Goal: Transaction & Acquisition: Purchase product/service

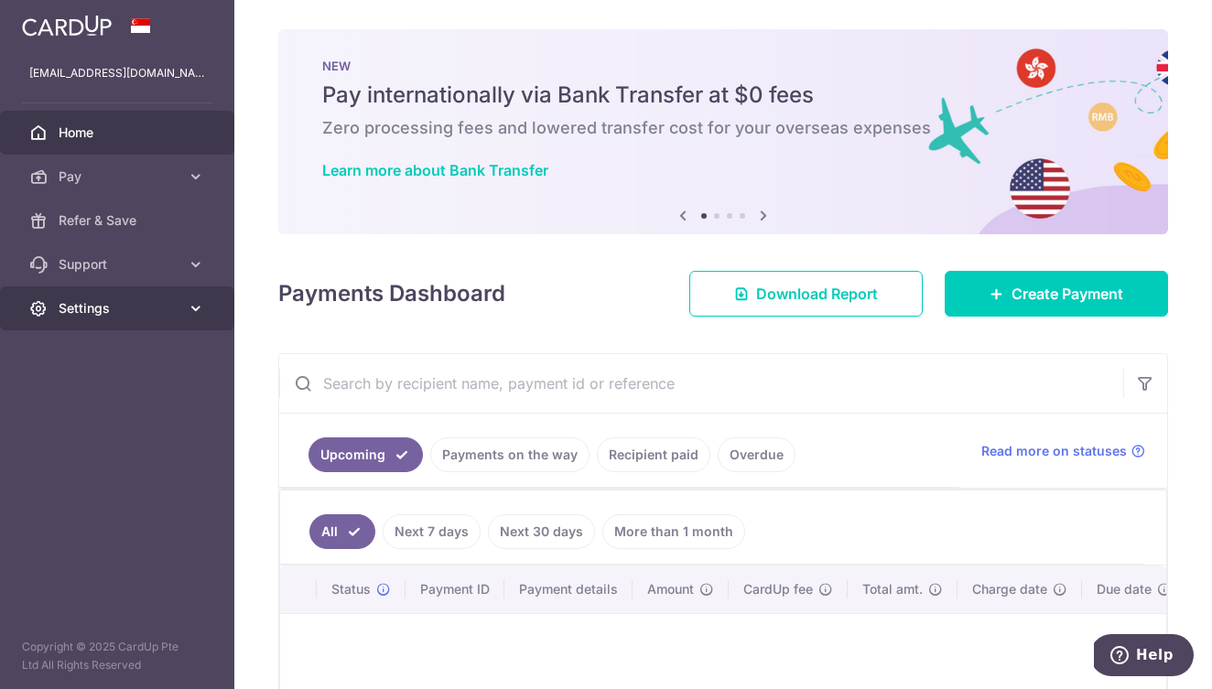
click at [107, 308] on span "Settings" at bounding box center [119, 308] width 121 height 18
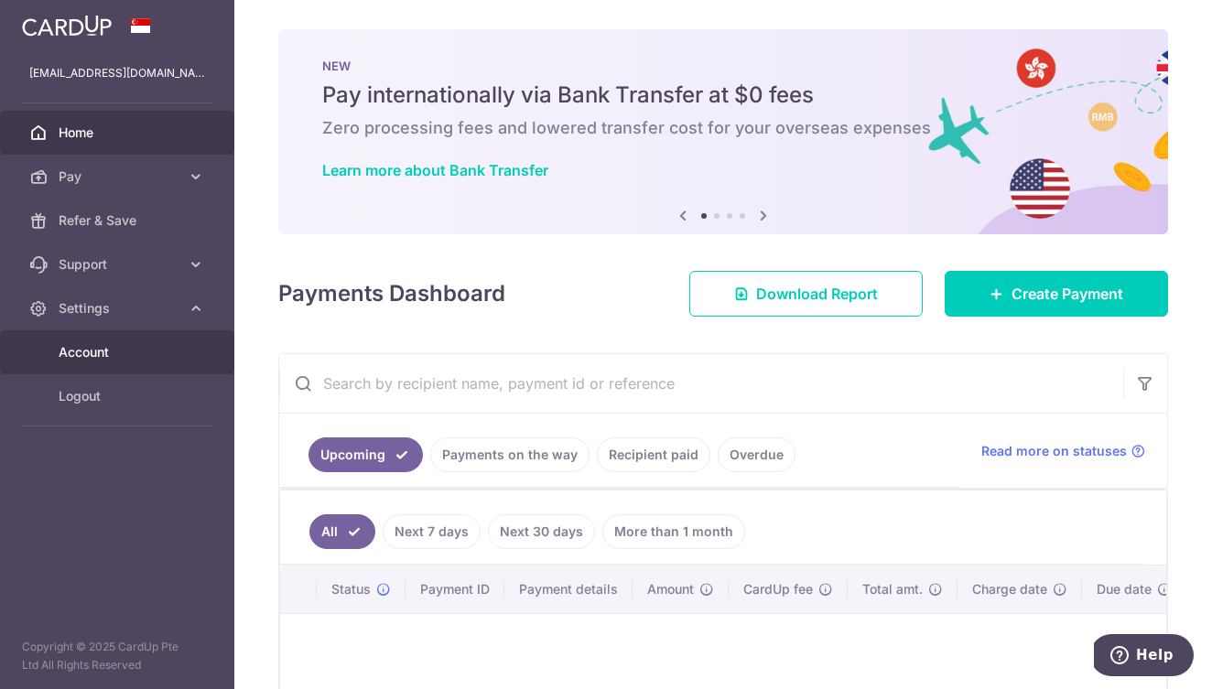
click at [103, 350] on span "Account" at bounding box center [119, 352] width 121 height 18
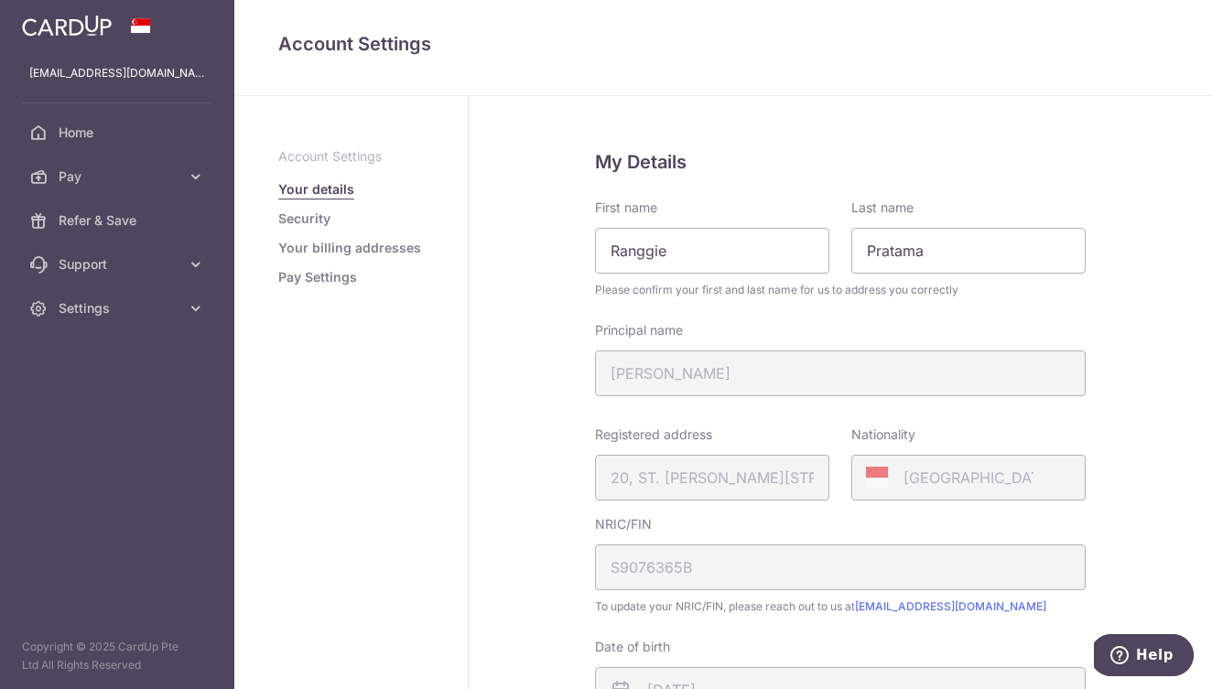
click at [304, 222] on link "Security" at bounding box center [304, 219] width 52 height 18
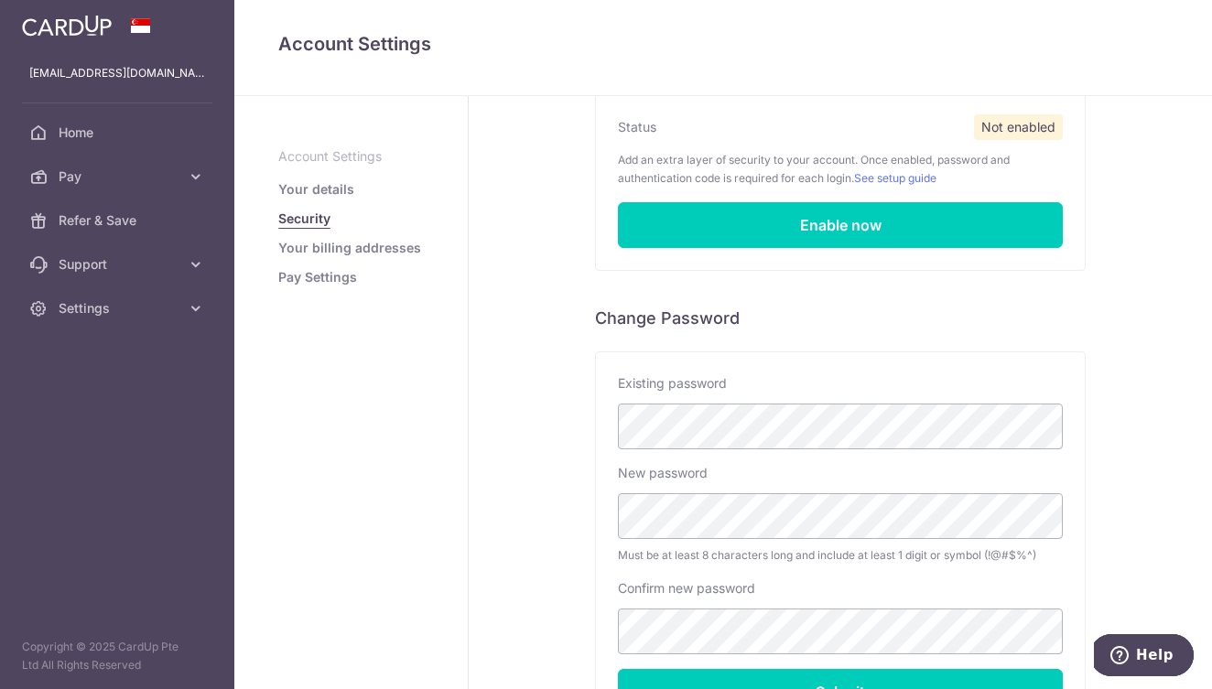
scroll to position [159, 0]
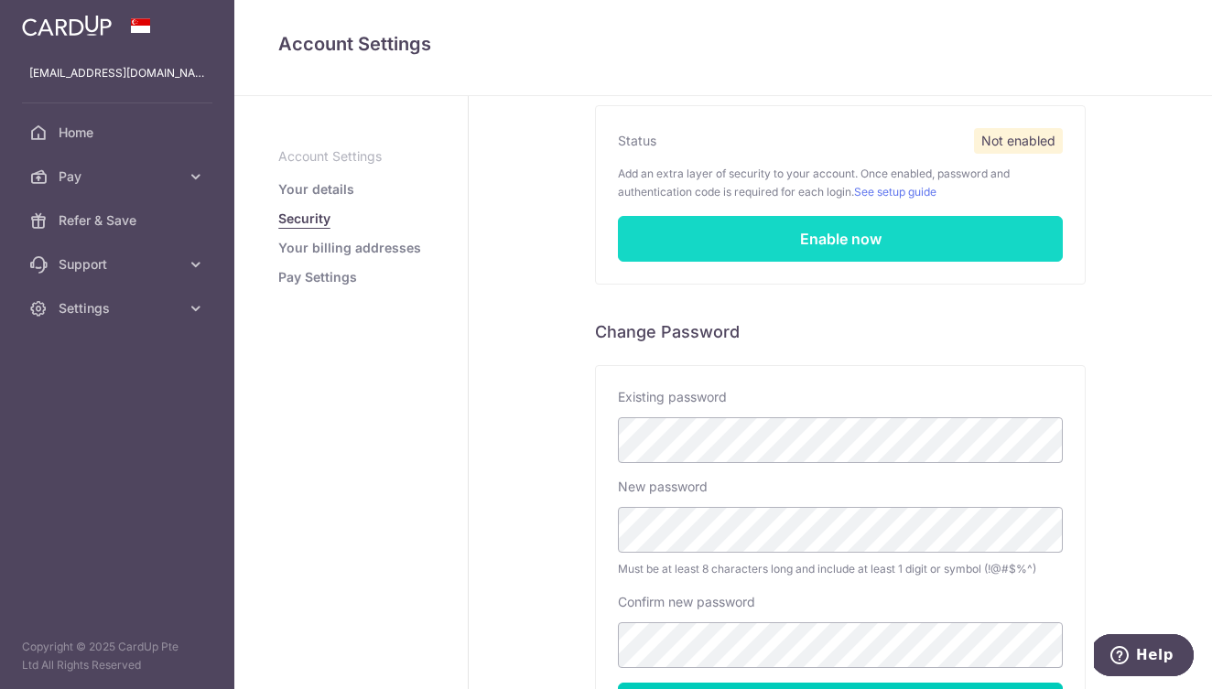
click at [768, 233] on link "Enable now" at bounding box center [840, 239] width 445 height 46
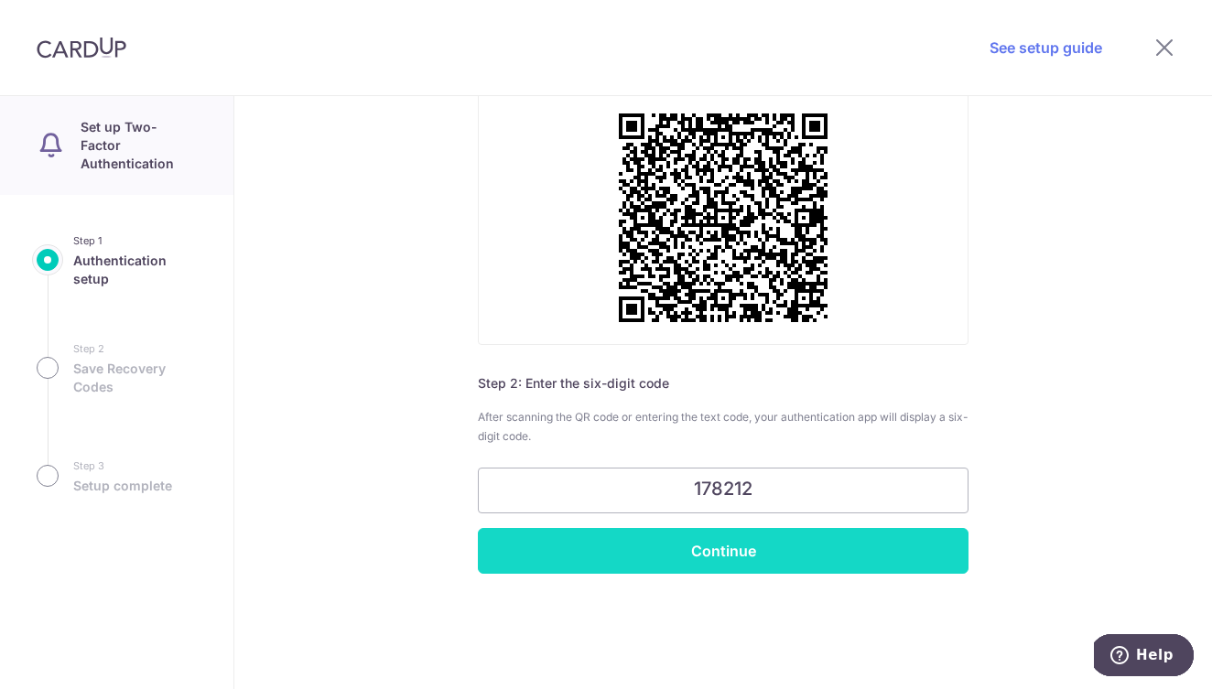
type input "178212"
click at [741, 561] on input "Continue" at bounding box center [723, 551] width 491 height 46
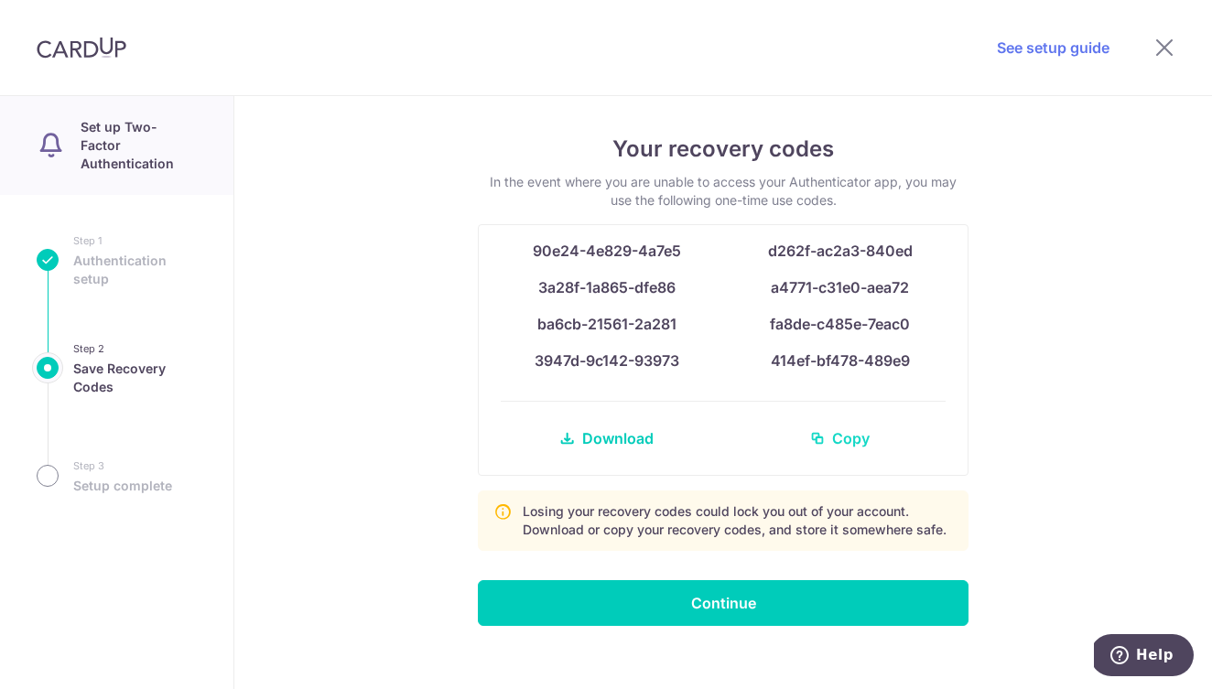
click at [836, 435] on span "Copy" at bounding box center [851, 438] width 38 height 22
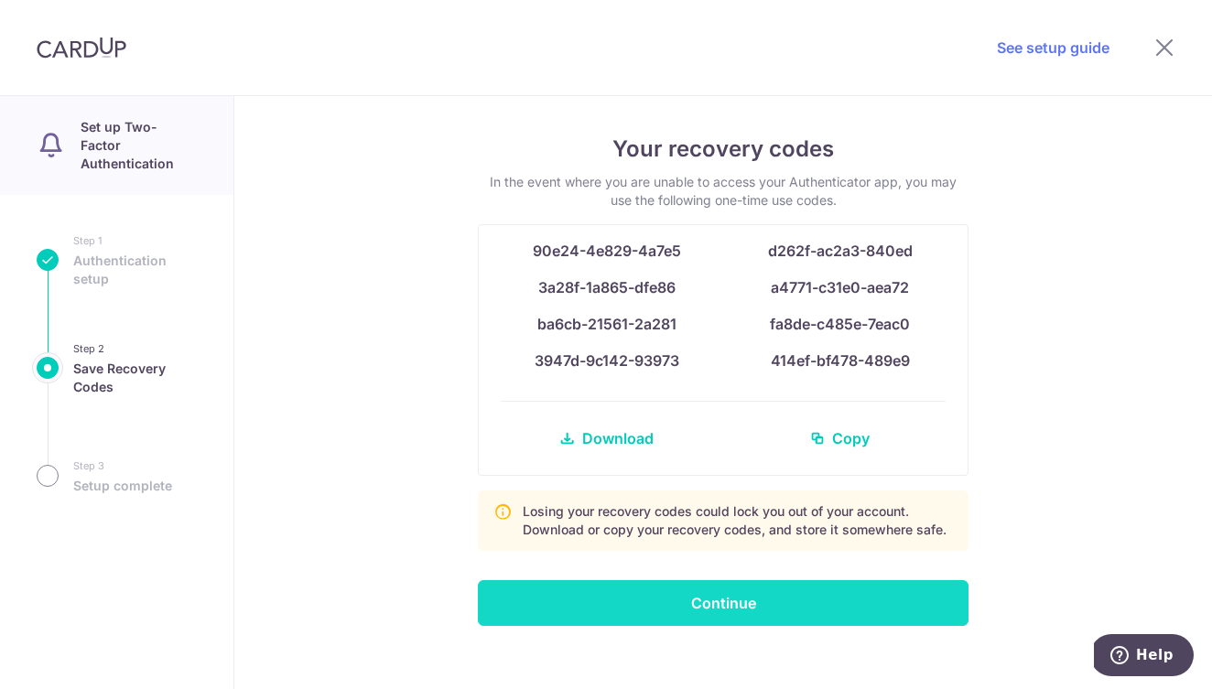
click at [725, 602] on input "Continue" at bounding box center [723, 603] width 491 height 46
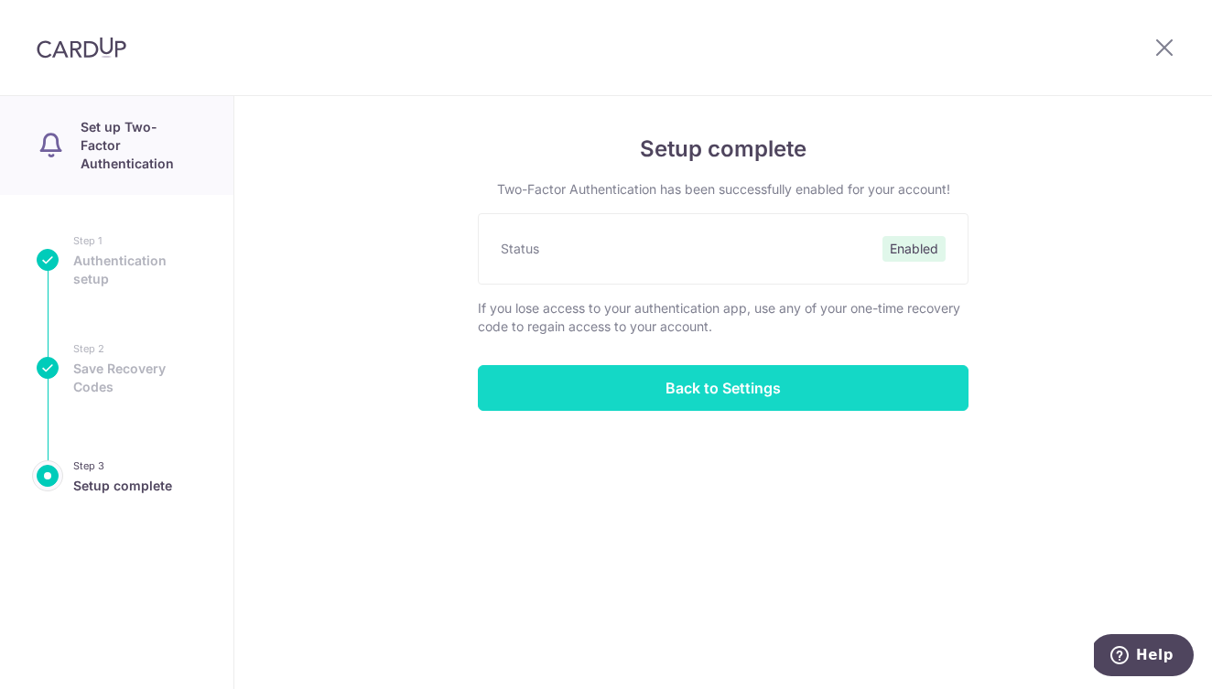
click at [731, 391] on input "Back to Settings" at bounding box center [723, 388] width 491 height 46
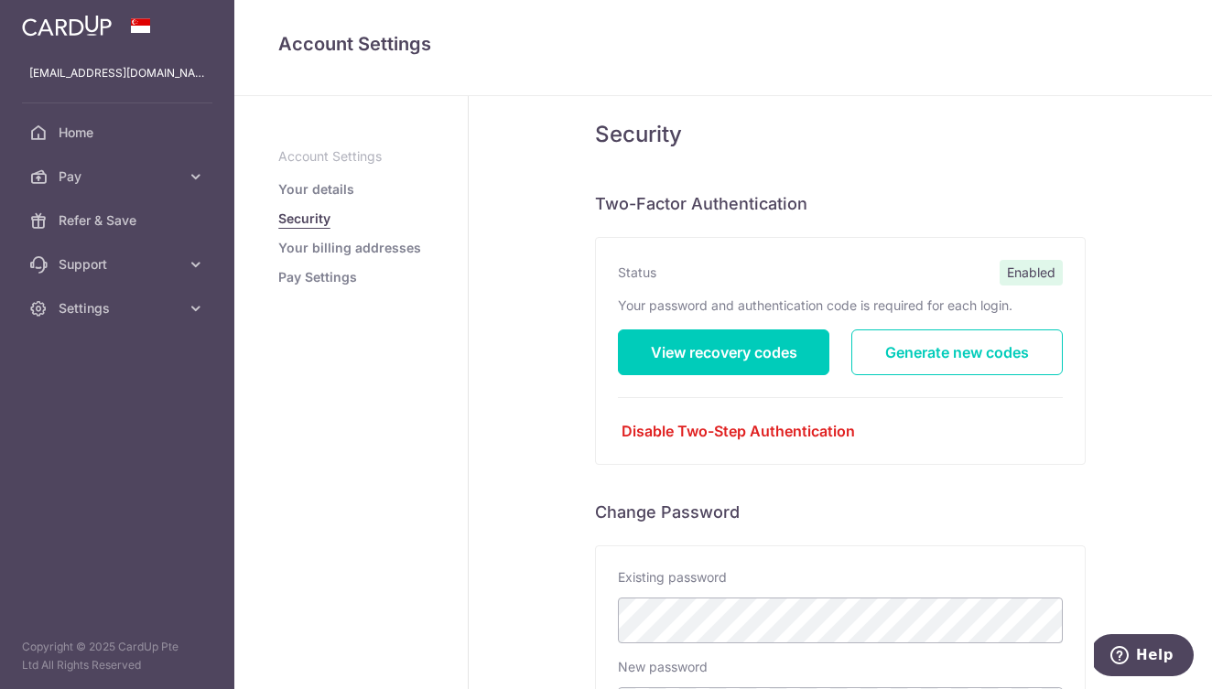
scroll to position [25, 0]
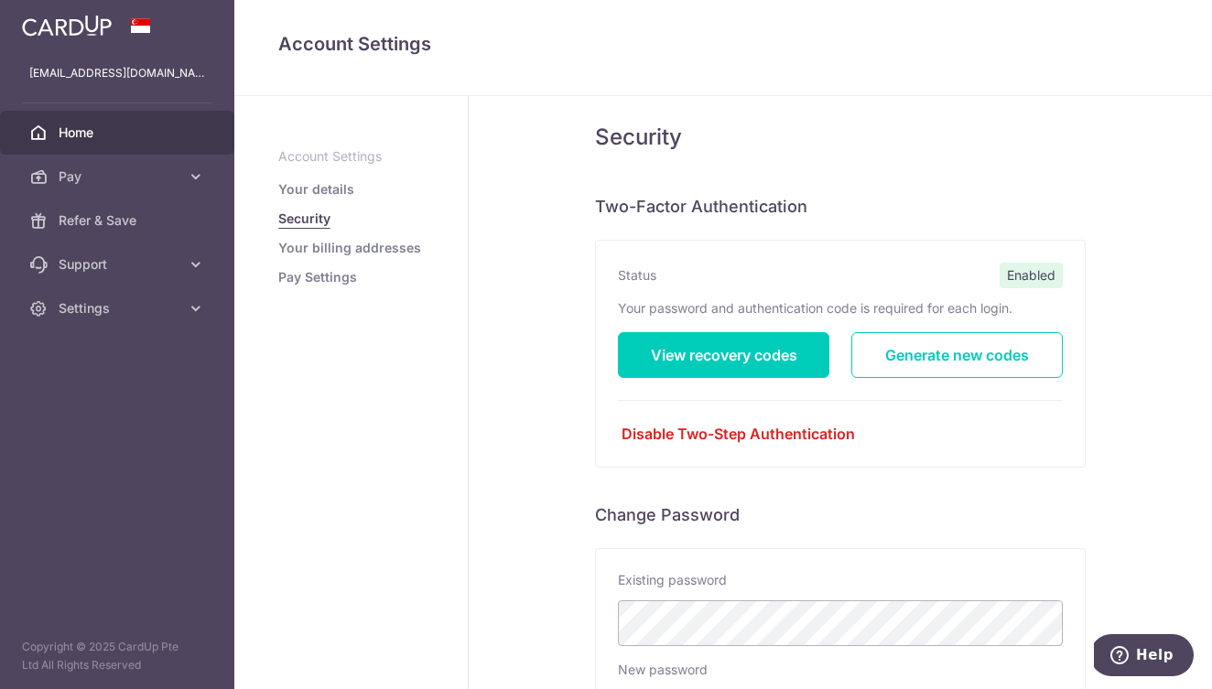
click at [86, 139] on span "Home" at bounding box center [119, 133] width 121 height 18
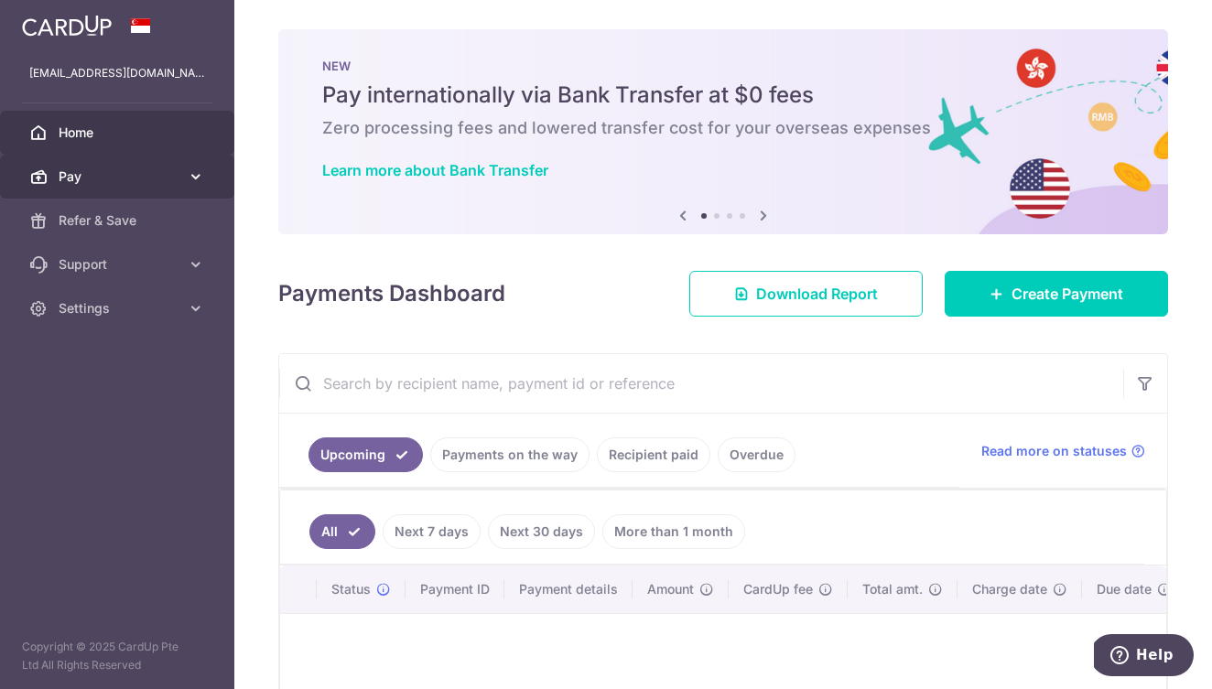
click at [100, 188] on link "Pay" at bounding box center [117, 177] width 234 height 44
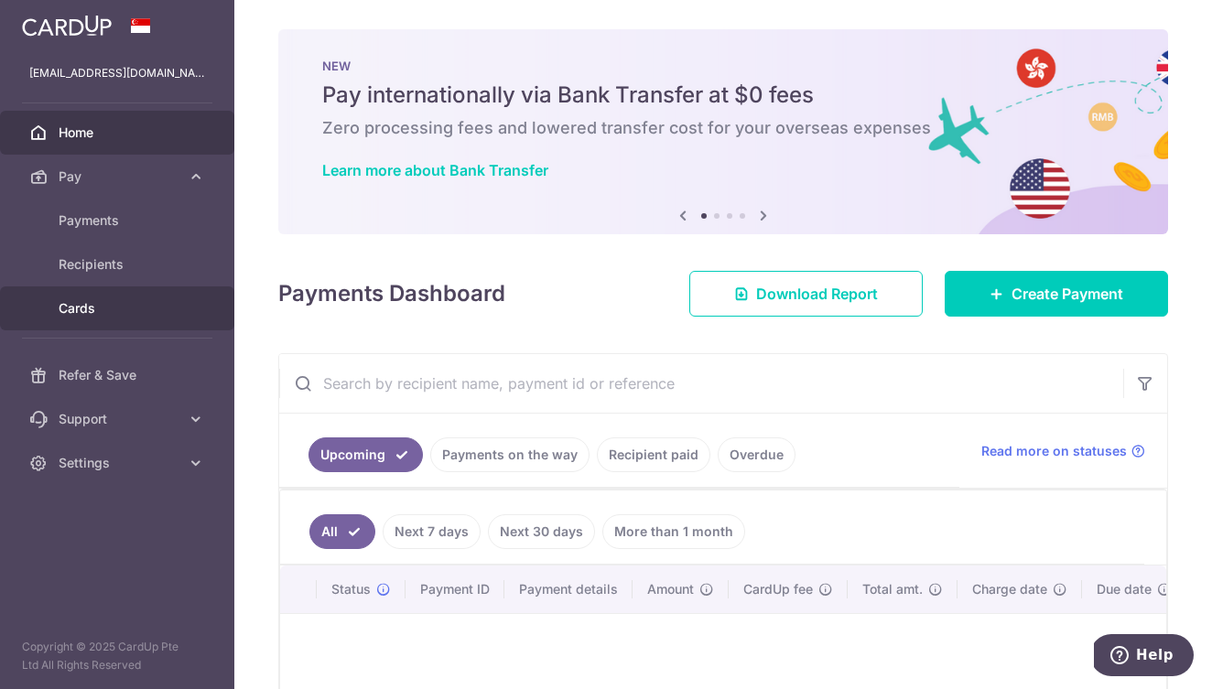
click at [92, 310] on span "Cards" at bounding box center [119, 308] width 121 height 18
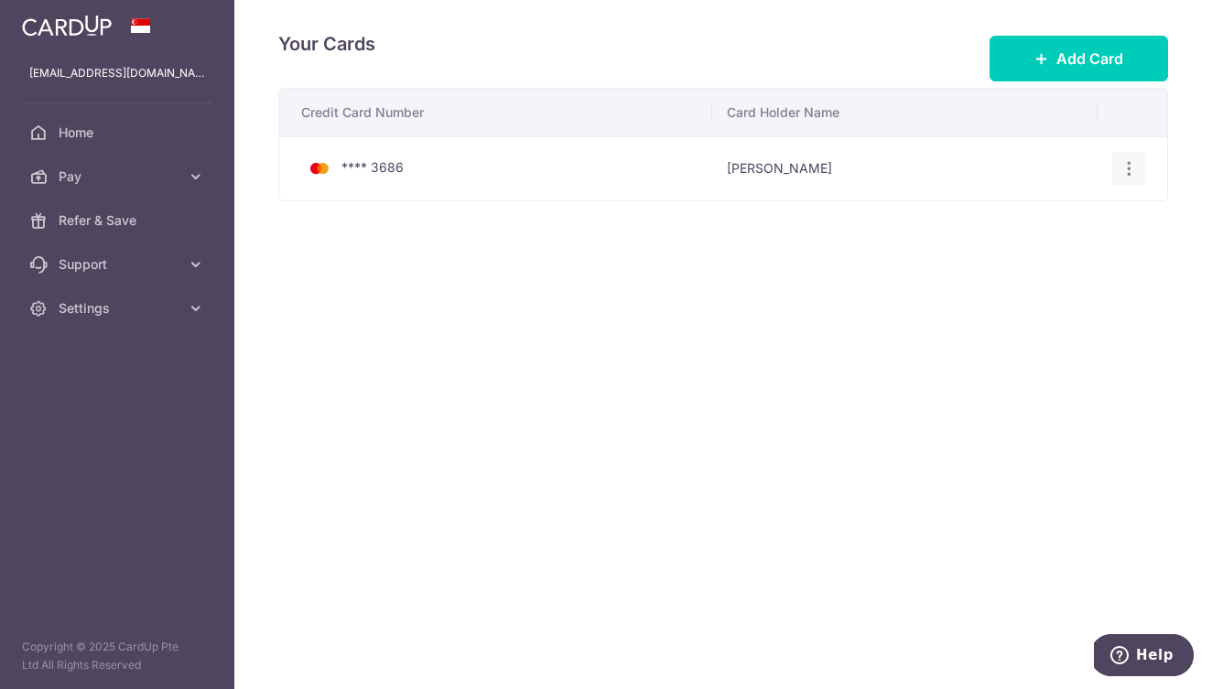
click at [1123, 170] on icon "button" at bounding box center [1128, 168] width 19 height 19
click at [1036, 261] on span "Delete" at bounding box center [1067, 264] width 124 height 22
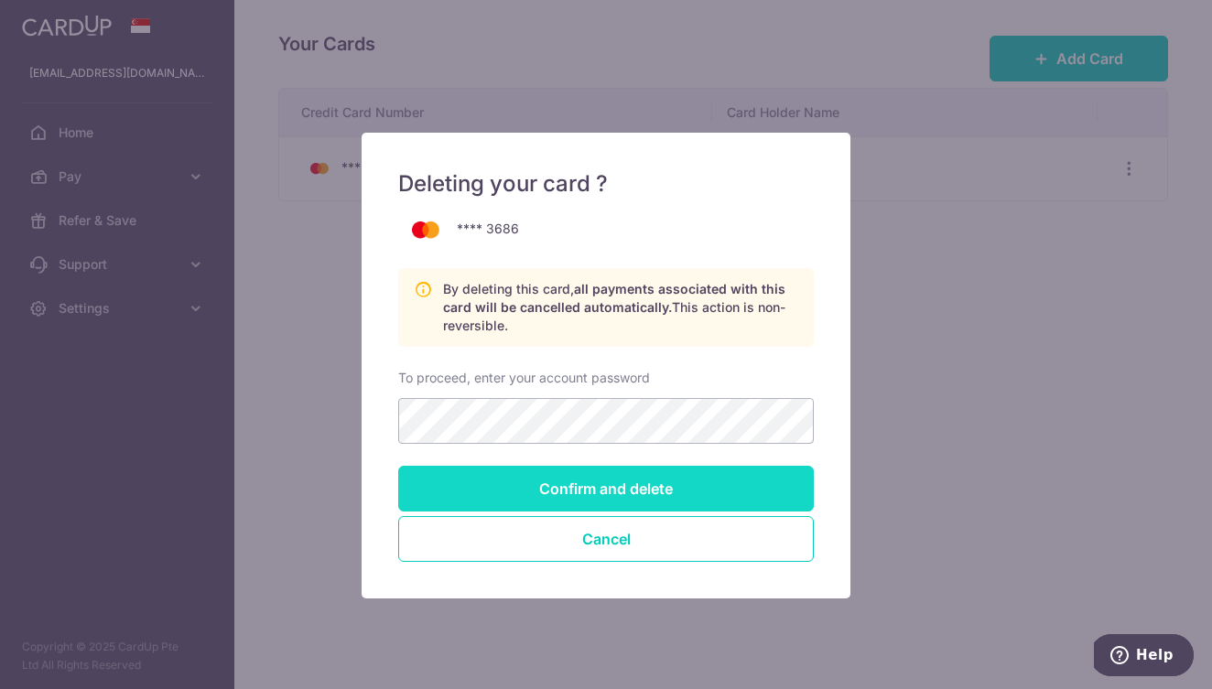
click at [755, 470] on input "Confirm and delete" at bounding box center [606, 489] width 416 height 46
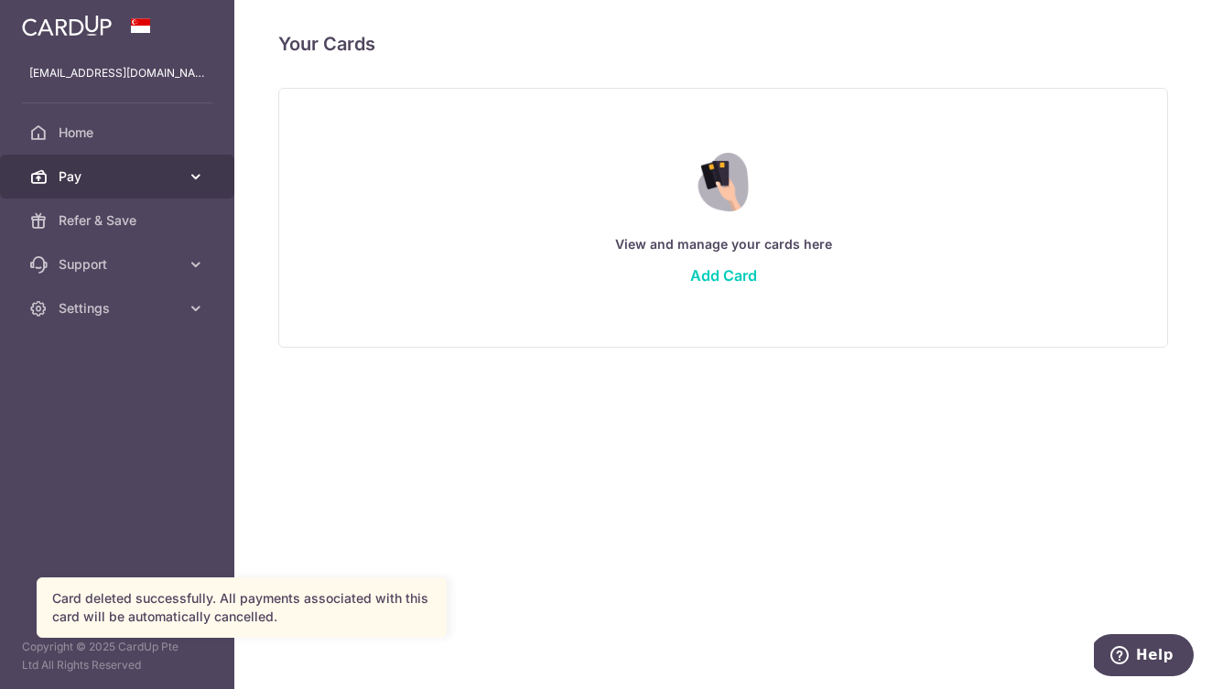
click at [168, 179] on span "Pay" at bounding box center [119, 176] width 121 height 18
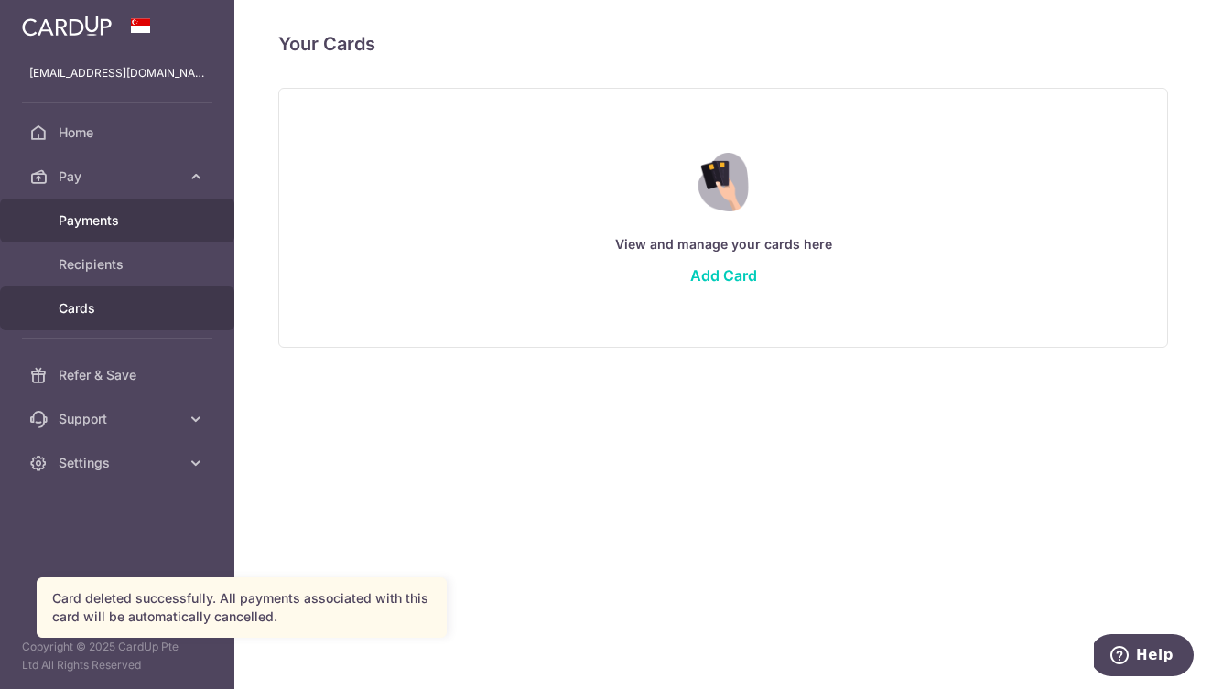
click at [136, 227] on span "Payments" at bounding box center [119, 220] width 121 height 18
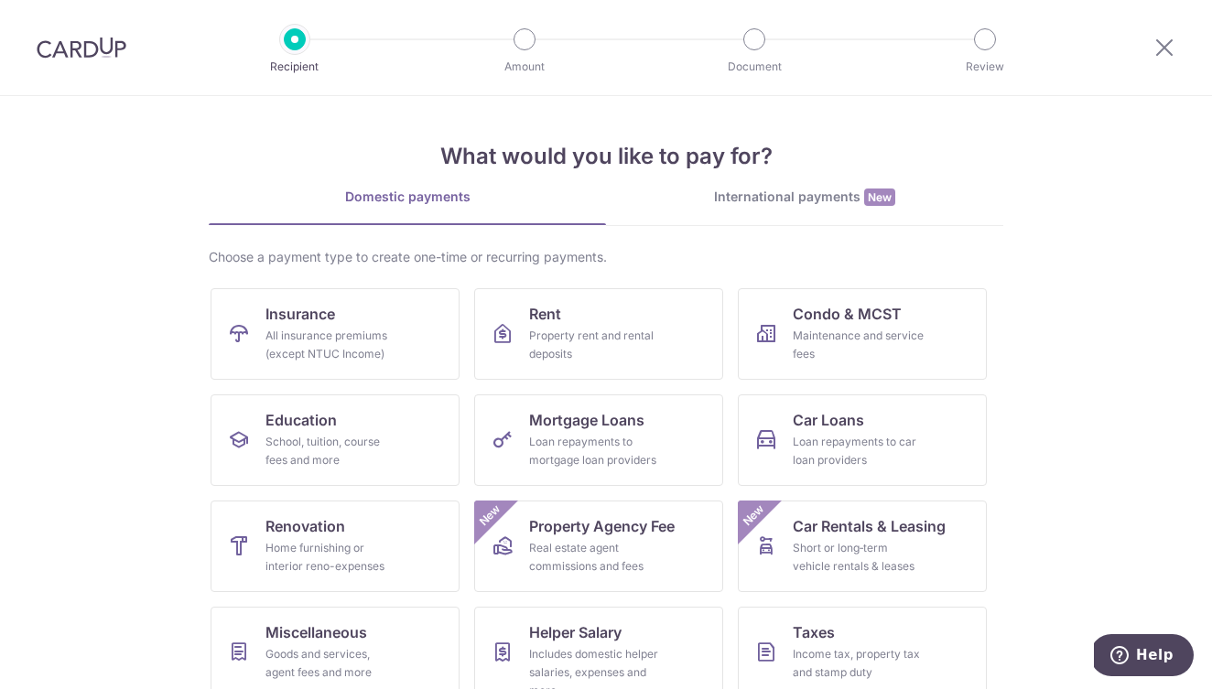
click at [100, 59] on div at bounding box center [81, 47] width 163 height 95
click at [1171, 46] on icon at bounding box center [1164, 47] width 22 height 23
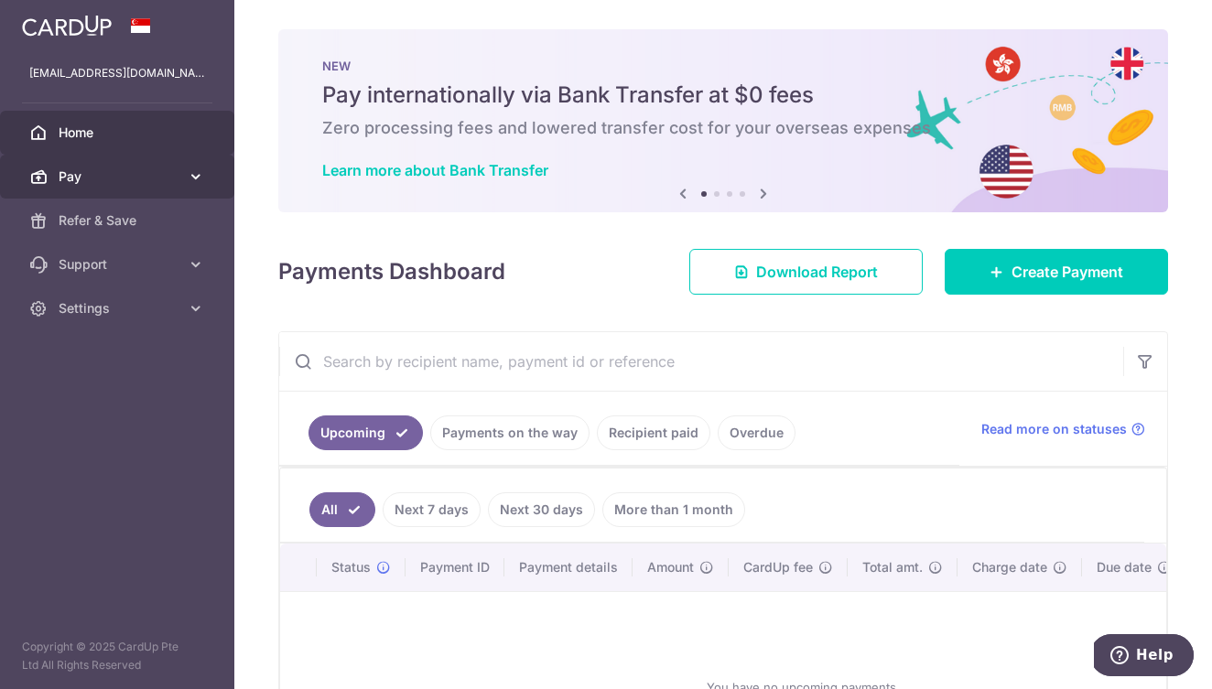
click at [175, 178] on span "Pay" at bounding box center [119, 176] width 121 height 18
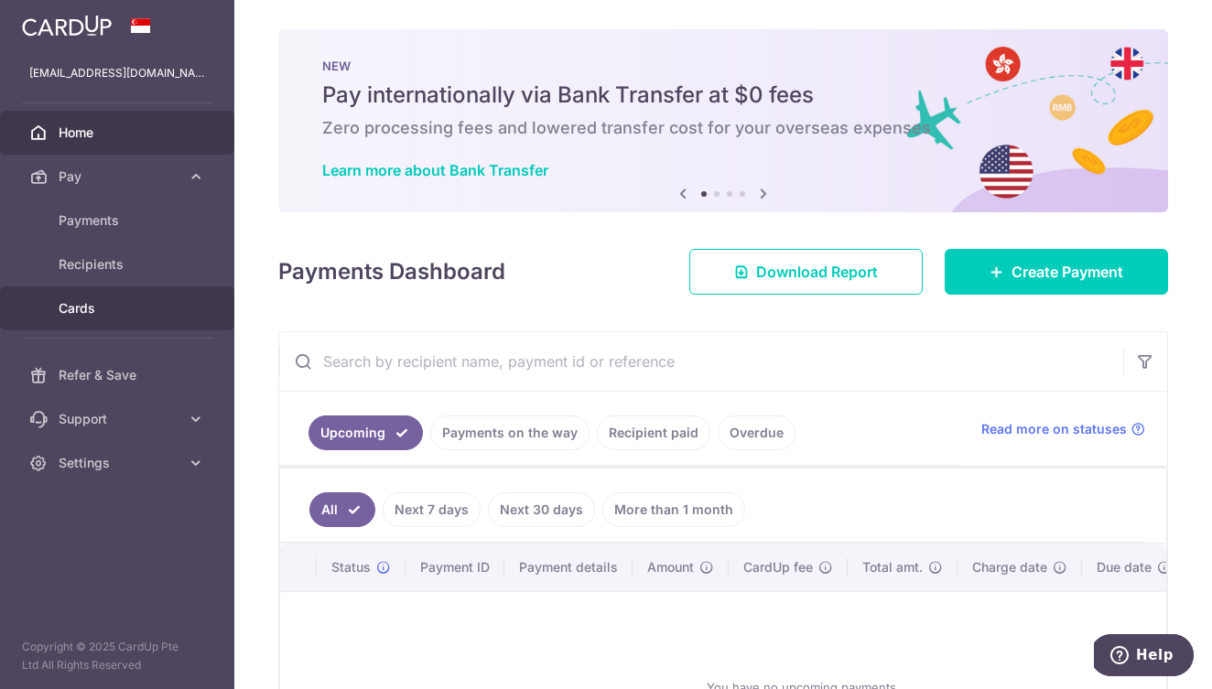
click at [104, 300] on span "Cards" at bounding box center [119, 308] width 121 height 18
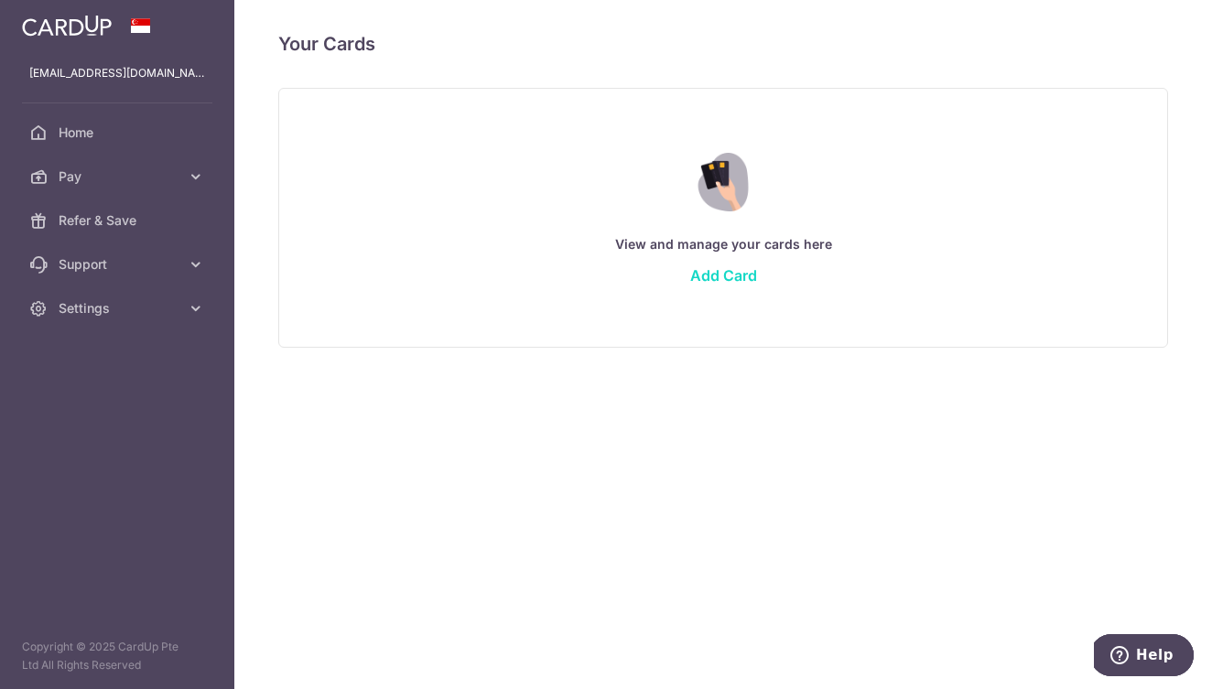
click at [709, 275] on link "Add Card" at bounding box center [723, 275] width 67 height 18
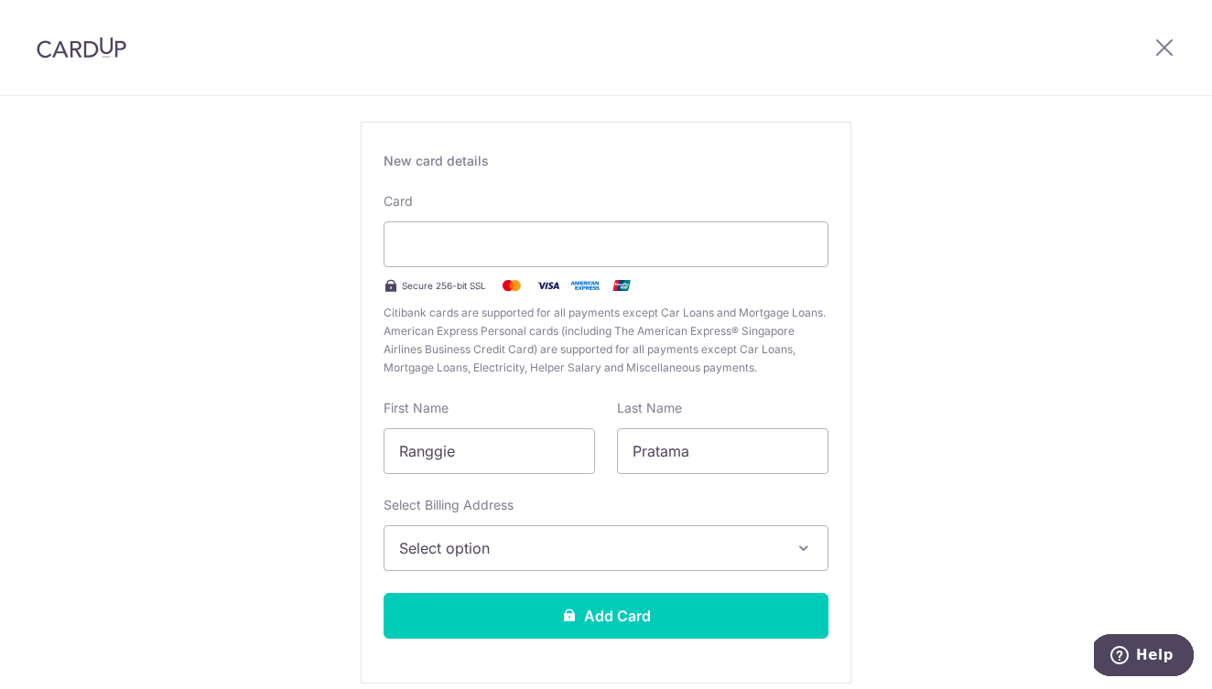
scroll to position [128, 0]
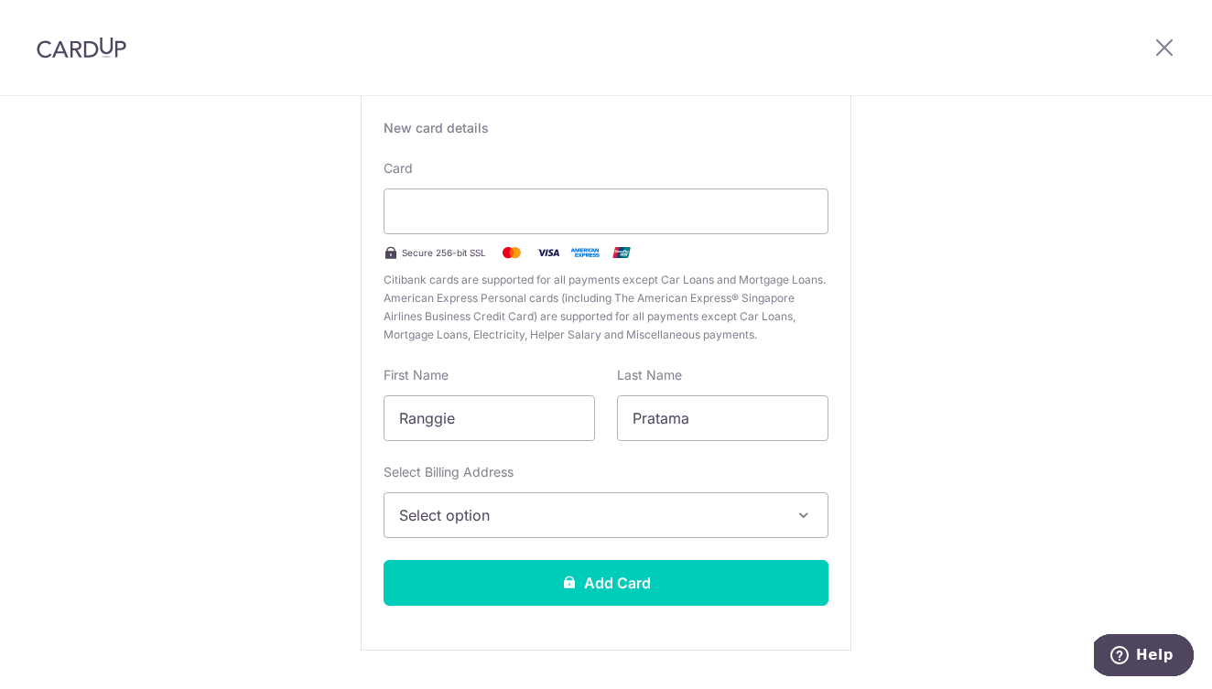
click at [695, 525] on span "Select option" at bounding box center [589, 515] width 381 height 22
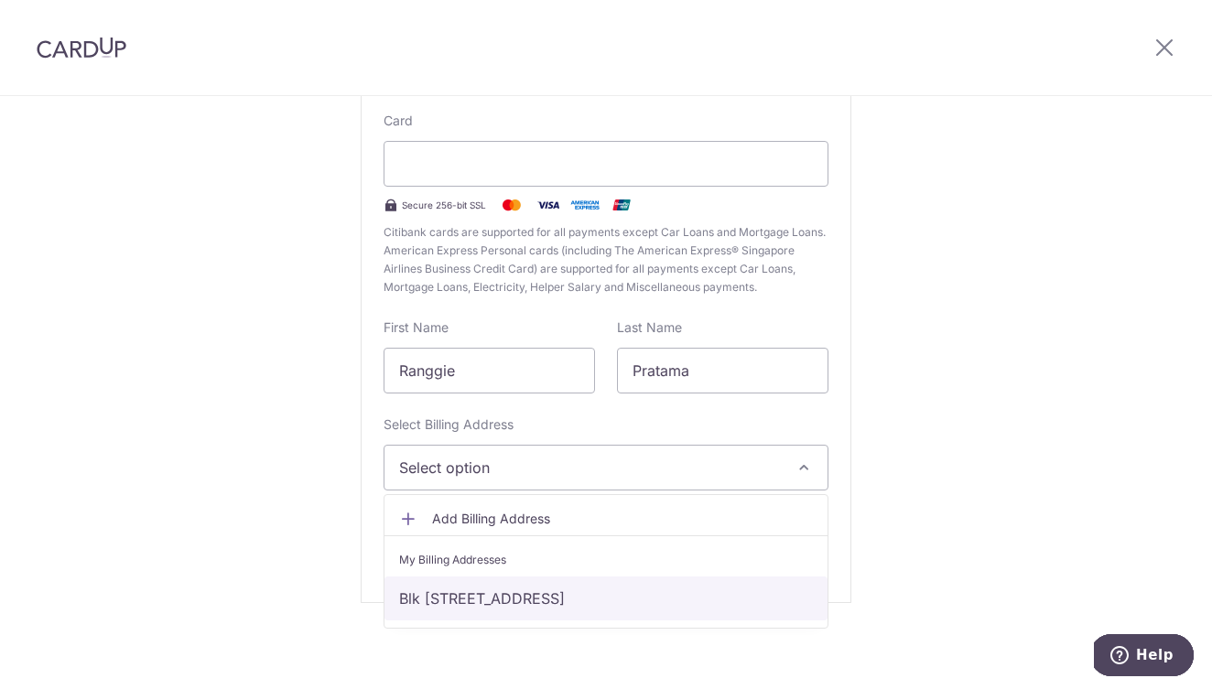
scroll to position [176, 0]
click at [635, 599] on link "Blk 20, #08-04, St Michael's Rd, Singapore, Singapore, Singapore-327979" at bounding box center [605, 599] width 443 height 44
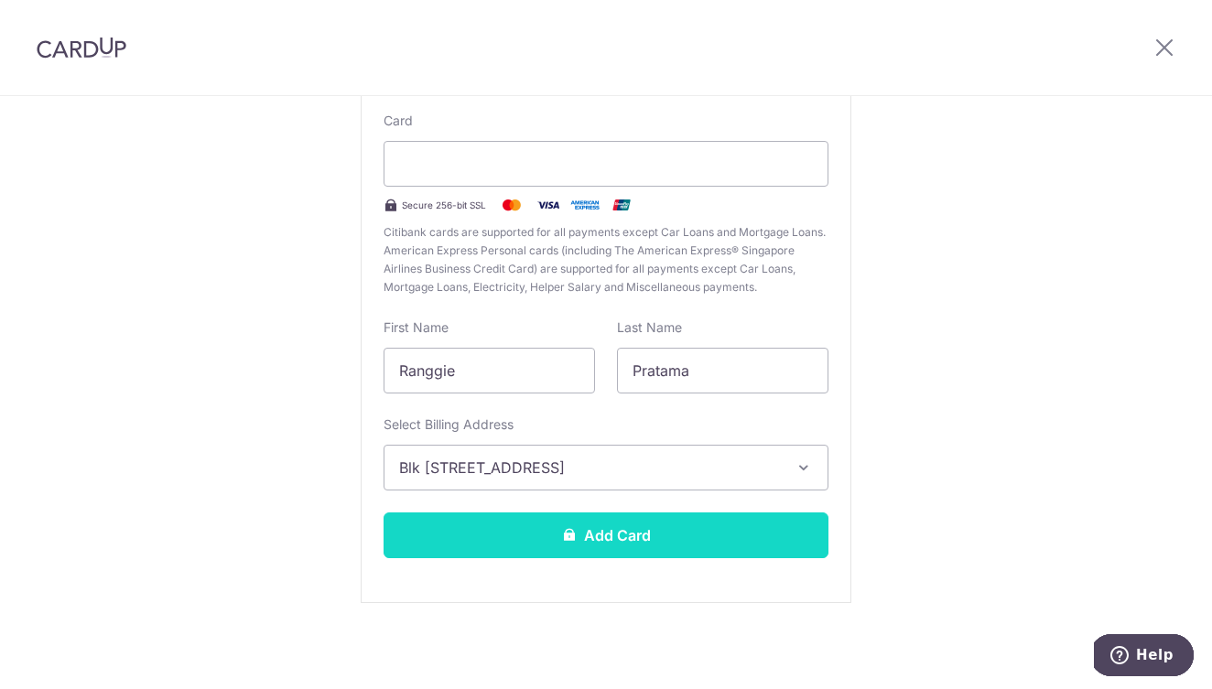
click at [626, 536] on button "Add Card" at bounding box center [605, 536] width 445 height 46
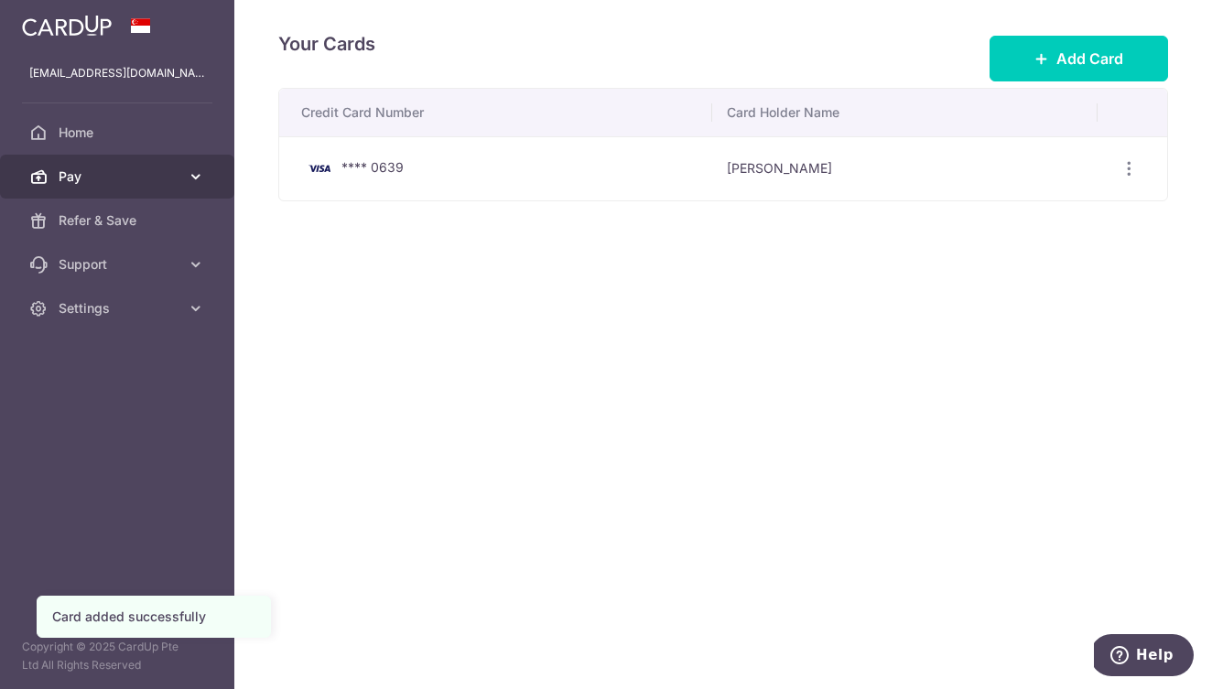
click at [156, 176] on span "Pay" at bounding box center [119, 176] width 121 height 18
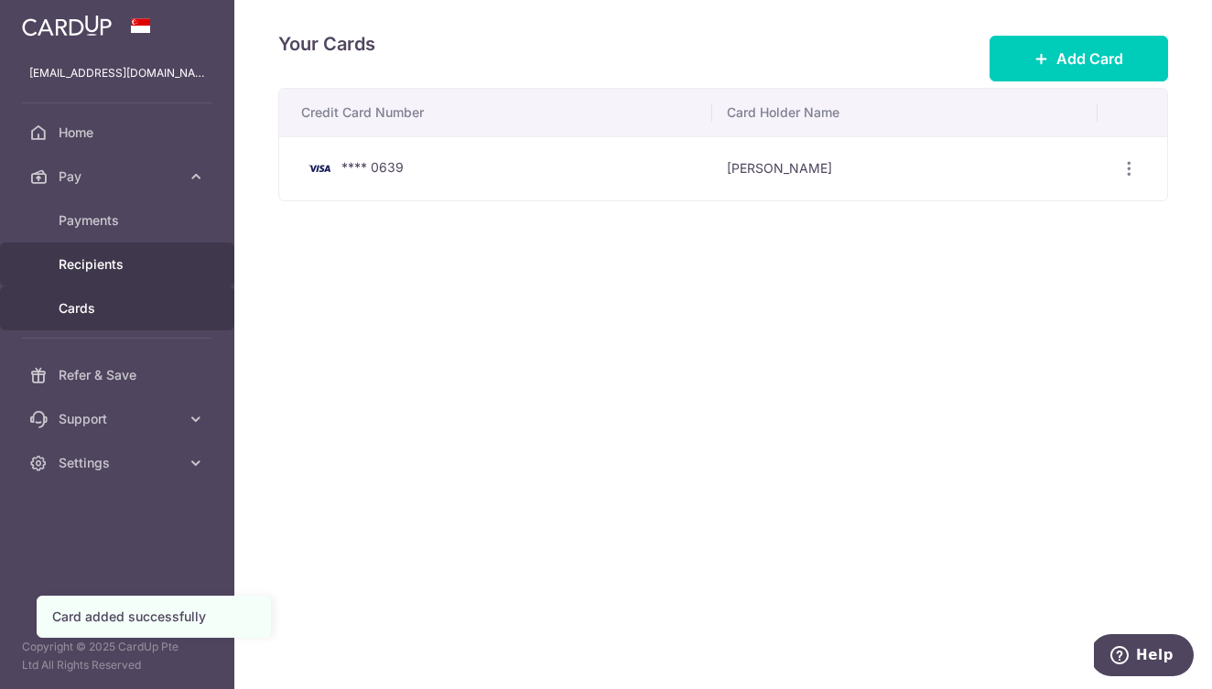
click at [105, 257] on span "Recipients" at bounding box center [119, 264] width 121 height 18
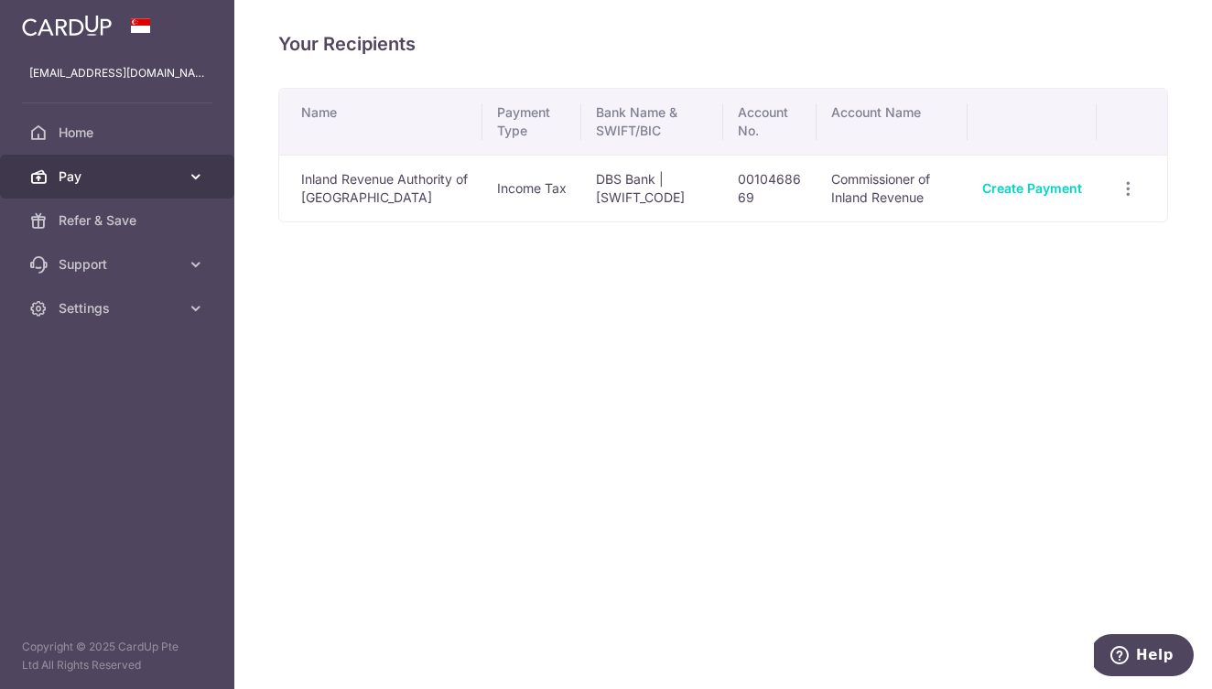
click at [116, 189] on link "Pay" at bounding box center [117, 177] width 234 height 44
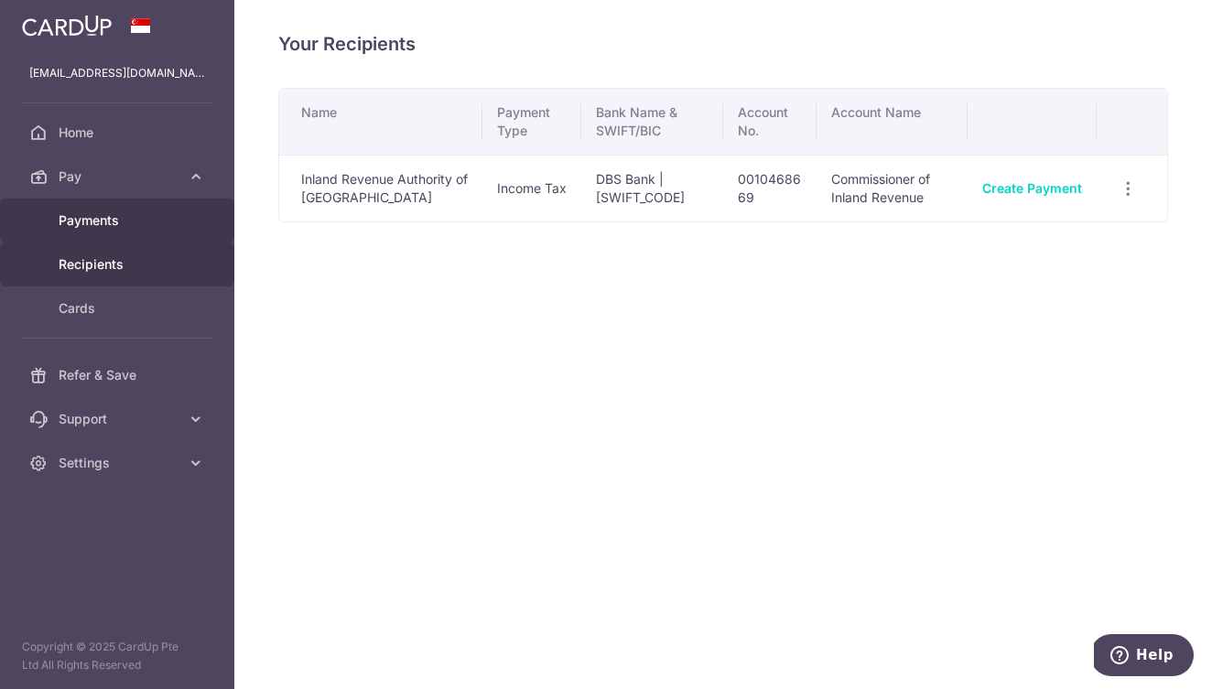
click at [163, 212] on span "Payments" at bounding box center [119, 220] width 121 height 18
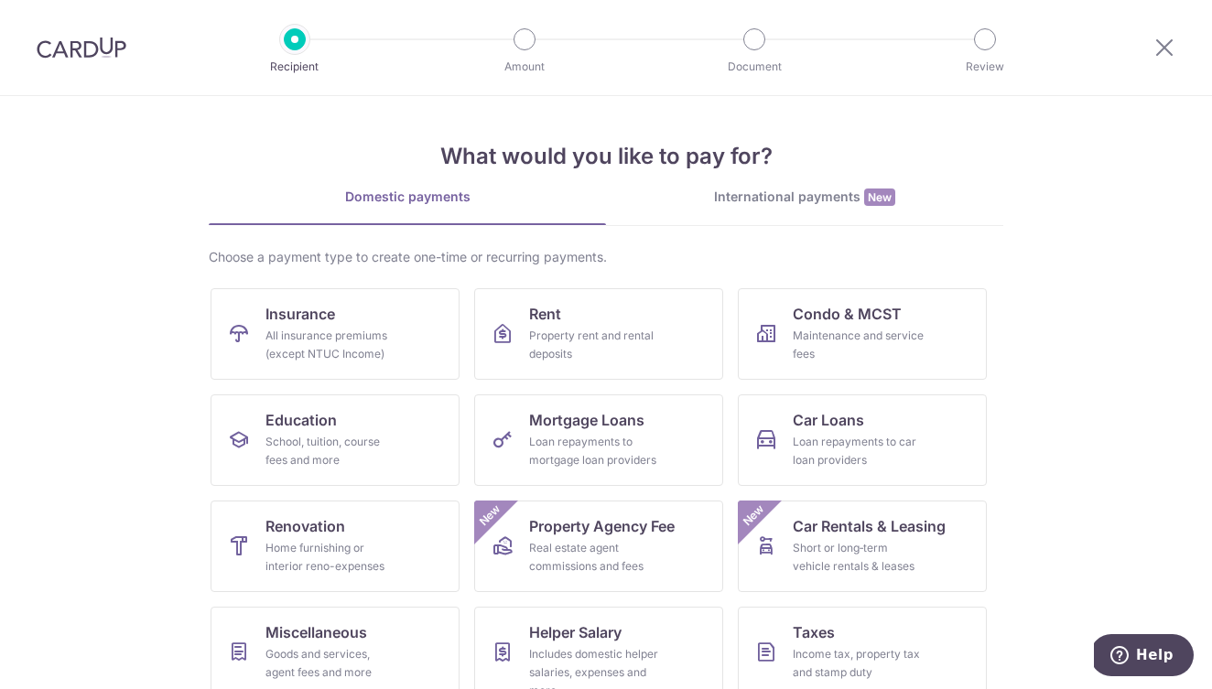
click at [794, 201] on div "International payments New" at bounding box center [804, 197] width 397 height 19
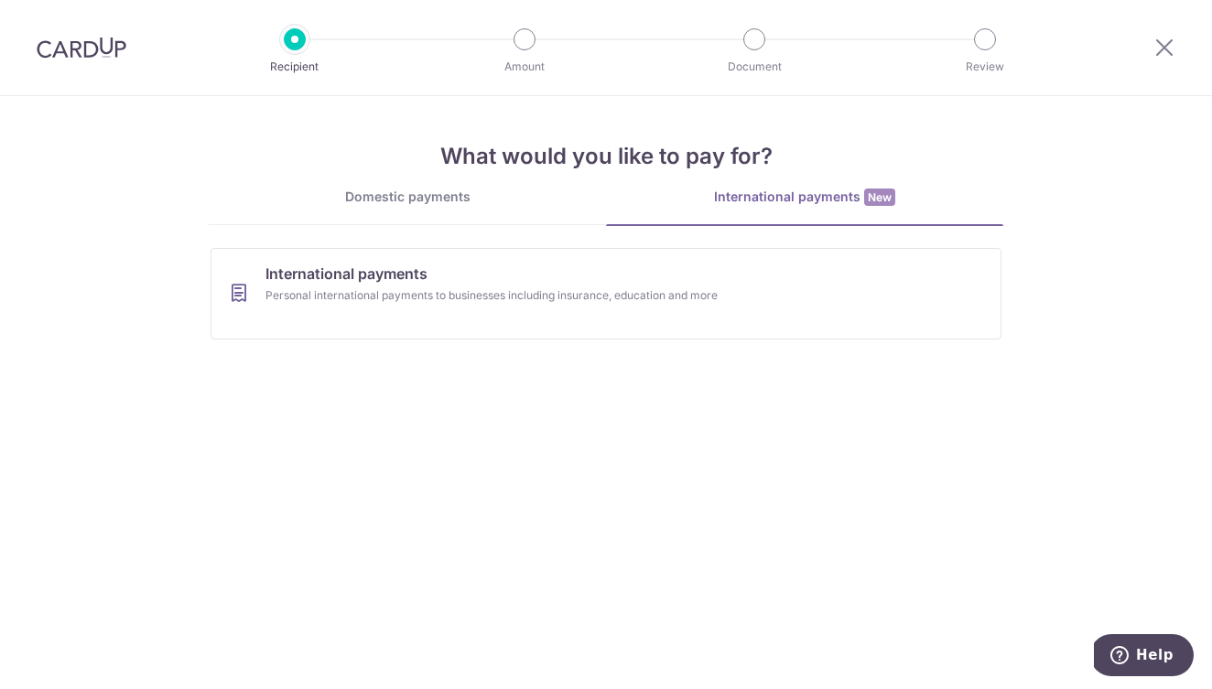
click at [487, 214] on link "Domestic payments" at bounding box center [407, 206] width 397 height 37
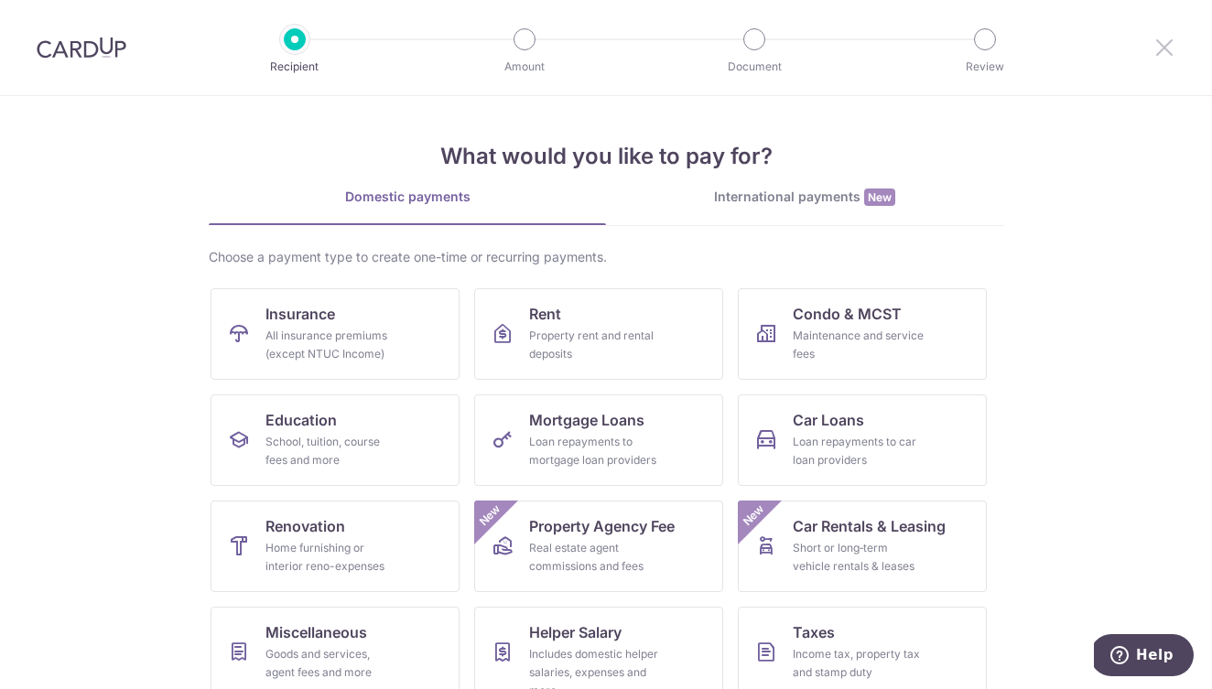
click at [1166, 52] on icon at bounding box center [1164, 47] width 22 height 23
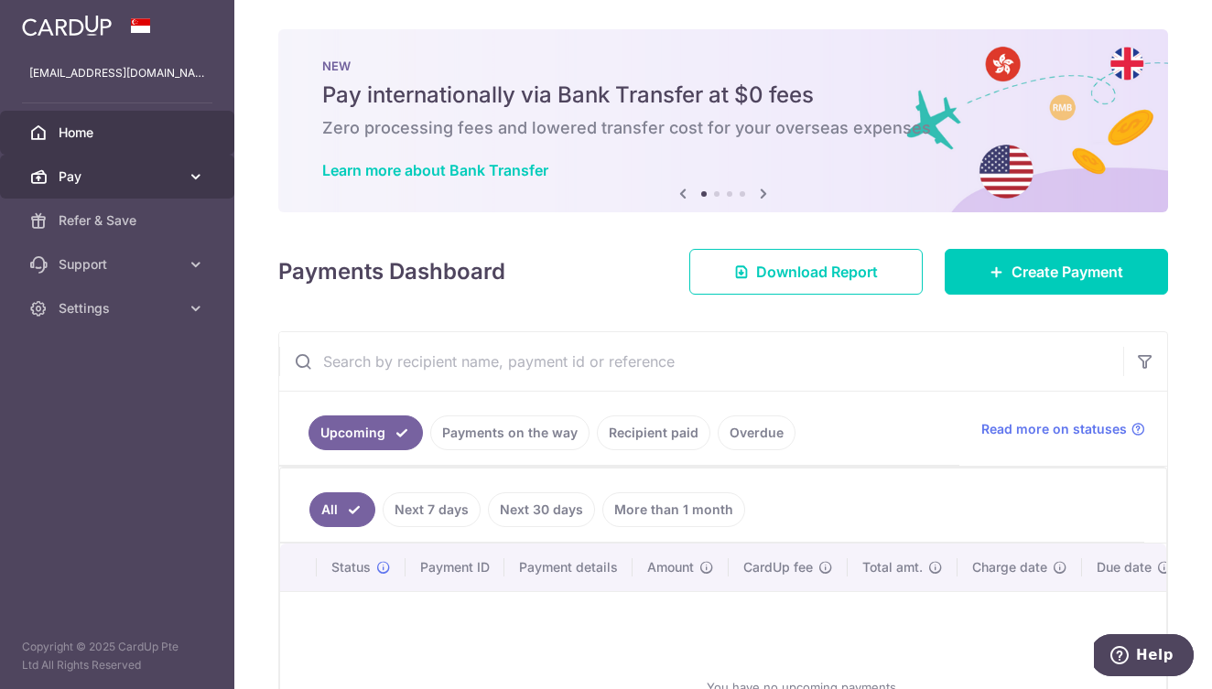
click at [145, 178] on span "Pay" at bounding box center [119, 176] width 121 height 18
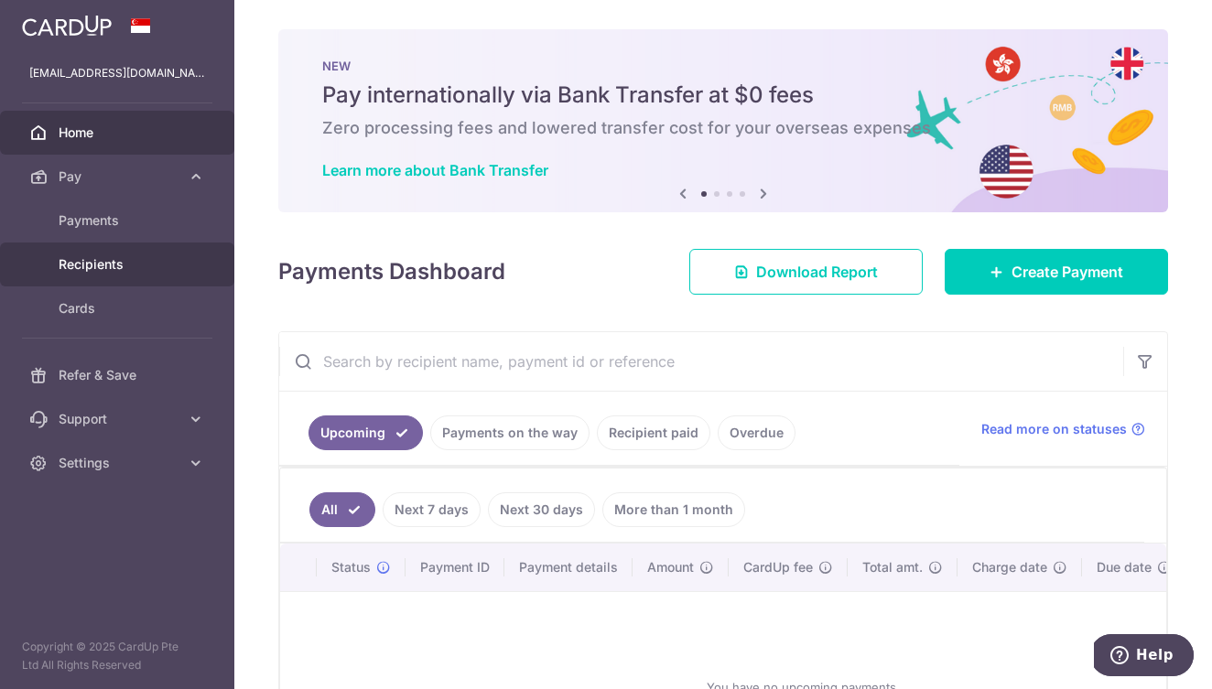
click at [120, 257] on span "Recipients" at bounding box center [119, 264] width 121 height 18
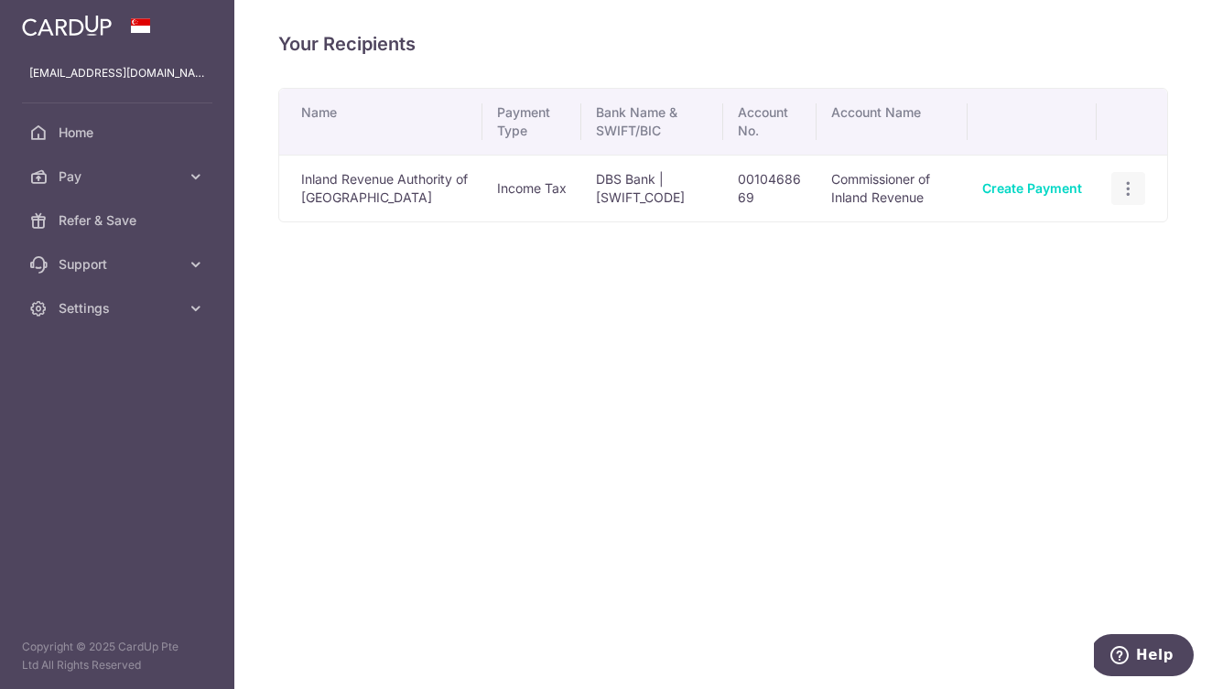
click at [1127, 189] on icon "button" at bounding box center [1127, 188] width 19 height 19
click at [1068, 243] on span "View/Edit" at bounding box center [1067, 239] width 124 height 22
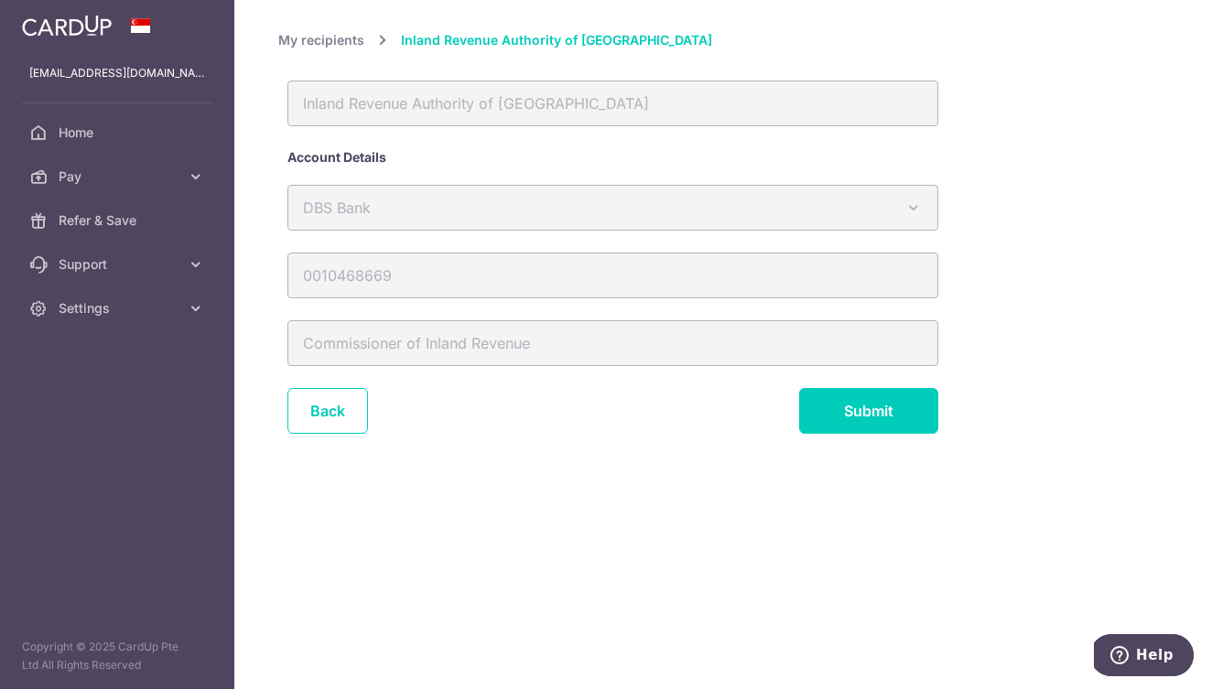
click at [338, 381] on div "Commissioner of Inland Revenue" at bounding box center [612, 354] width 669 height 68
click at [329, 410] on link "Back" at bounding box center [327, 411] width 81 height 46
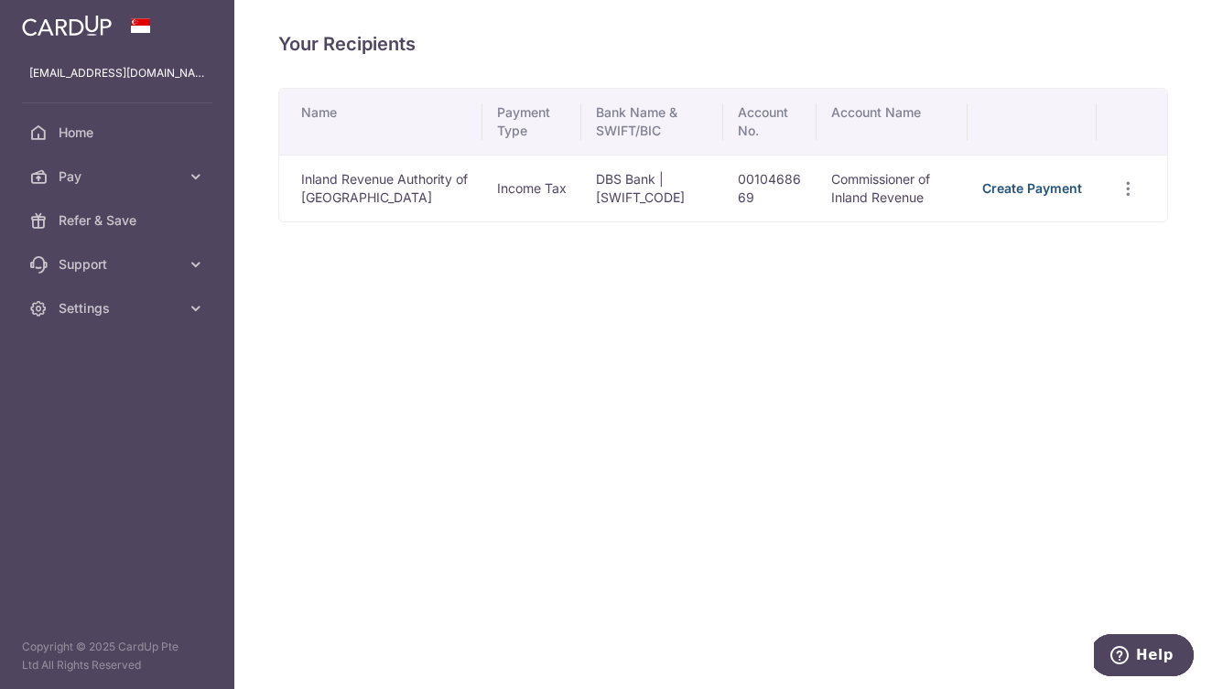
click at [1025, 192] on link "Create Payment" at bounding box center [1032, 188] width 100 height 16
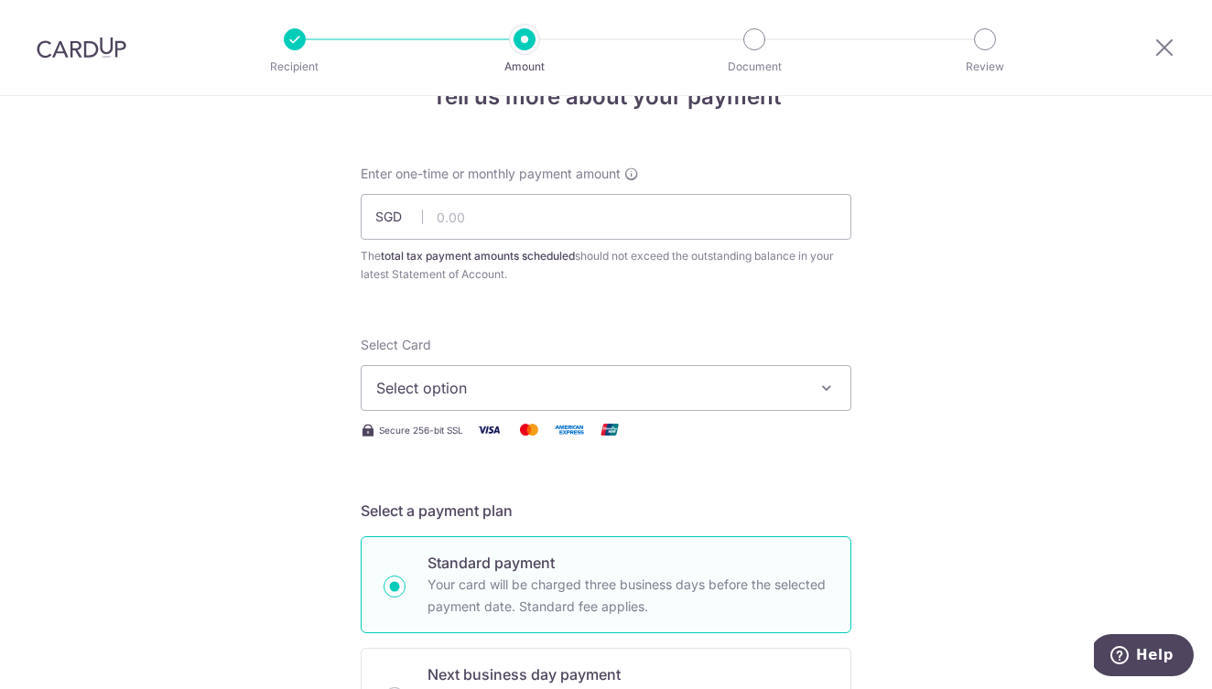
scroll to position [70, 0]
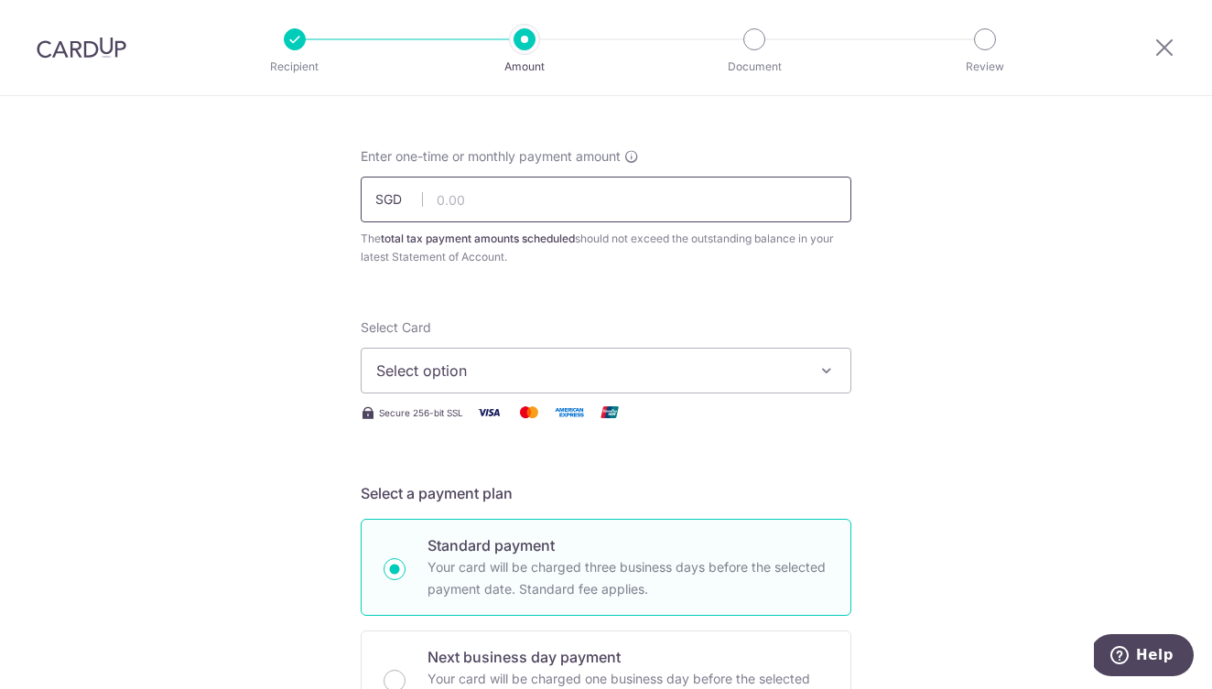
click at [632, 198] on input "text" at bounding box center [606, 200] width 491 height 46
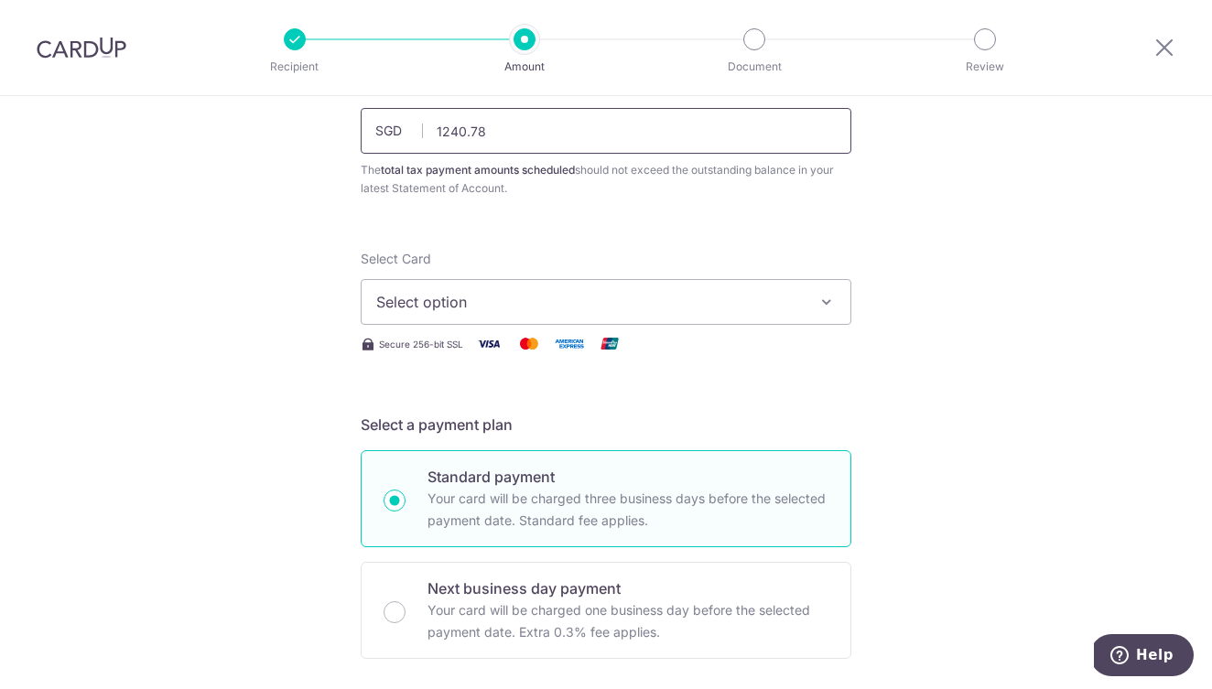
scroll to position [145, 0]
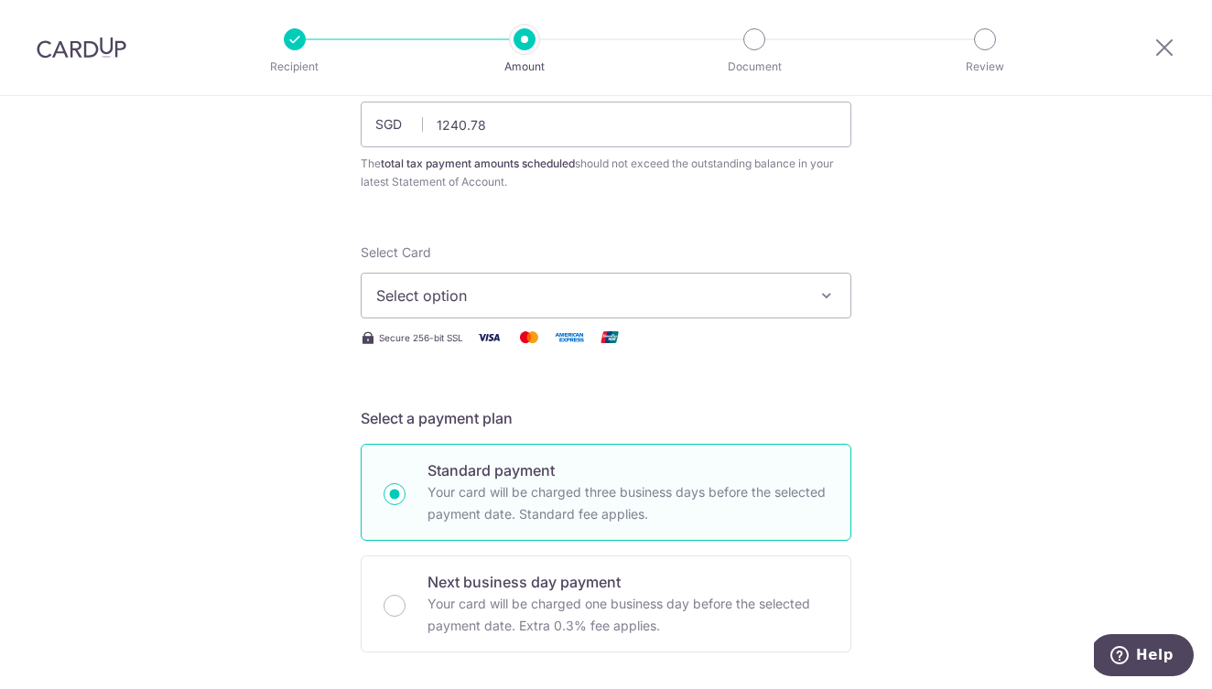
type input "1,240.78"
click at [790, 296] on span "Select option" at bounding box center [589, 296] width 426 height 22
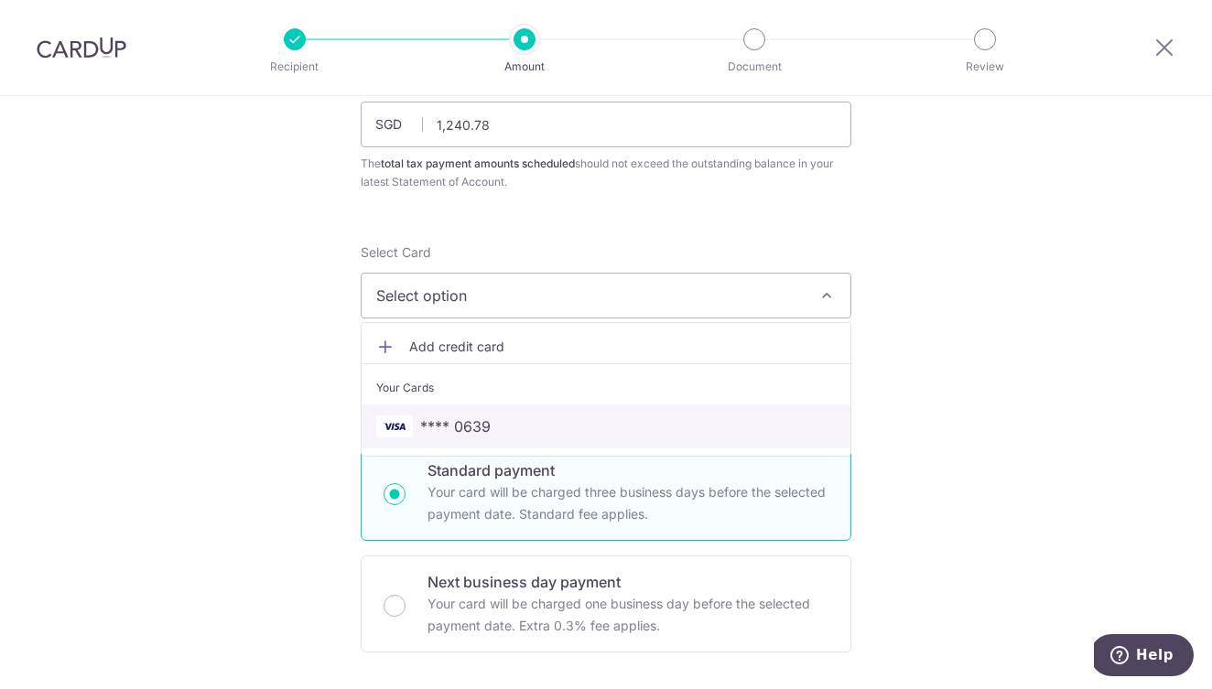
click at [598, 433] on span "**** 0639" at bounding box center [605, 427] width 459 height 22
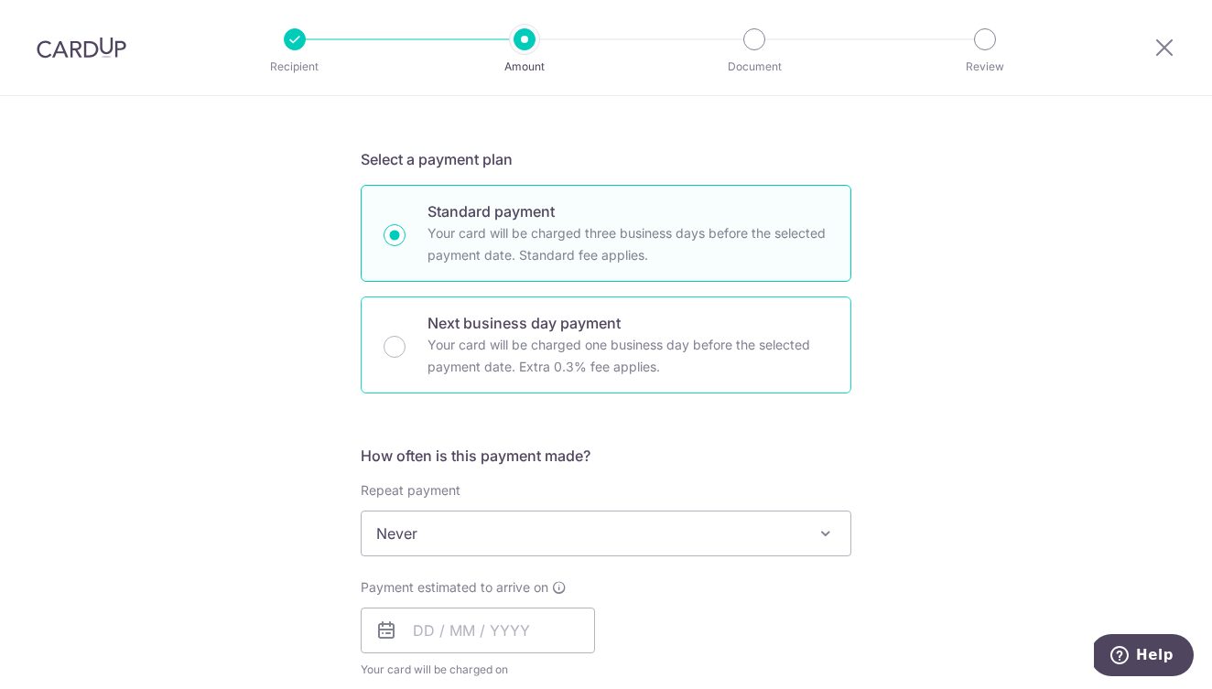
scroll to position [460, 0]
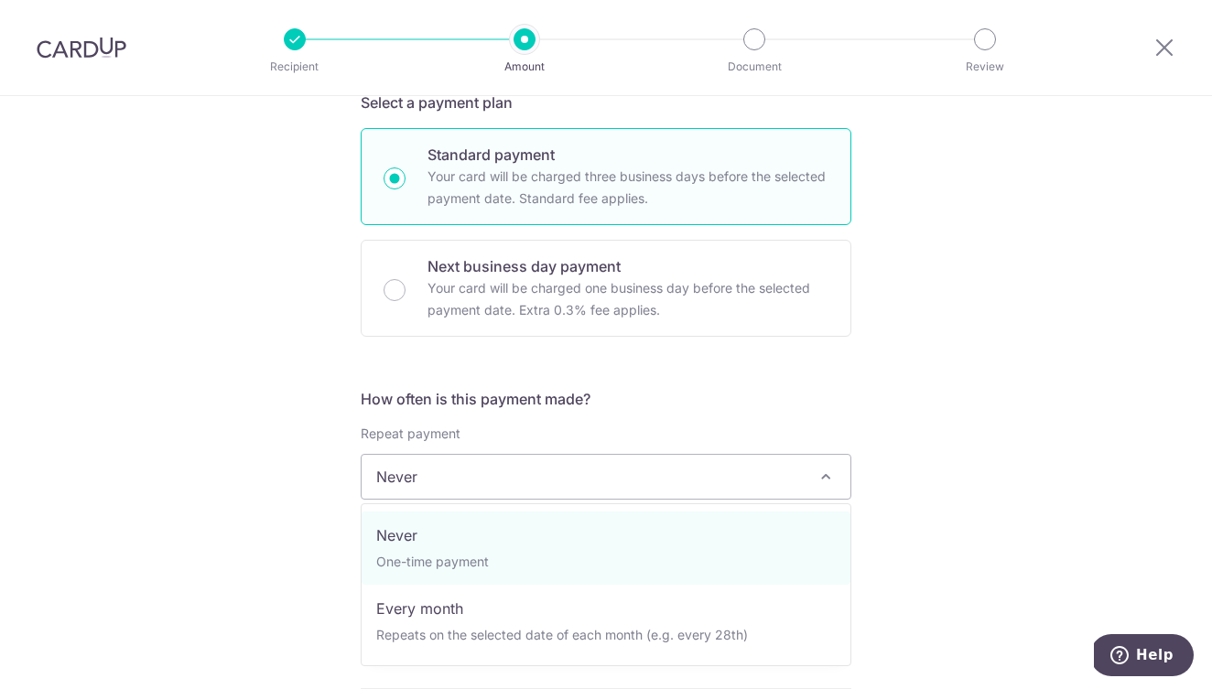
click at [707, 475] on span "Never" at bounding box center [606, 477] width 489 height 44
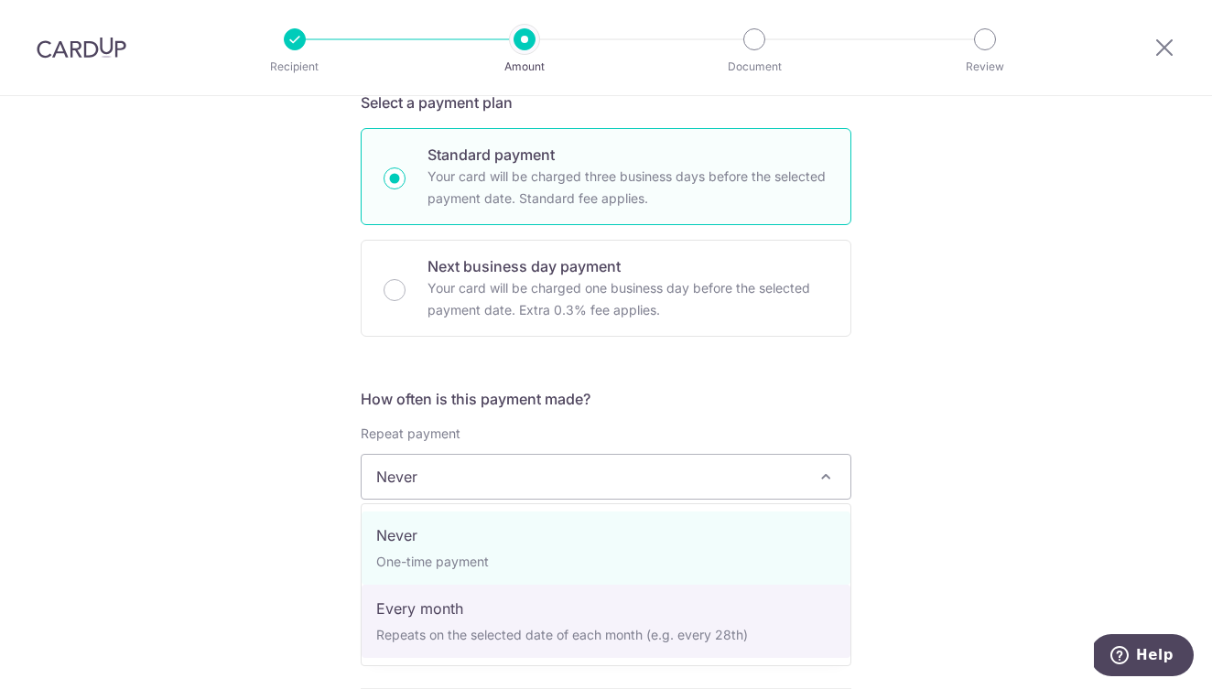
select select "3"
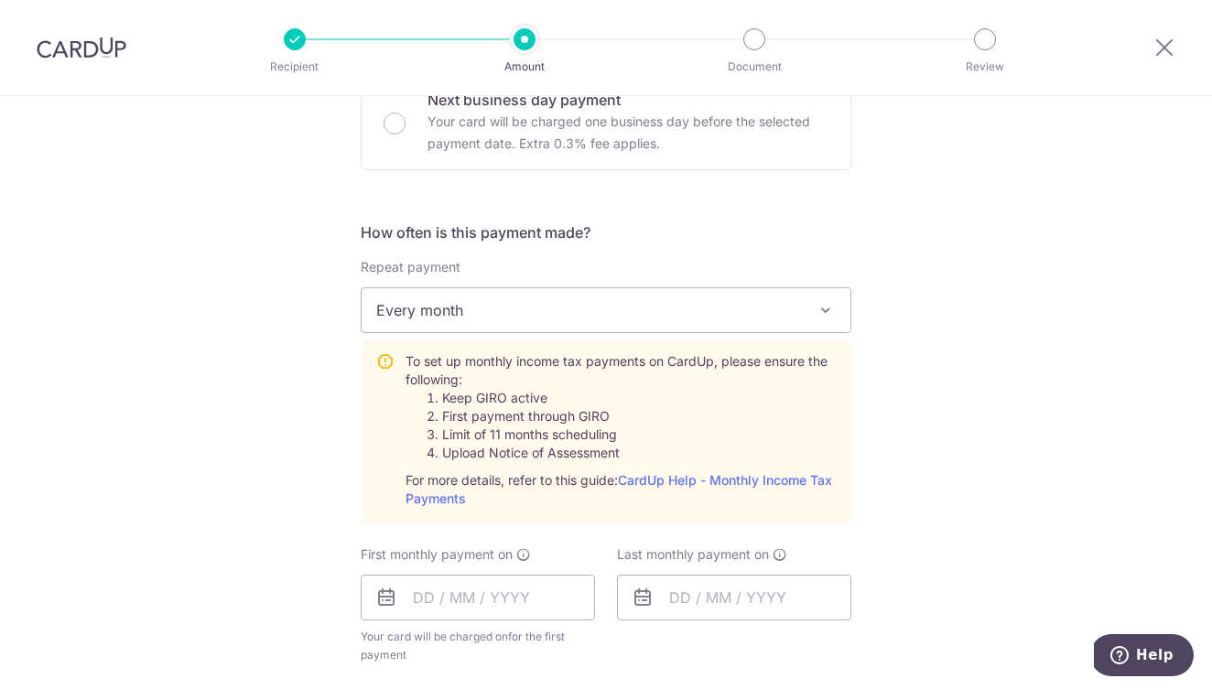
scroll to position [700, 0]
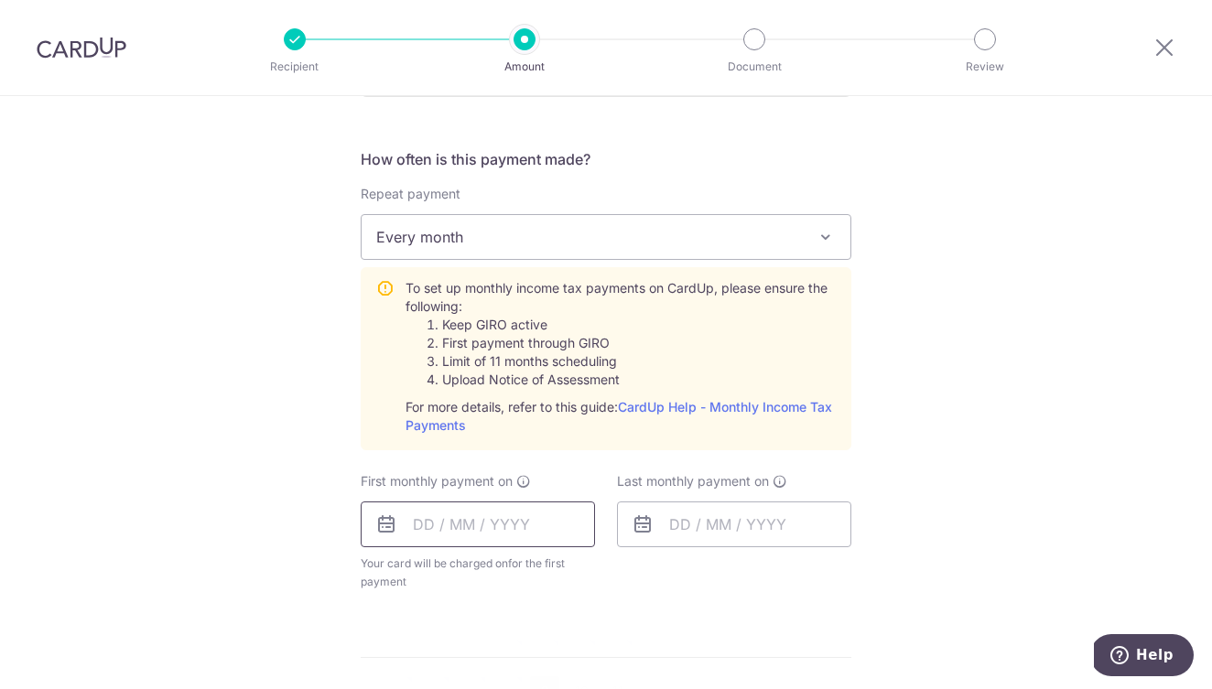
click at [453, 530] on input "text" at bounding box center [478, 525] width 234 height 46
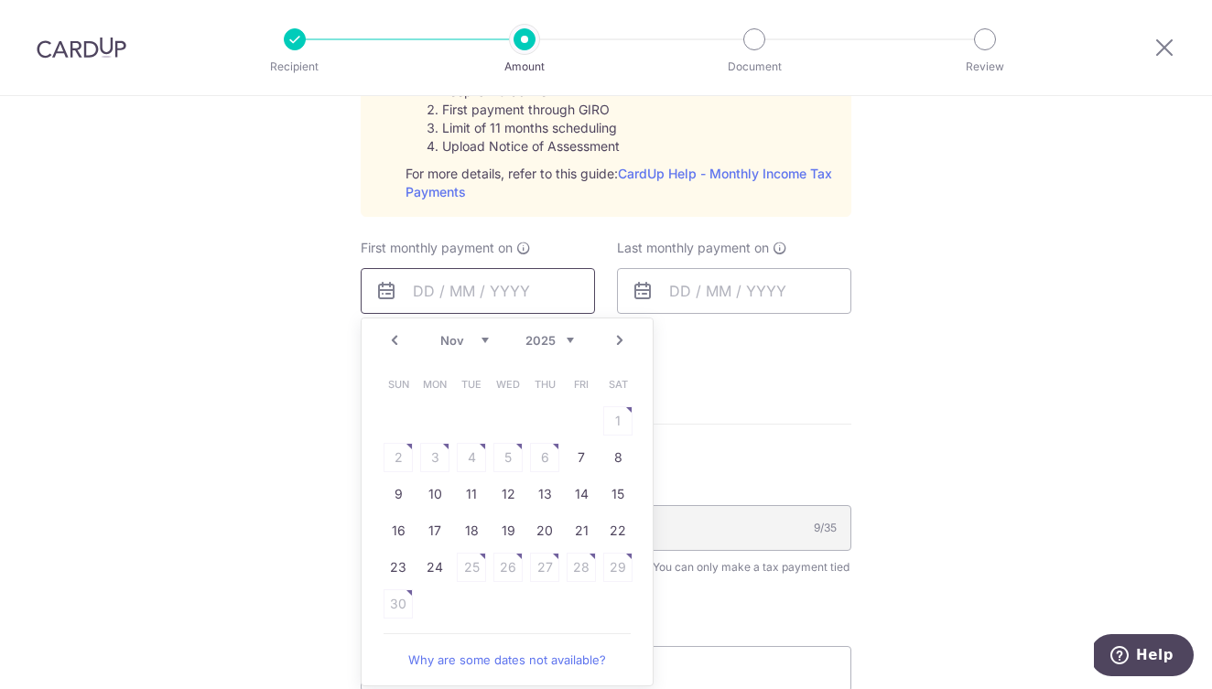
scroll to position [988, 0]
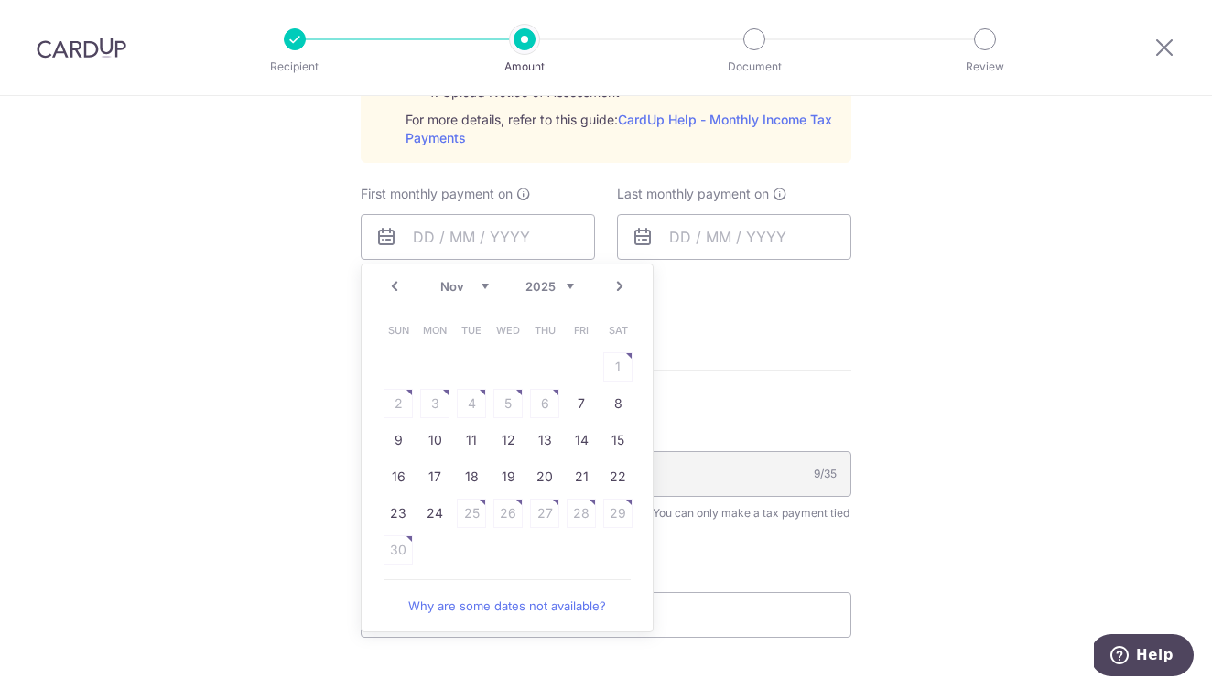
click at [544, 401] on table "Sun Mon Tue Wed Thu Fri Sat 1 2 3 4 5 6 7 8 9 10 11 12 13 14 15 16 17 18 19 20 …" at bounding box center [508, 440] width 256 height 256
click at [514, 603] on link "Why are some dates not available?" at bounding box center [506, 606] width 247 height 37
click at [433, 405] on table "Sun Mon Tue Wed Thu Fri Sat 1 2 3 4 5 6 7 8 9 10 11 12 13 14 15 16 17 18 19 20 …" at bounding box center [508, 440] width 256 height 256
click at [772, 334] on form "Enter one-time or monthly payment amount SGD 1,240.78 1240.78 The total tax pay…" at bounding box center [606, 79] width 491 height 1701
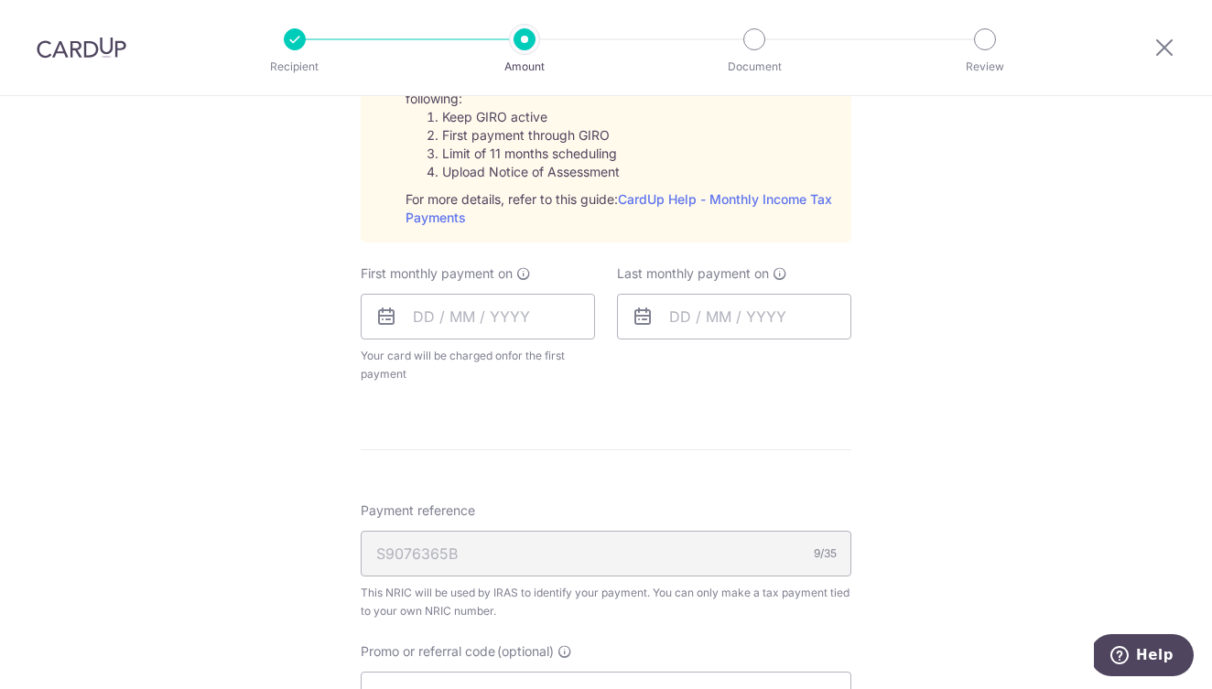
scroll to position [900, 0]
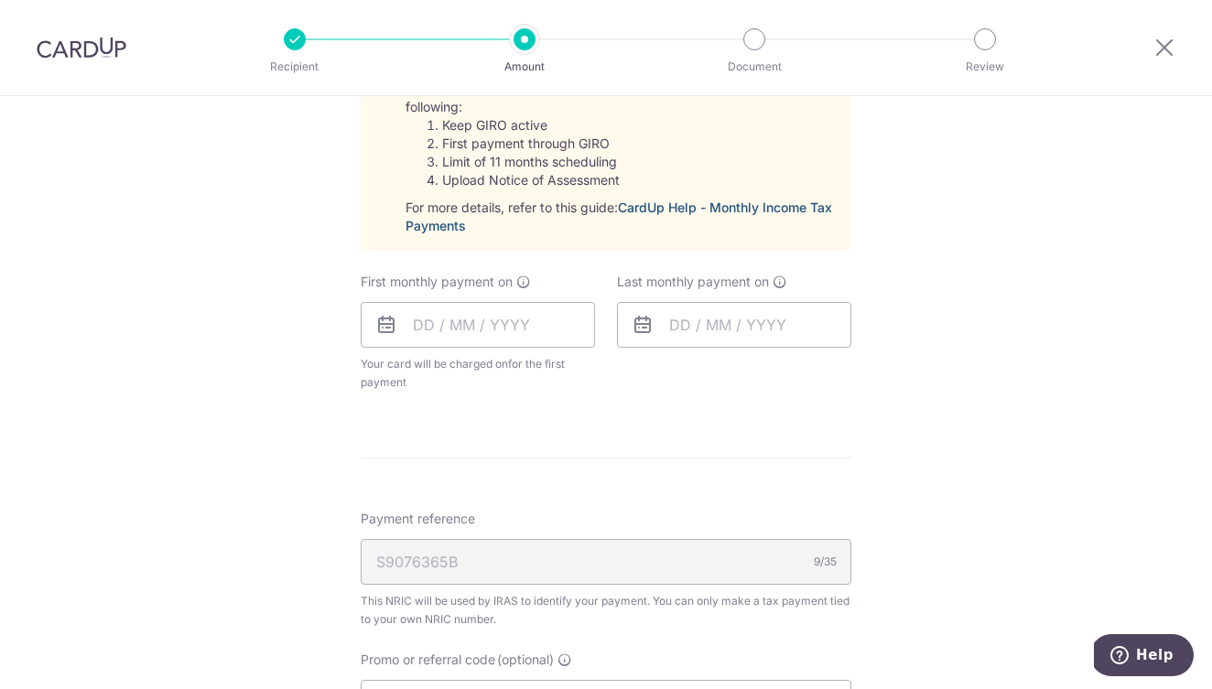
click at [717, 205] on link "CardUp Help - Monthly Income Tax Payments" at bounding box center [618, 217] width 426 height 34
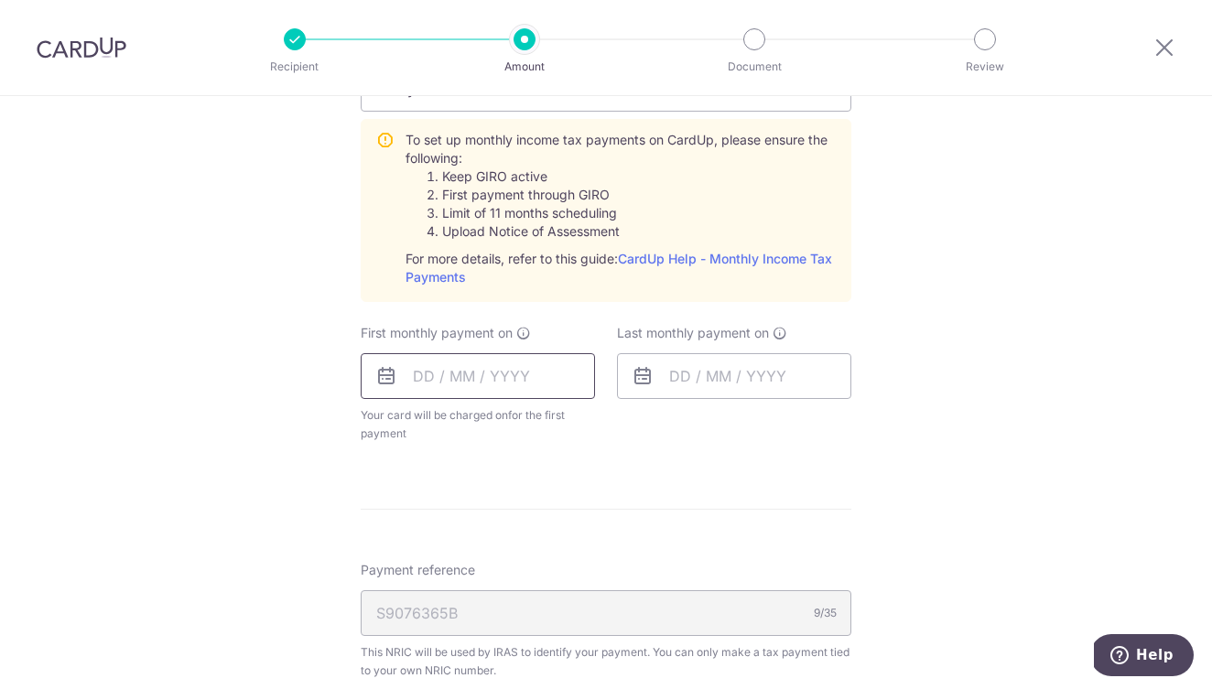
scroll to position [828, 0]
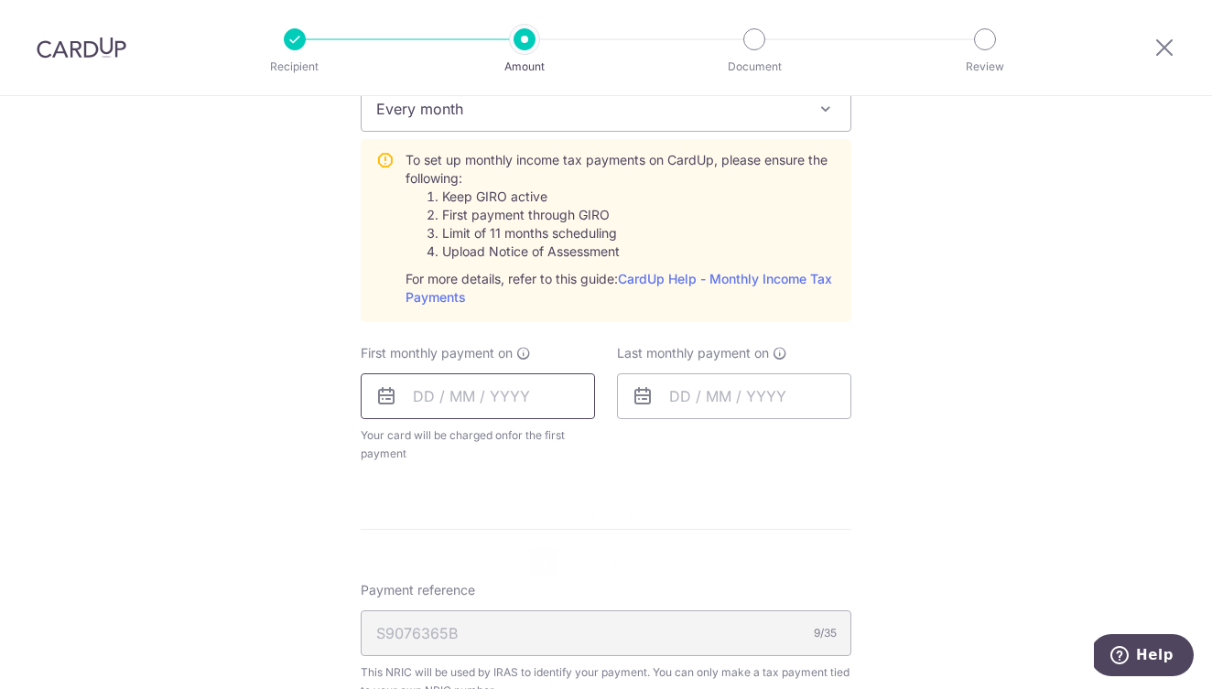
click at [490, 401] on input "text" at bounding box center [478, 396] width 234 height 46
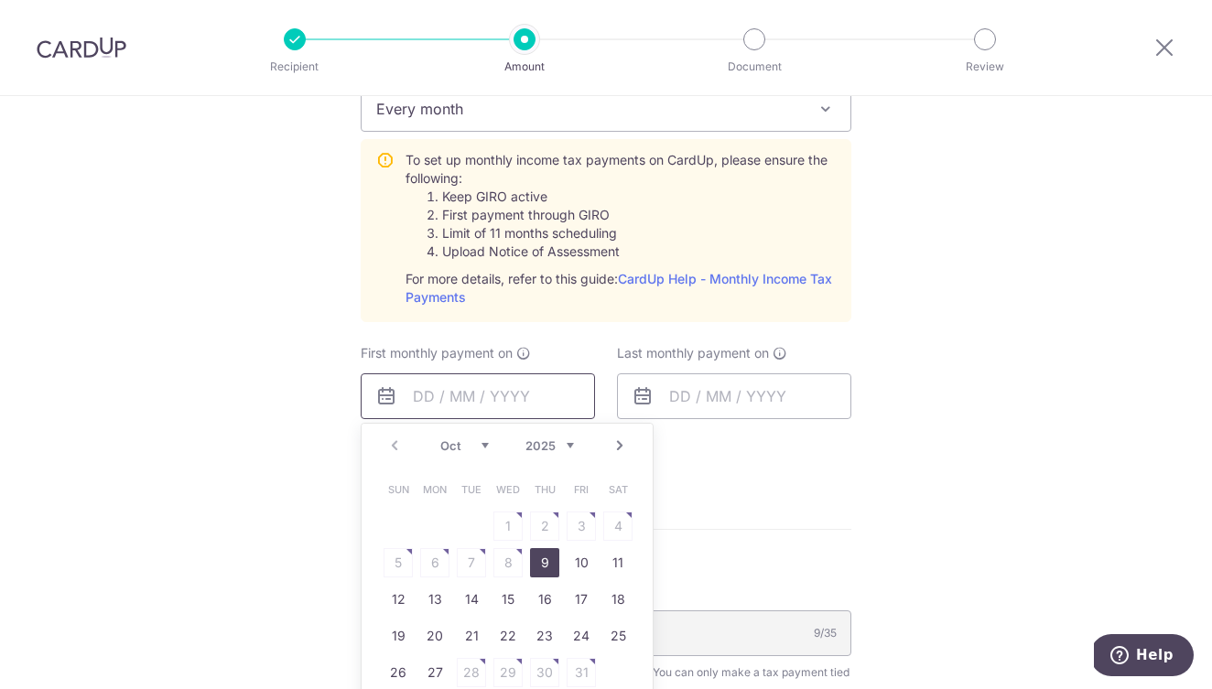
scroll to position [924, 0]
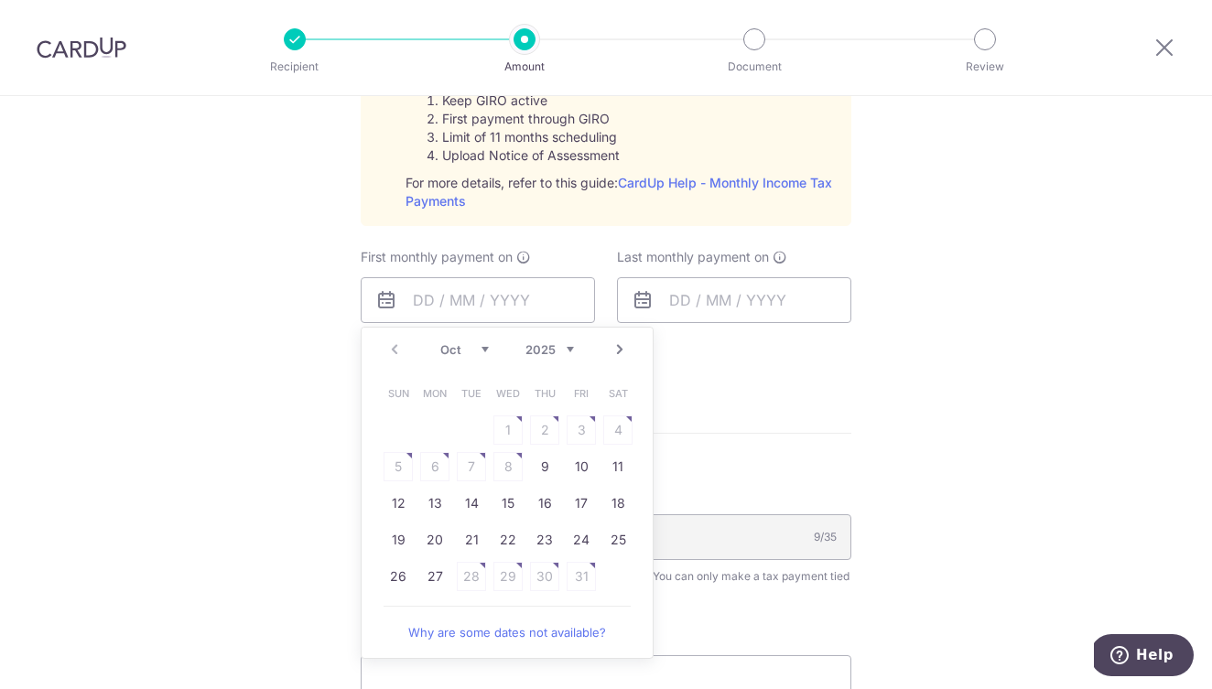
click at [621, 351] on link "Next" at bounding box center [620, 350] width 22 height 22
click at [397, 348] on link "Prev" at bounding box center [394, 350] width 22 height 22
click at [505, 503] on link "15" at bounding box center [507, 503] width 29 height 29
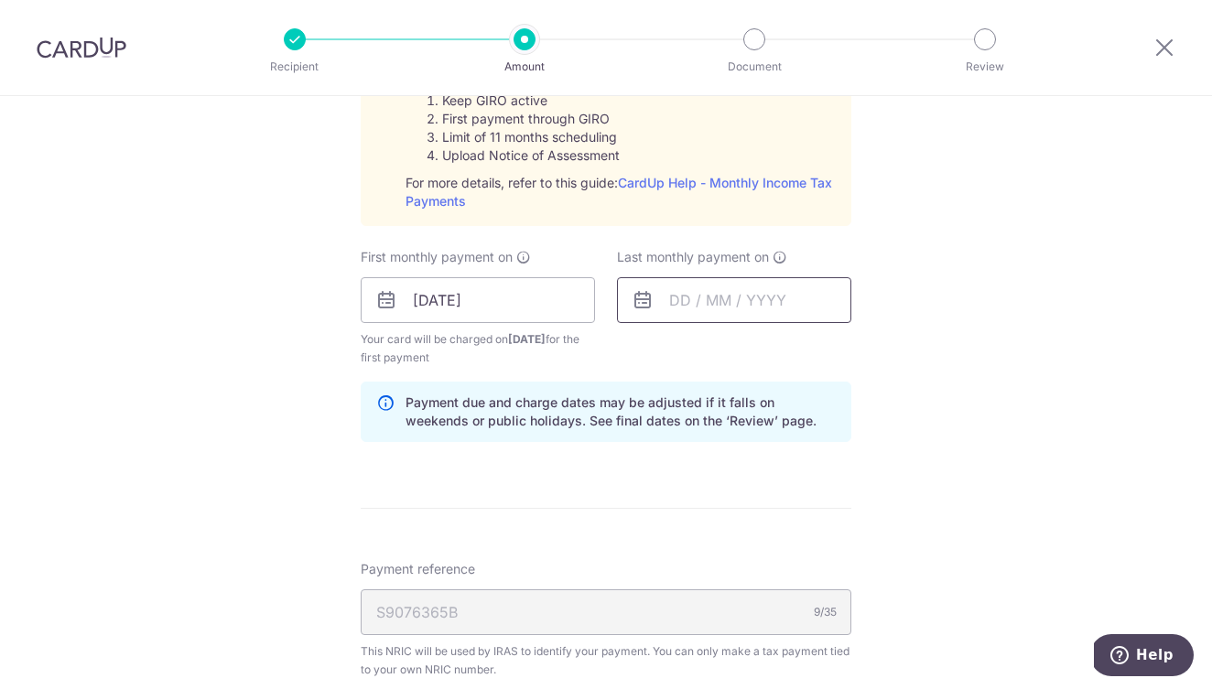
click at [744, 297] on input "text" at bounding box center [734, 300] width 234 height 46
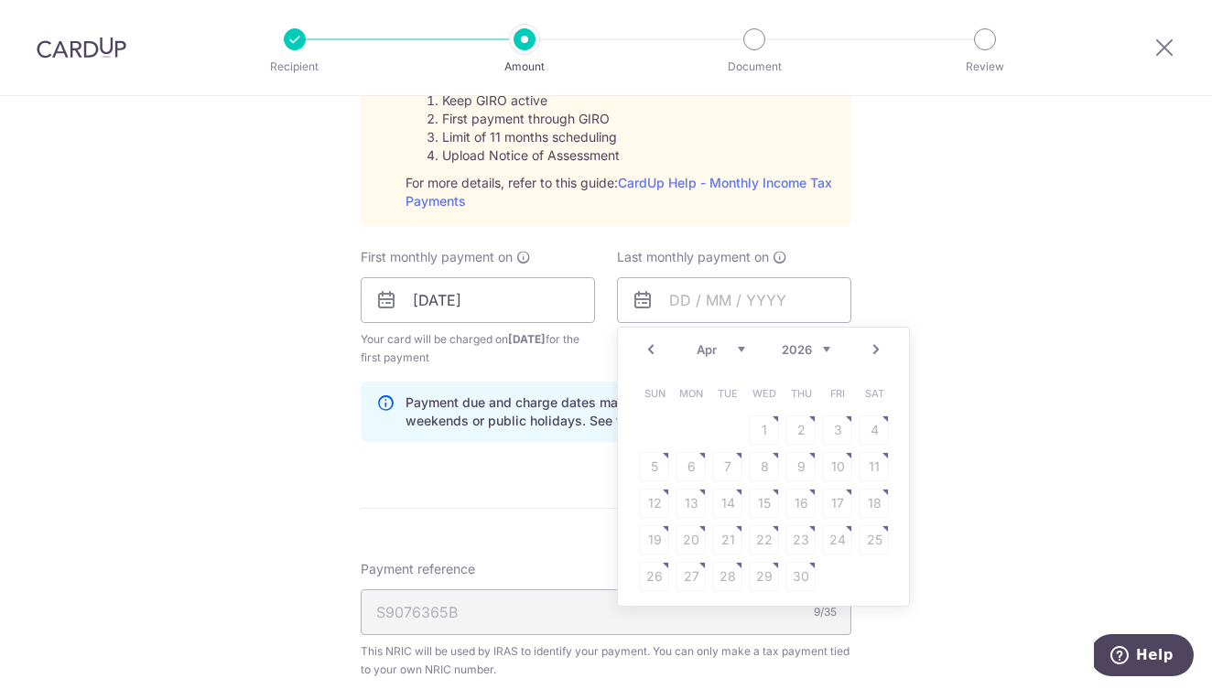
click at [710, 361] on div "Prev Next Jan Feb Mar Apr May Jun Jul Aug Sep Oct Nov 2025 2026" at bounding box center [763, 350] width 291 height 44
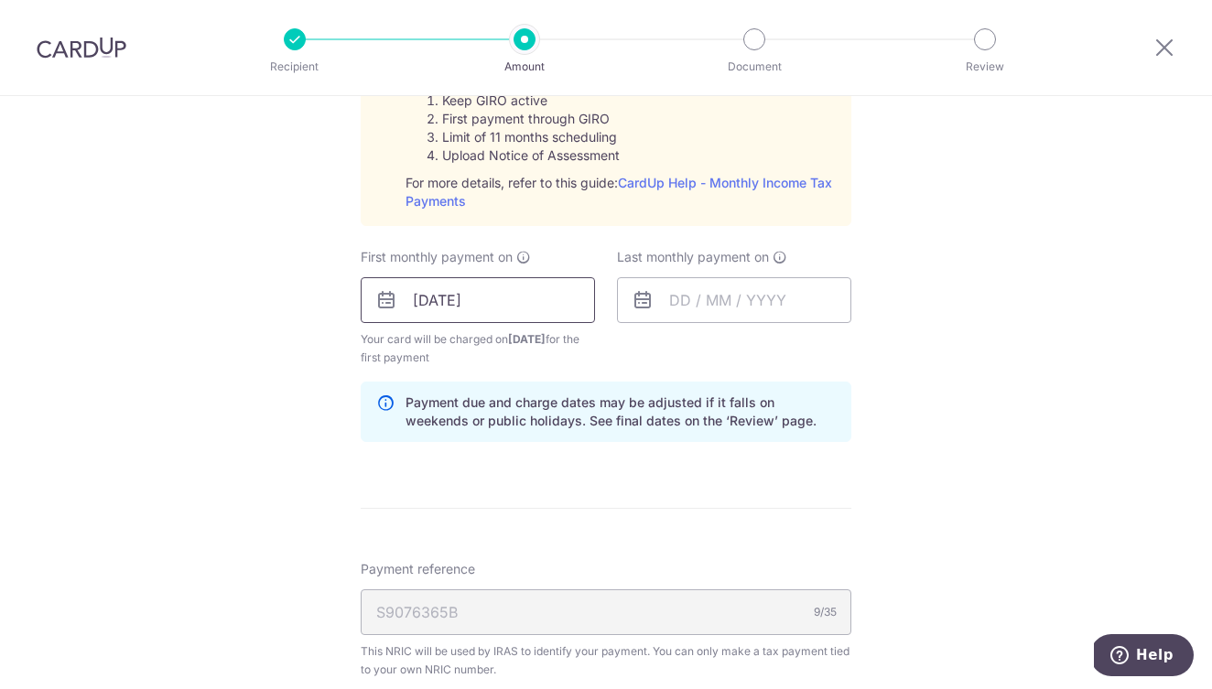
click at [516, 292] on input "[DATE]" at bounding box center [478, 300] width 234 height 46
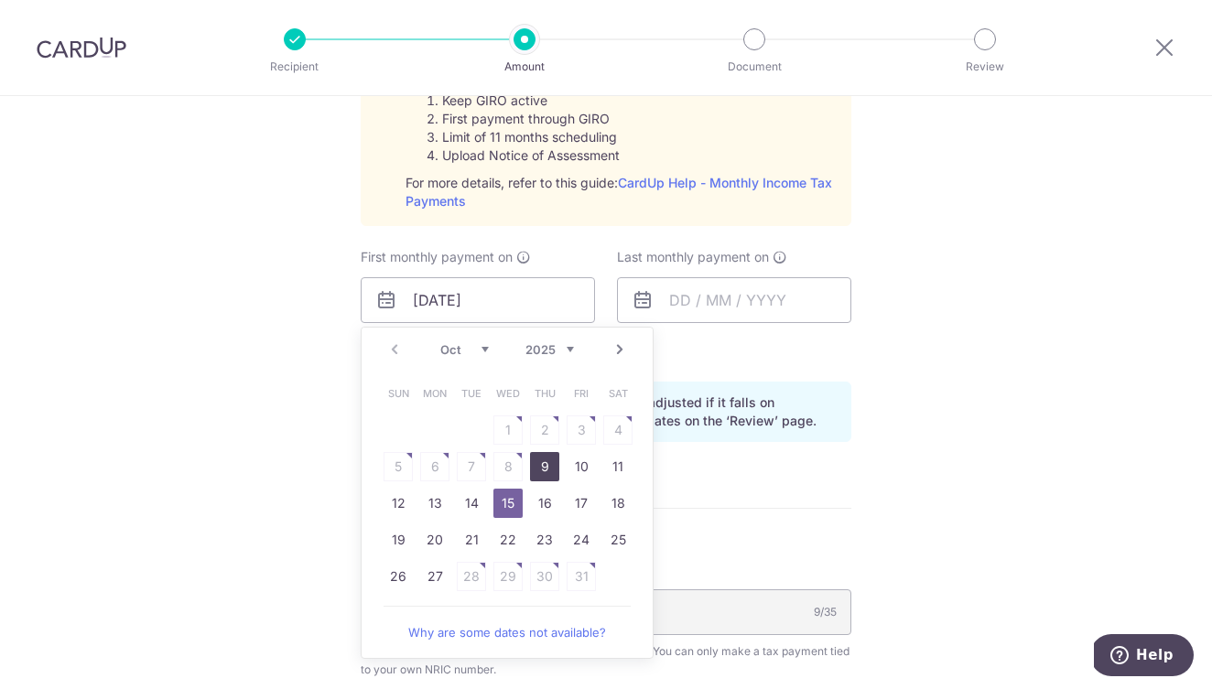
click at [535, 470] on link "9" at bounding box center [544, 466] width 29 height 29
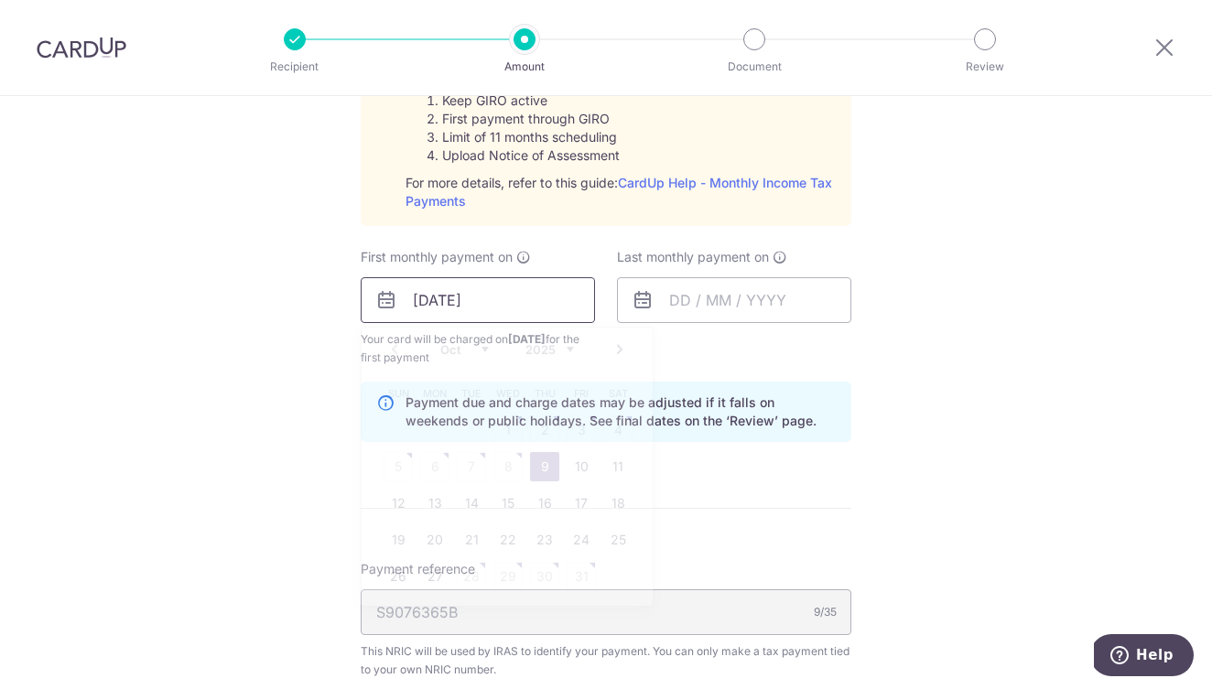
click at [526, 312] on input "09/10/2025" at bounding box center [478, 300] width 234 height 46
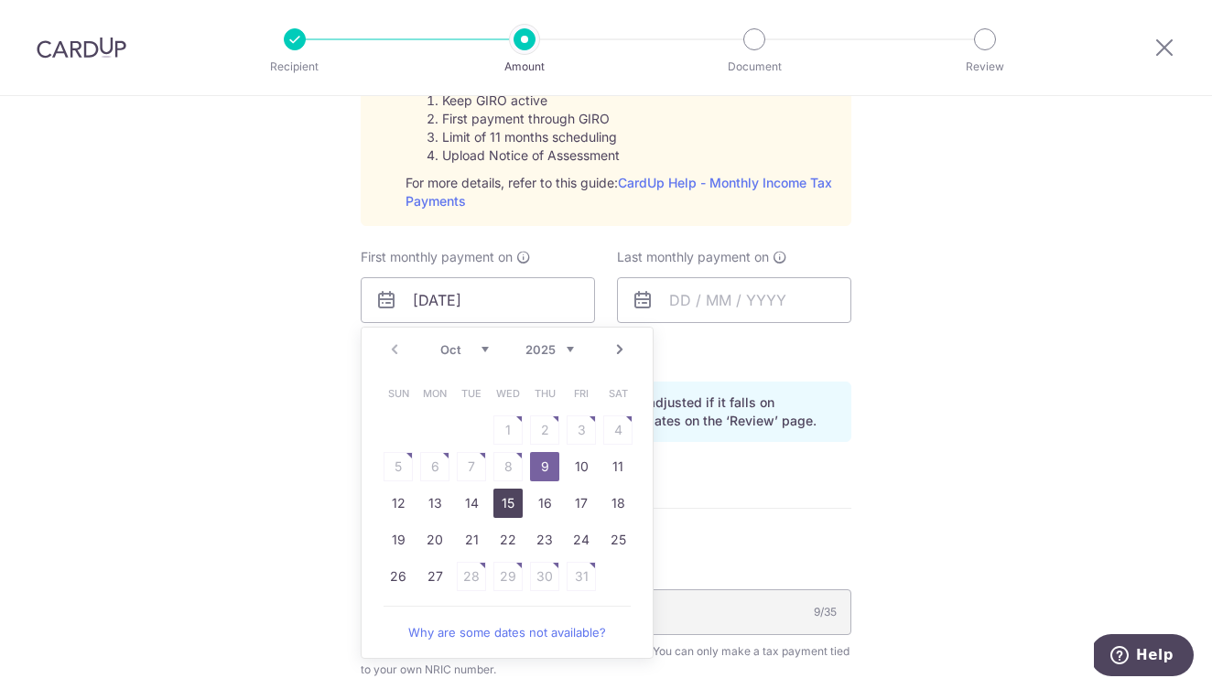
click at [501, 502] on link "15" at bounding box center [507, 503] width 29 height 29
type input "15/10/2025"
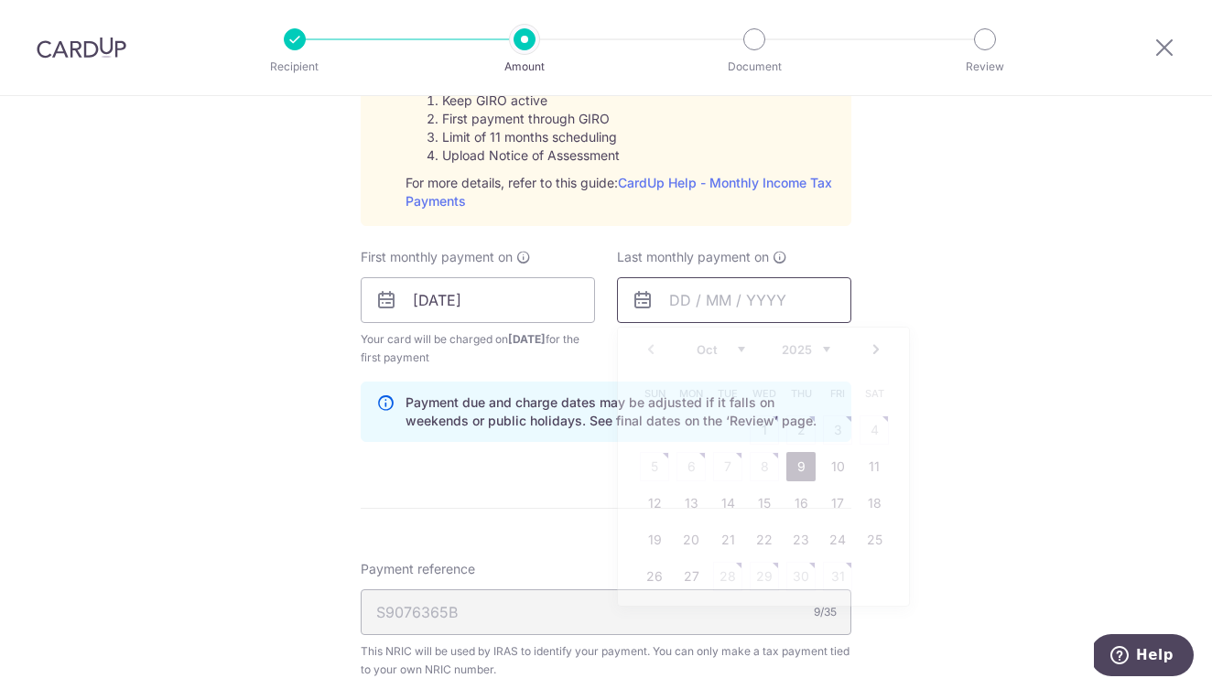
click at [698, 286] on input "text" at bounding box center [734, 300] width 234 height 46
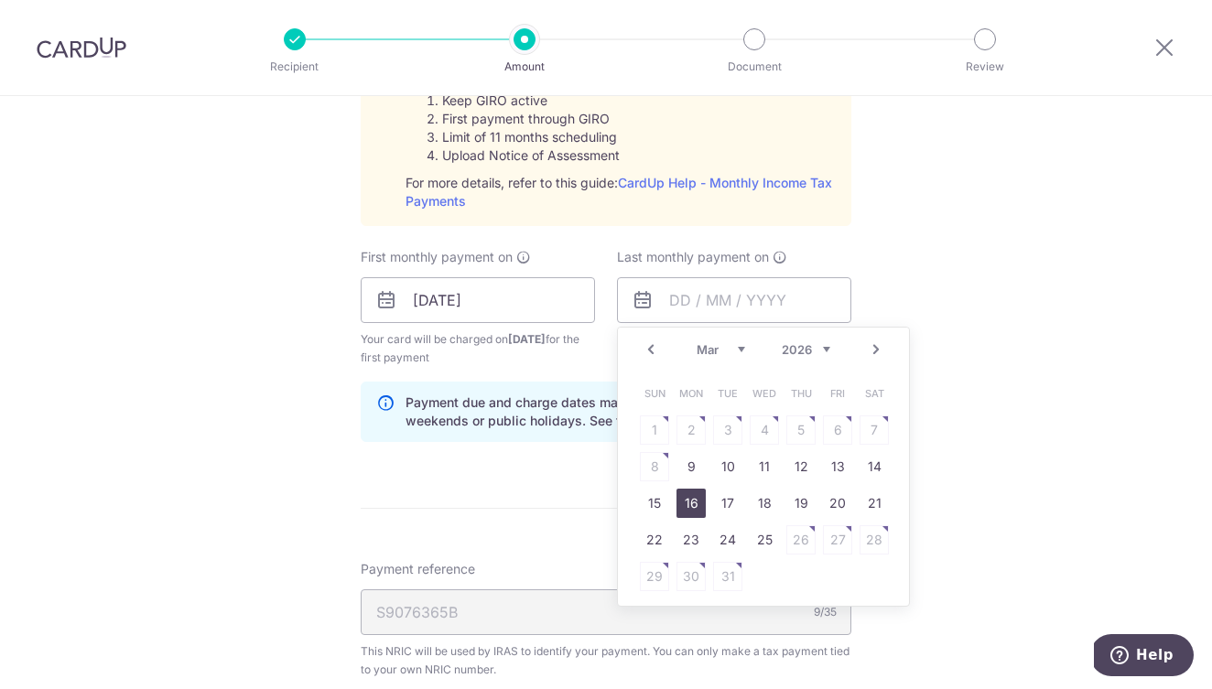
click at [694, 497] on link "16" at bounding box center [690, 503] width 29 height 29
type input "16/03/2026"
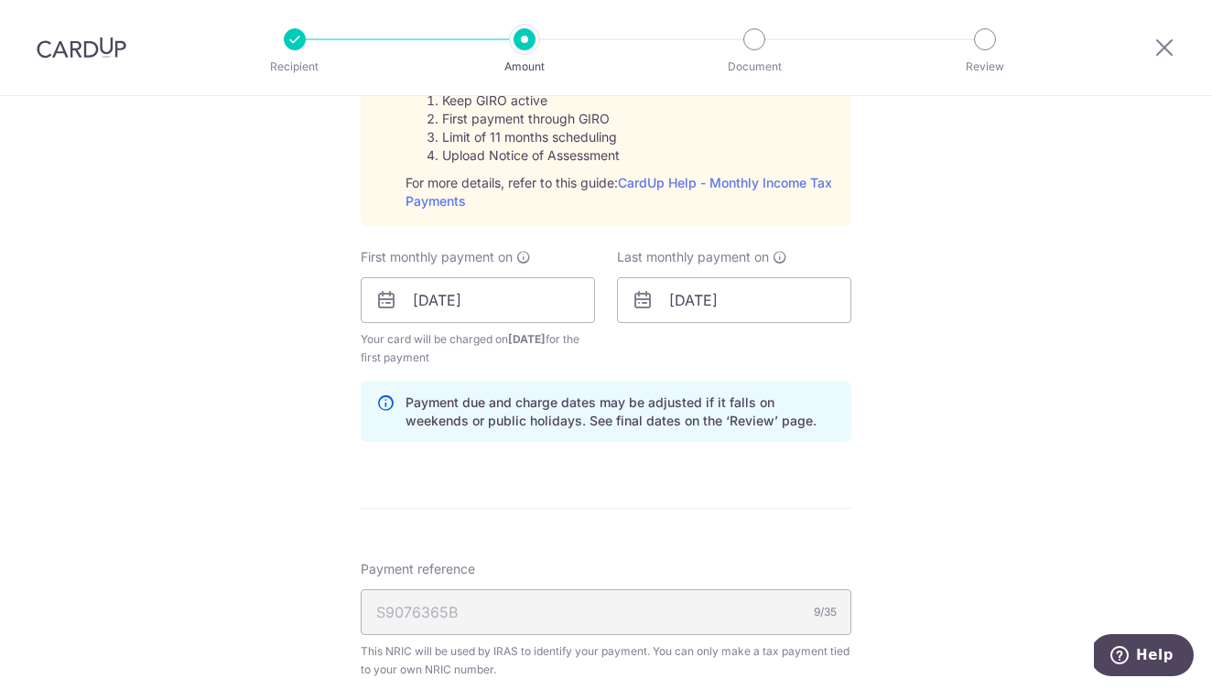
click at [957, 351] on div "Tell us more about your payment Enter one-time or monthly payment amount SGD 1,…" at bounding box center [606, 163] width 1212 height 1983
click at [788, 304] on input "16/03/2026" at bounding box center [734, 300] width 234 height 46
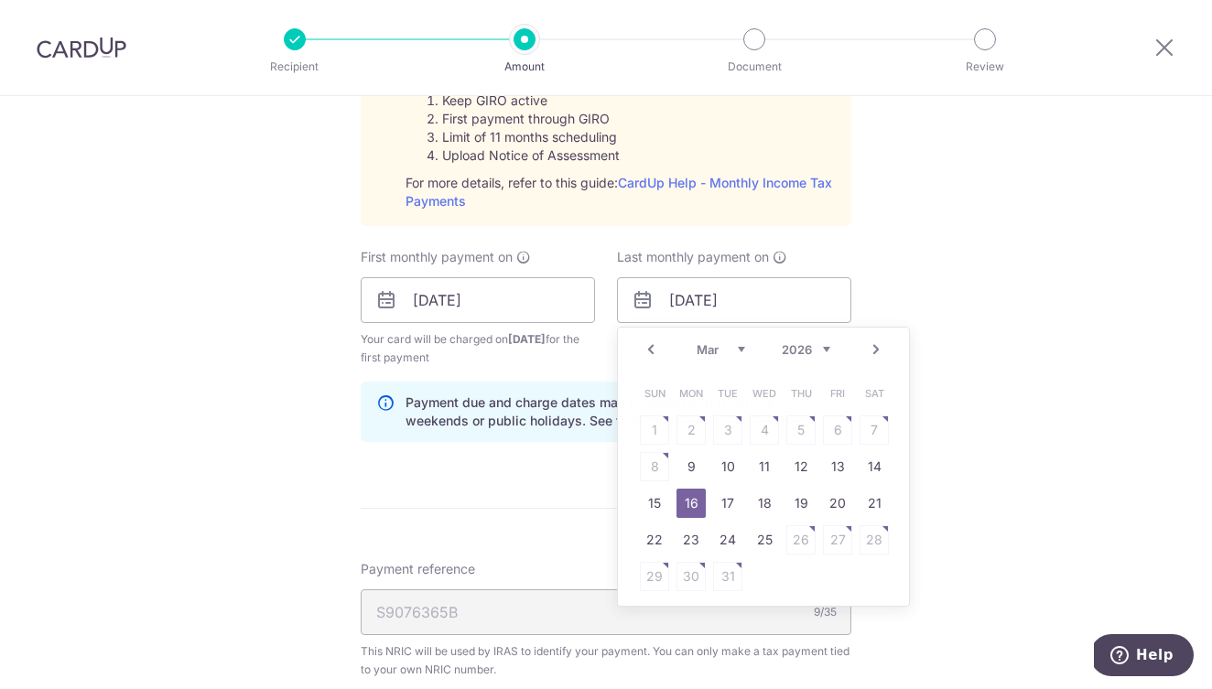
click at [994, 367] on div "Tell us more about your payment Enter one-time or monthly payment amount SGD 1,…" at bounding box center [606, 163] width 1212 height 1983
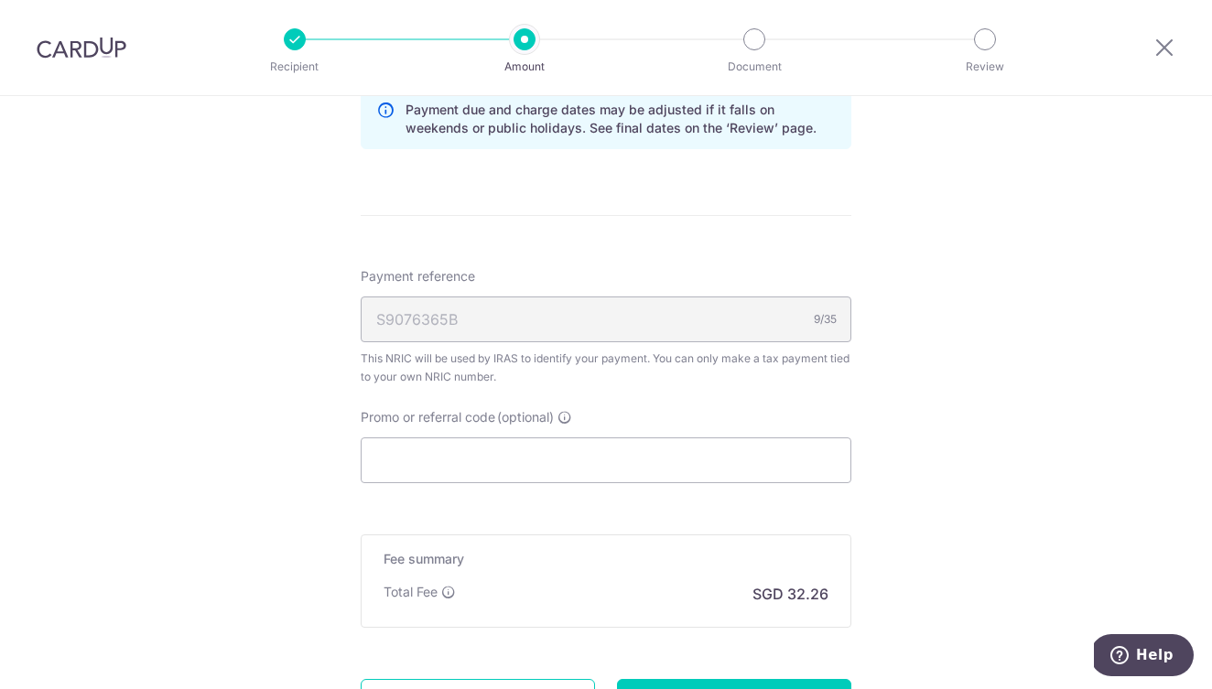
scroll to position [1220, 0]
click at [548, 456] on input "Promo or referral code (optional)" at bounding box center [606, 458] width 491 height 46
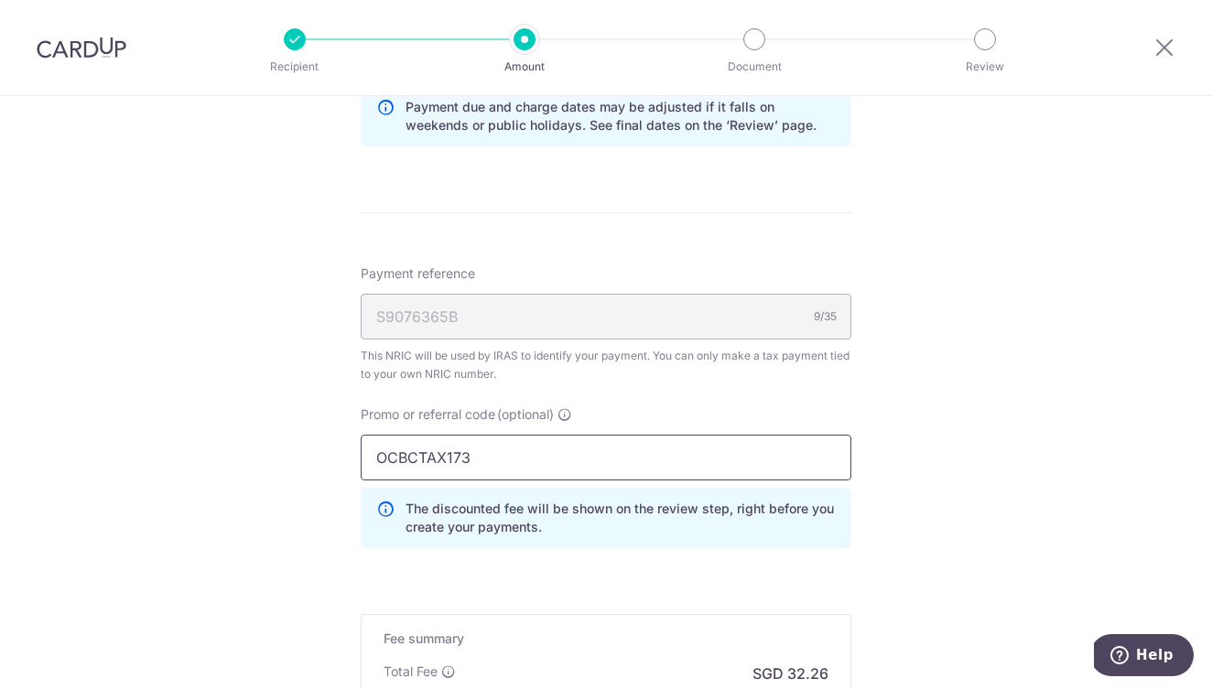
type input "OCBCTAX173"
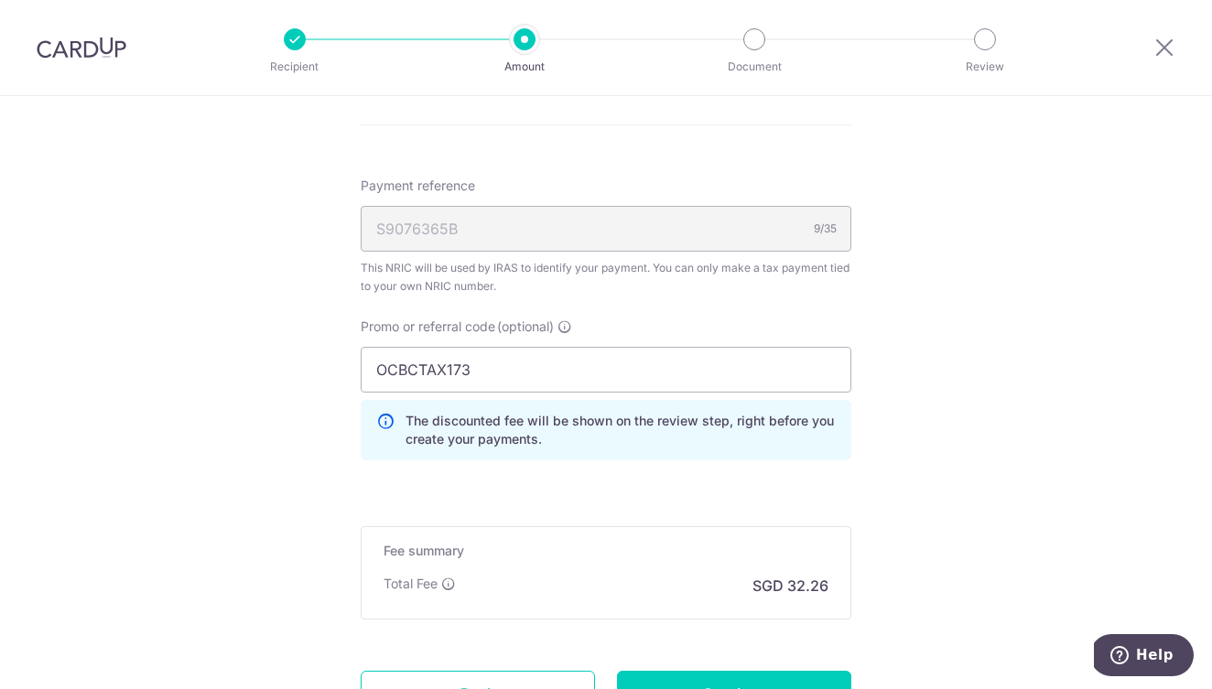
scroll to position [1378, 0]
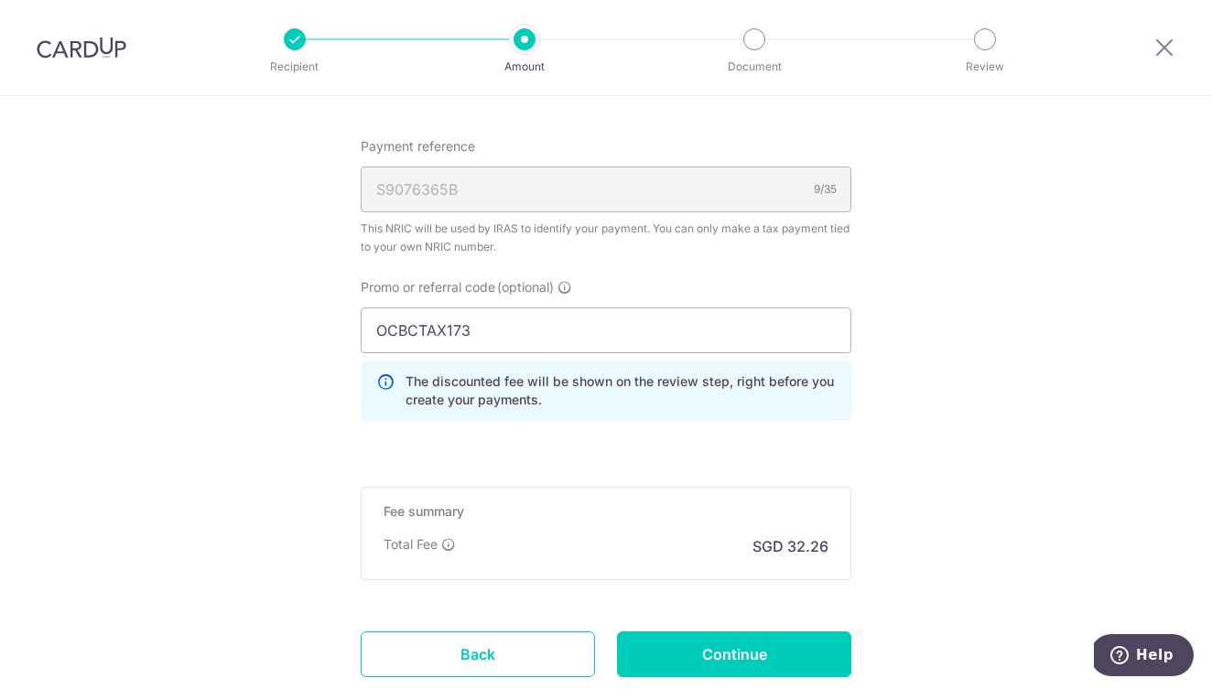
scroll to position [1360, 0]
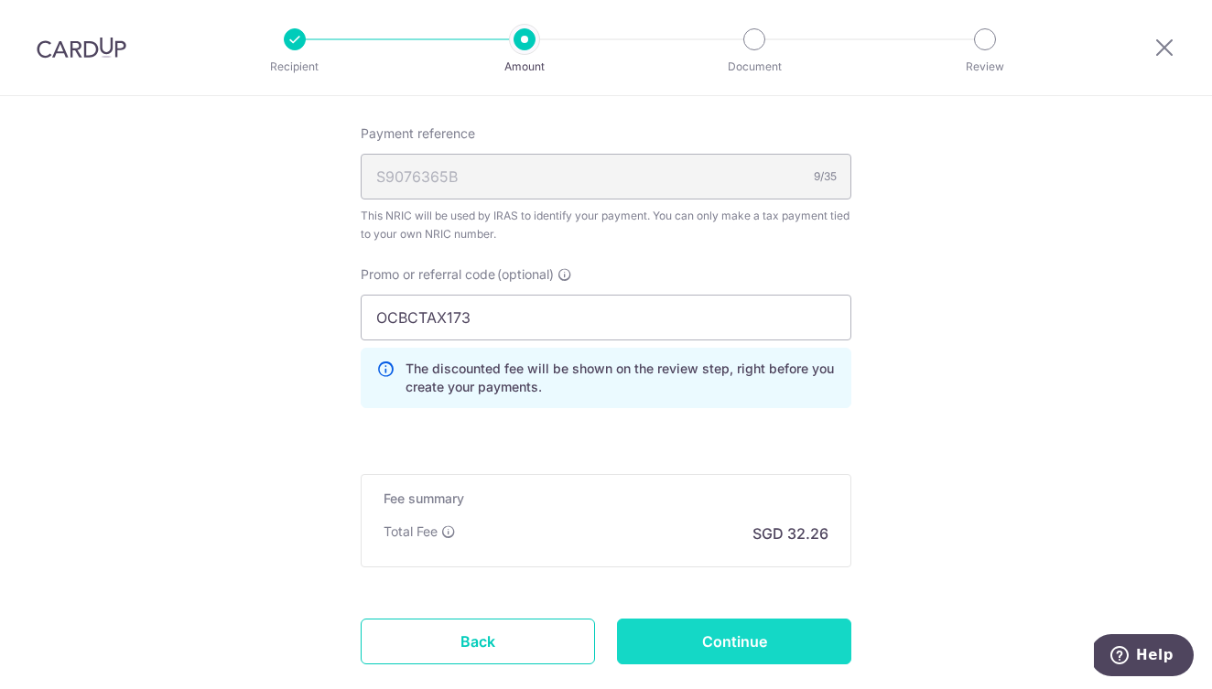
click at [742, 636] on input "Continue" at bounding box center [734, 642] width 234 height 46
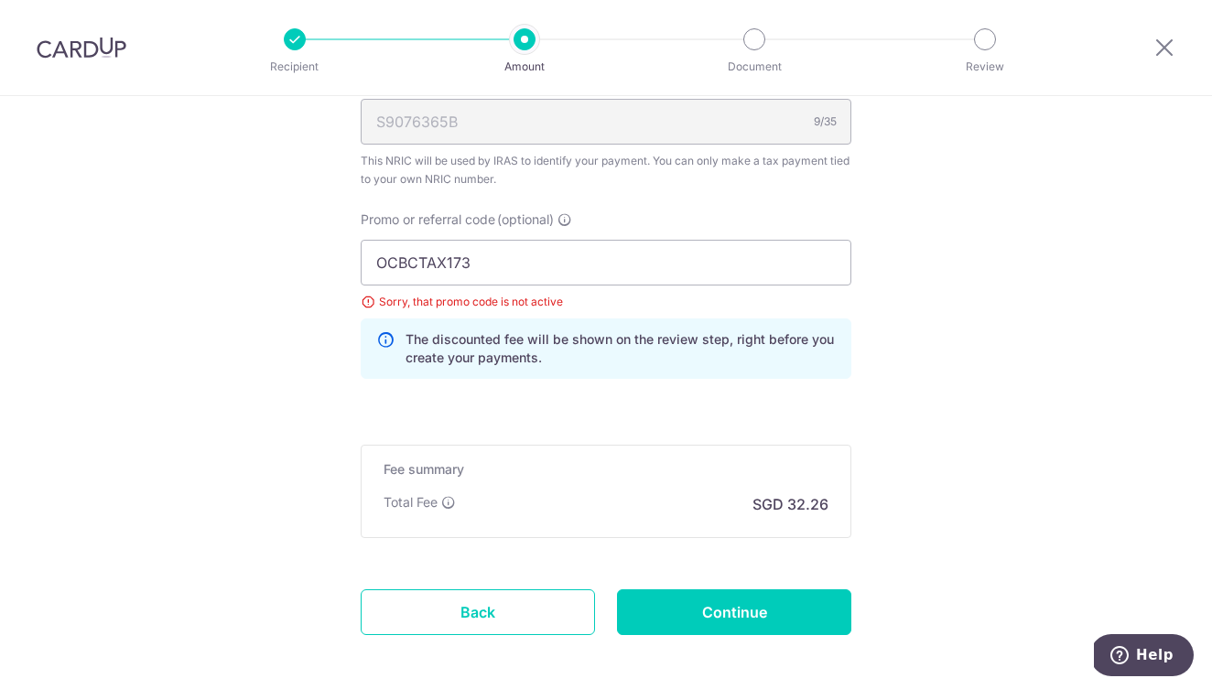
scroll to position [1135, 0]
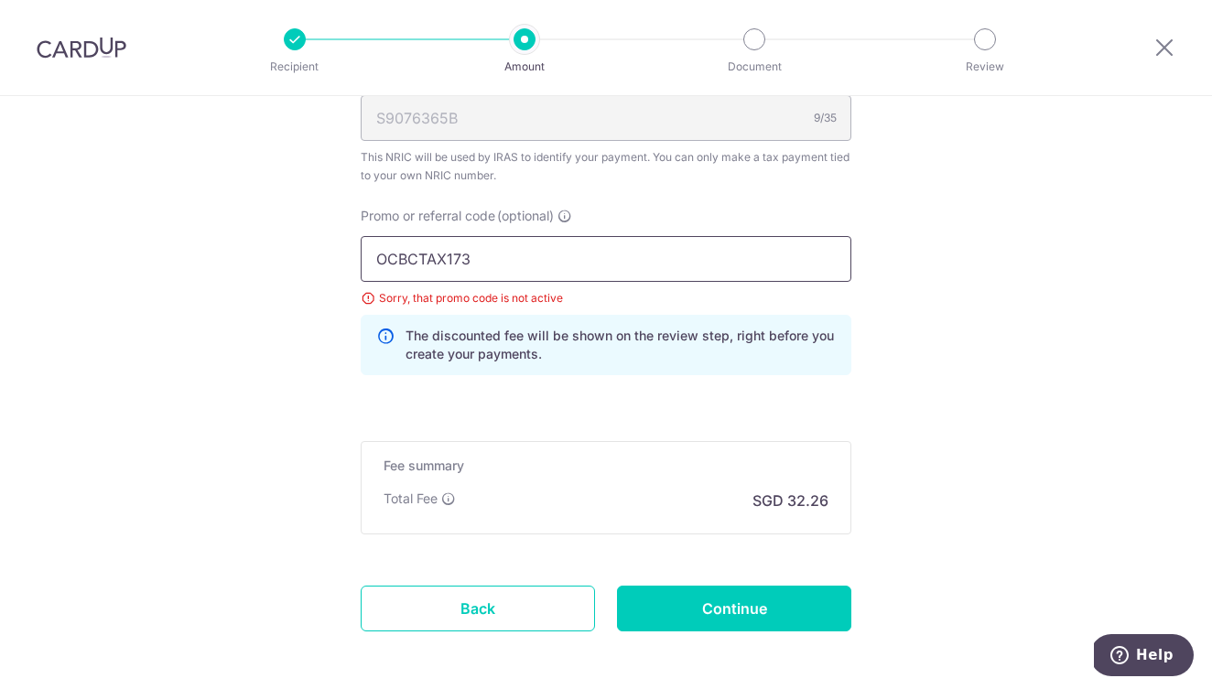
drag, startPoint x: 424, startPoint y: 257, endPoint x: 531, endPoint y: 257, distance: 107.1
click at [531, 257] on input "OCBCTAX173" at bounding box center [606, 259] width 491 height 46
drag, startPoint x: 421, startPoint y: 261, endPoint x: 550, endPoint y: 263, distance: 129.1
click at [550, 263] on input "OCBCTAX173" at bounding box center [606, 259] width 491 height 46
click at [490, 254] on input "OCBCTAX173" at bounding box center [606, 259] width 491 height 46
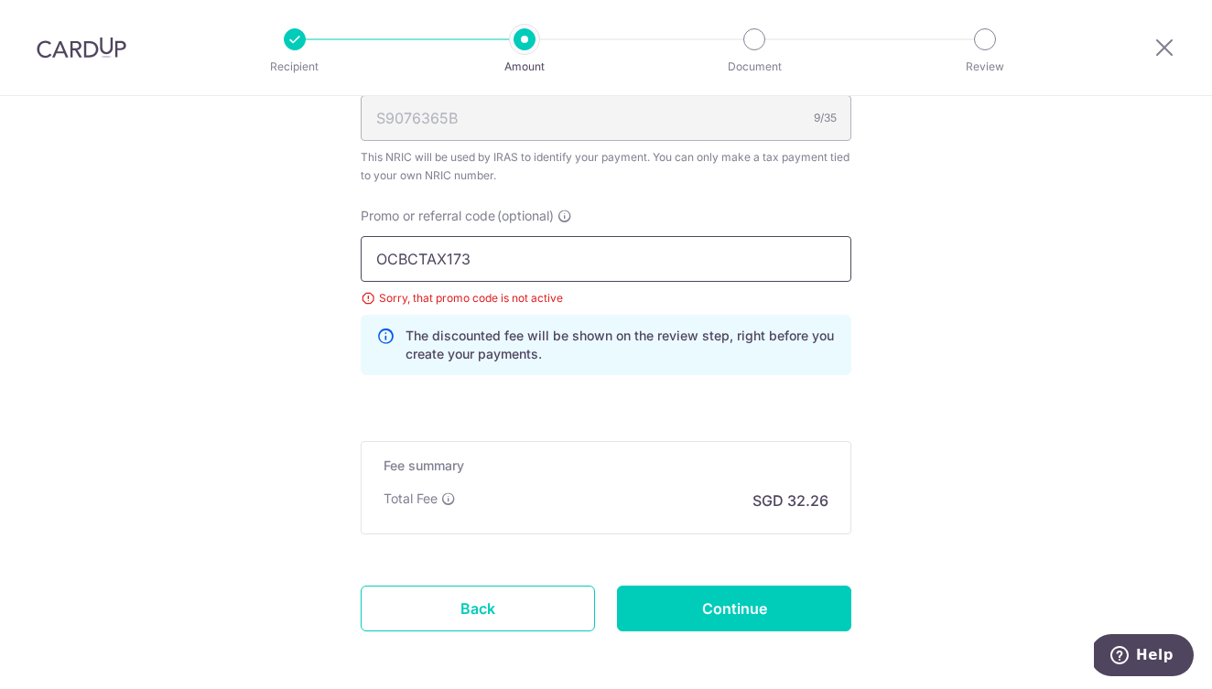
drag, startPoint x: 419, startPoint y: 258, endPoint x: 574, endPoint y: 258, distance: 154.7
click at [574, 258] on input "OCBCTAX173" at bounding box center [606, 259] width 491 height 46
click at [437, 256] on input "OCBCTAX173" at bounding box center [606, 259] width 491 height 46
drag, startPoint x: 423, startPoint y: 256, endPoint x: 630, endPoint y: 260, distance: 206.9
click at [617, 260] on input "OCBCTAX173" at bounding box center [606, 259] width 491 height 46
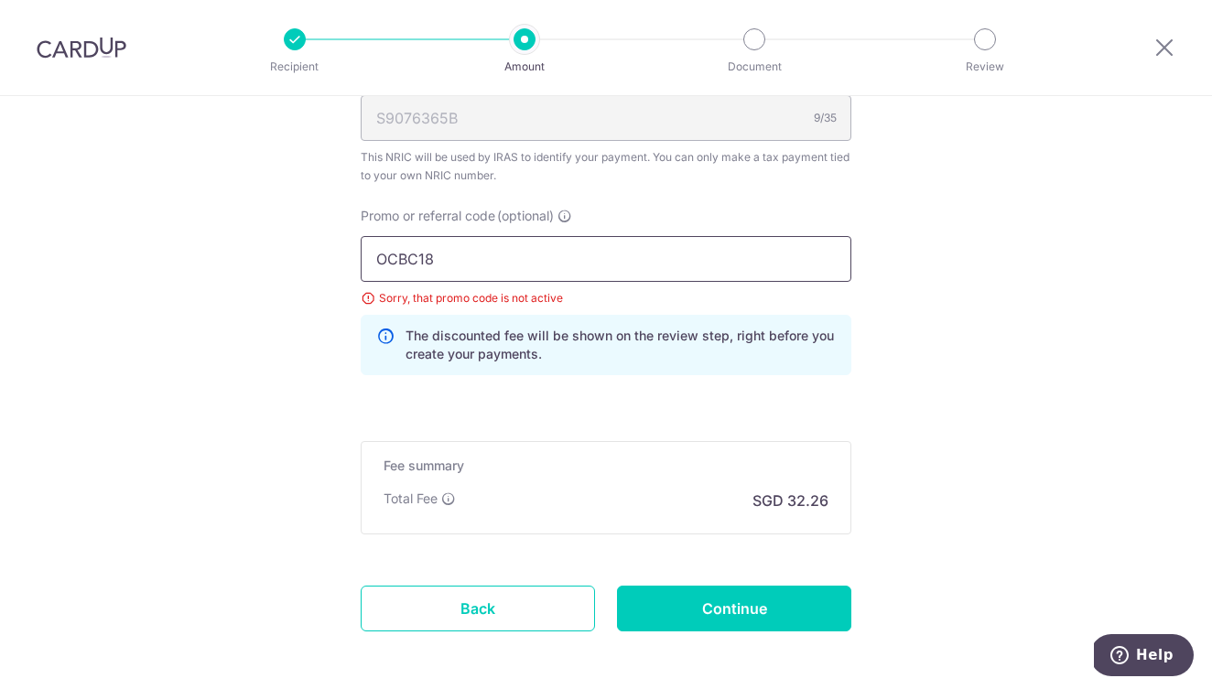
type input "OCBC18"
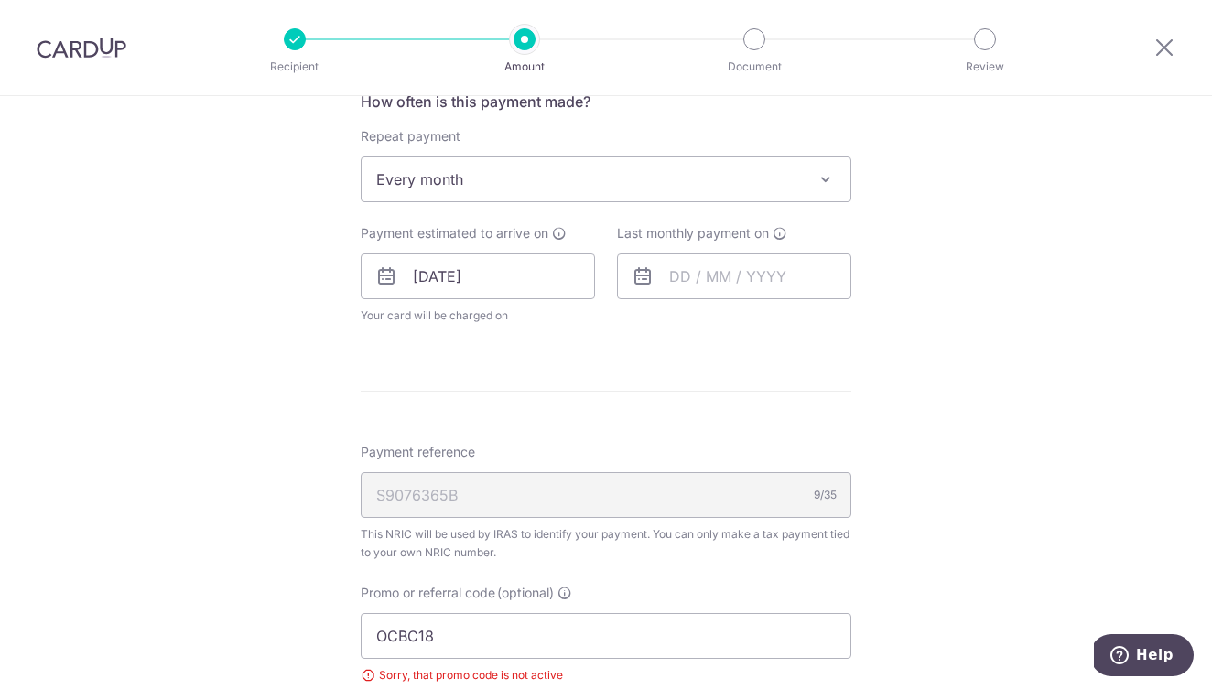
scroll to position [759, 0]
click at [534, 167] on span "Every month" at bounding box center [606, 179] width 489 height 44
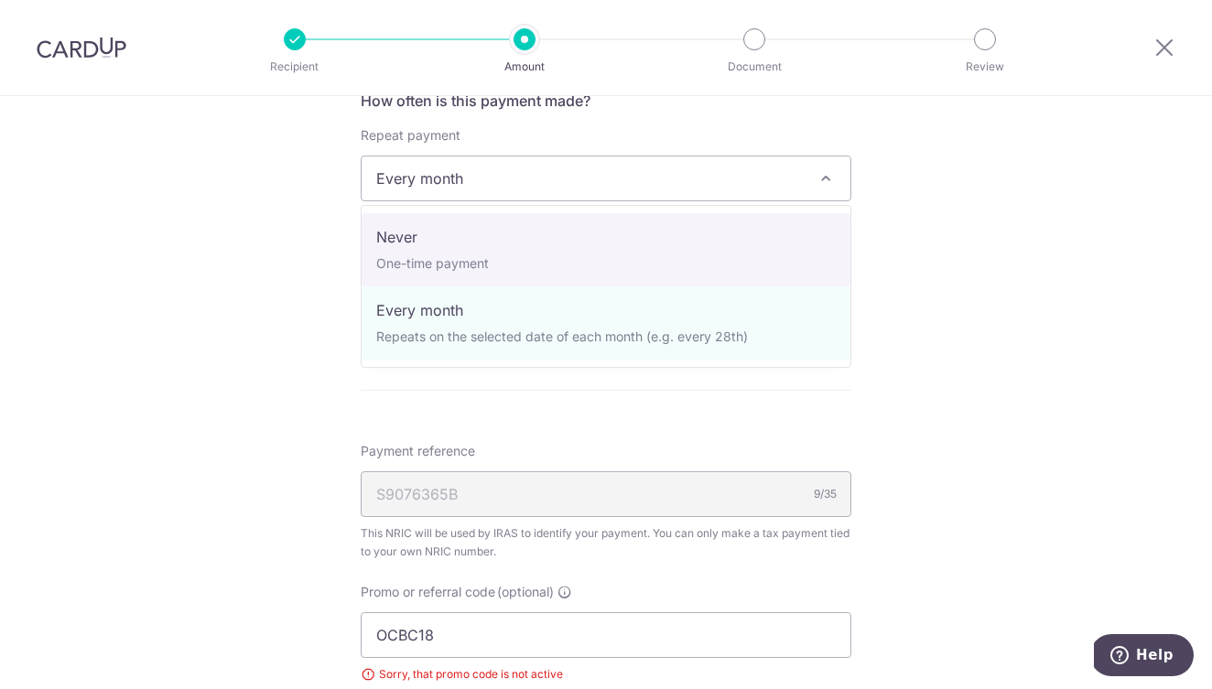
select select "1"
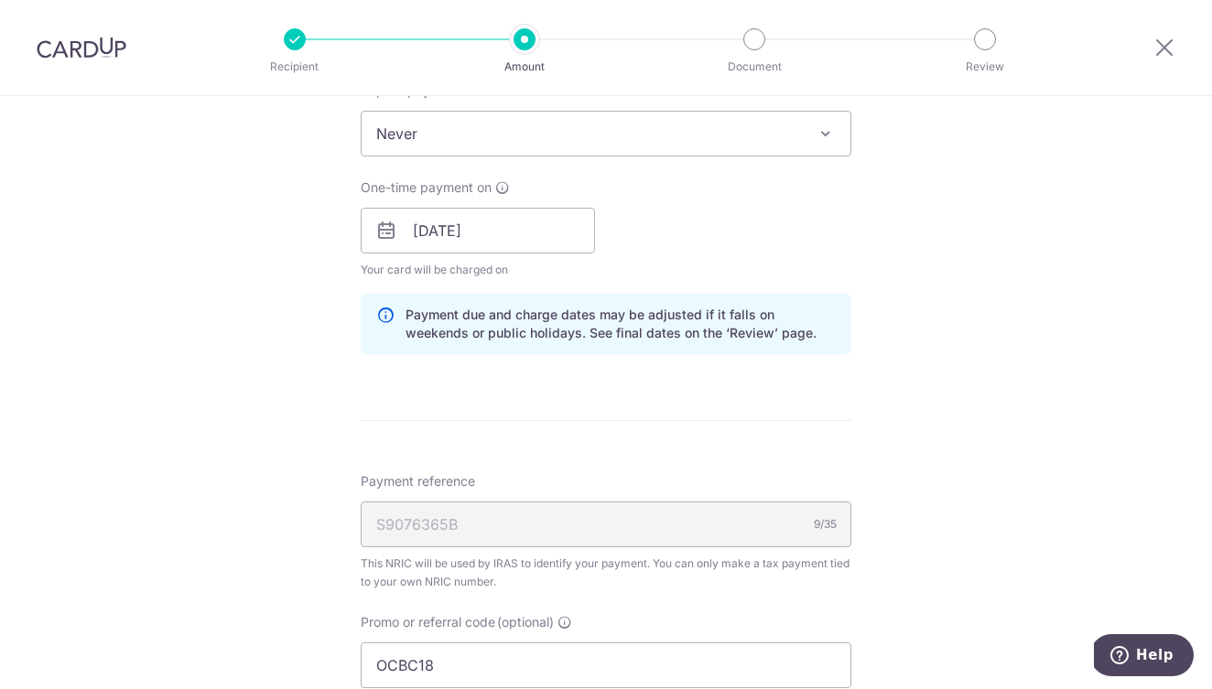
scroll to position [820, 0]
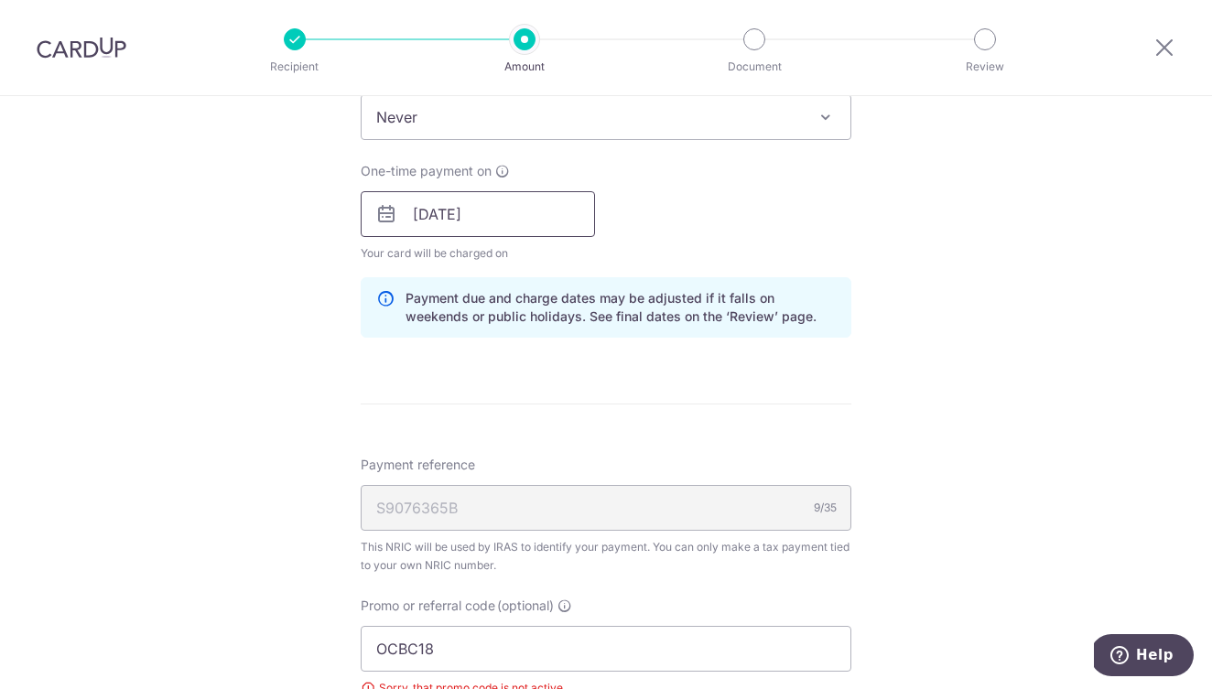
click at [554, 217] on input "[DATE]" at bounding box center [478, 214] width 234 height 46
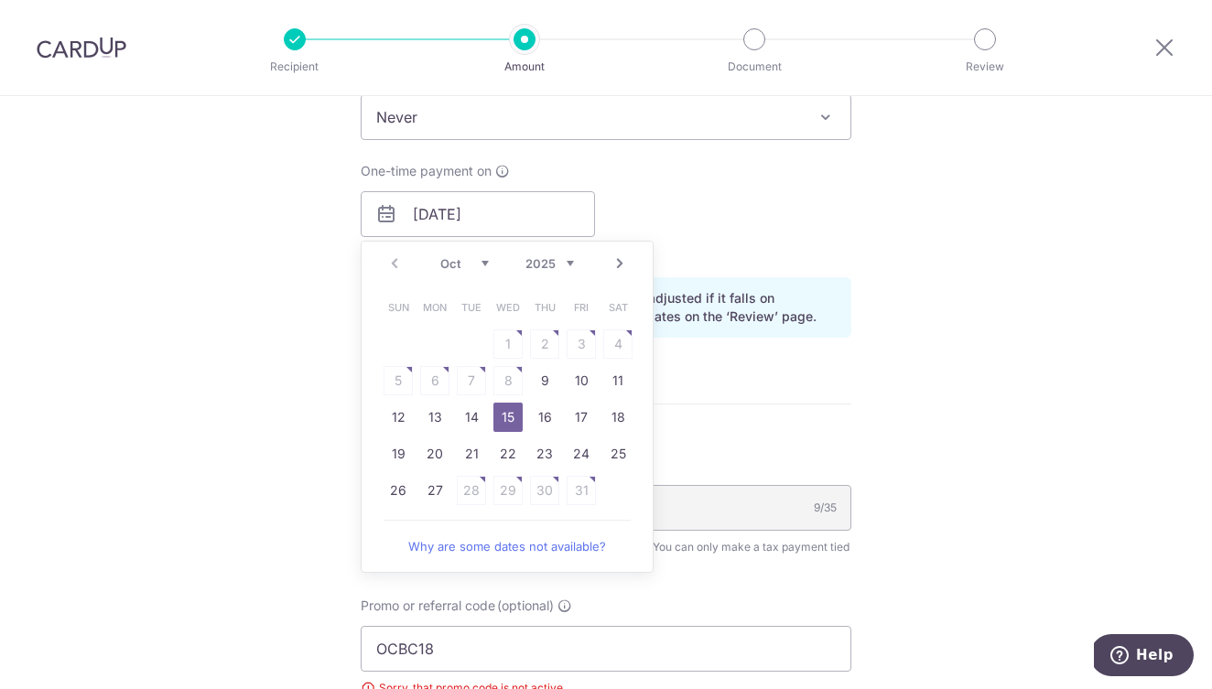
click at [509, 417] on link "15" at bounding box center [507, 417] width 29 height 29
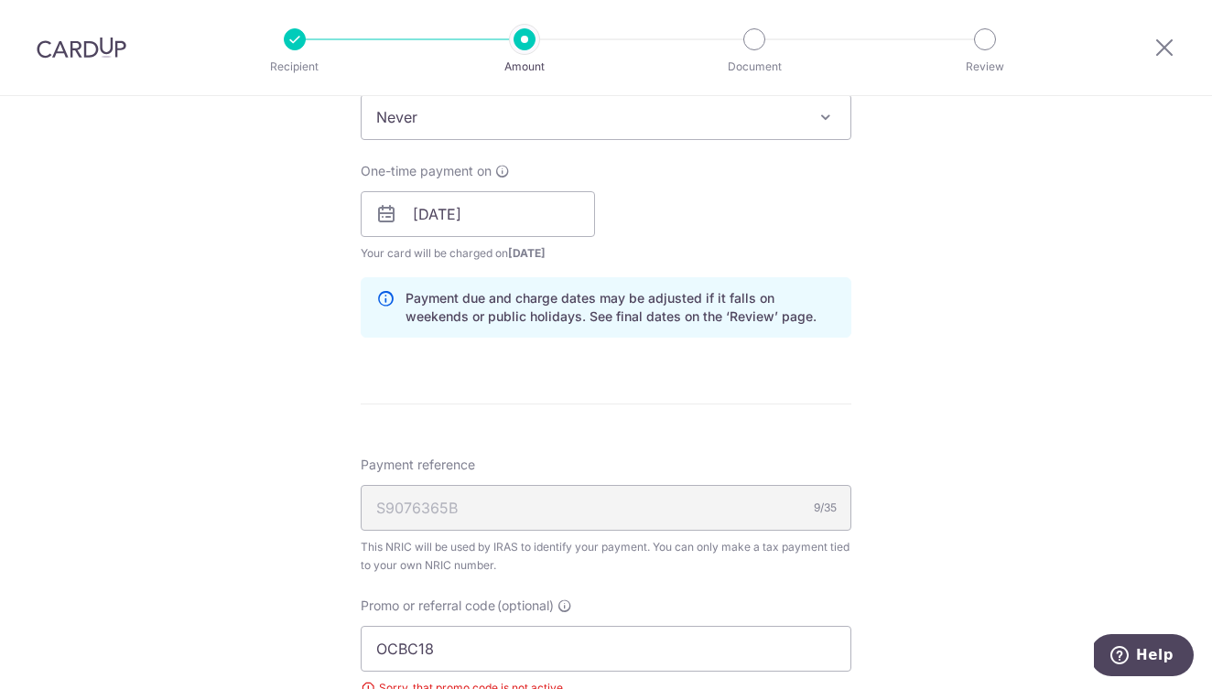
click at [708, 421] on form "Enter one-time or monthly payment amount SGD 1,240.78 1240.78 The total tax pay…" at bounding box center [606, 235] width 491 height 1676
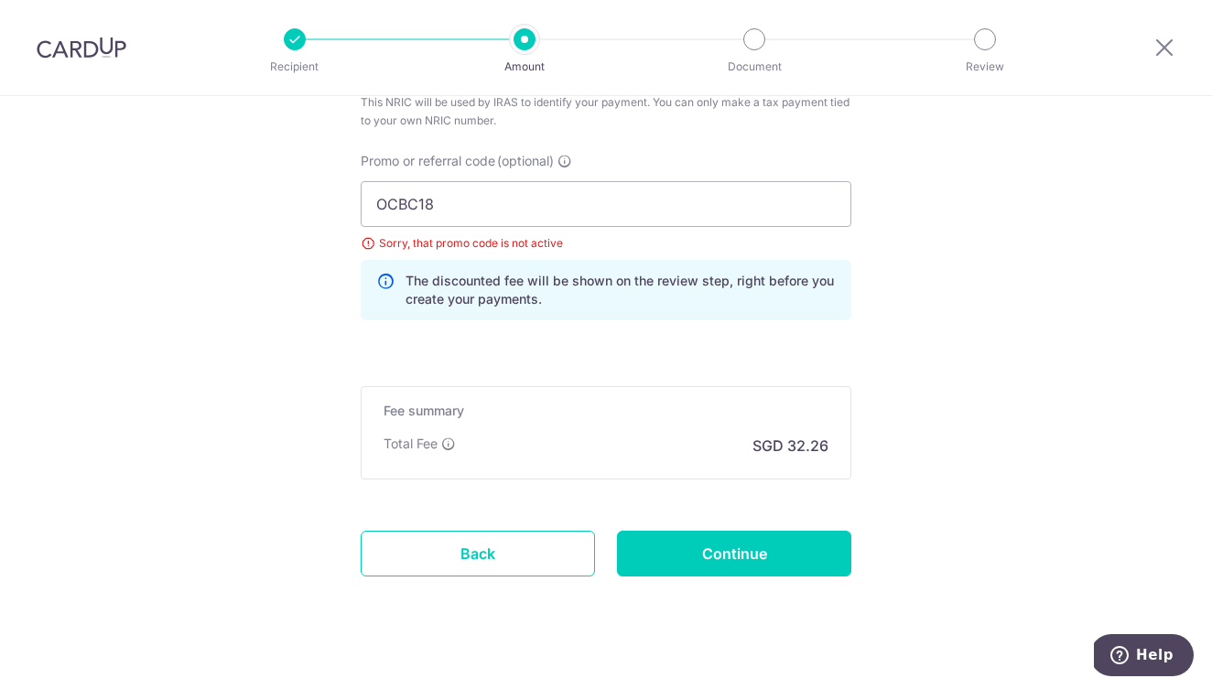
scroll to position [1271, 0]
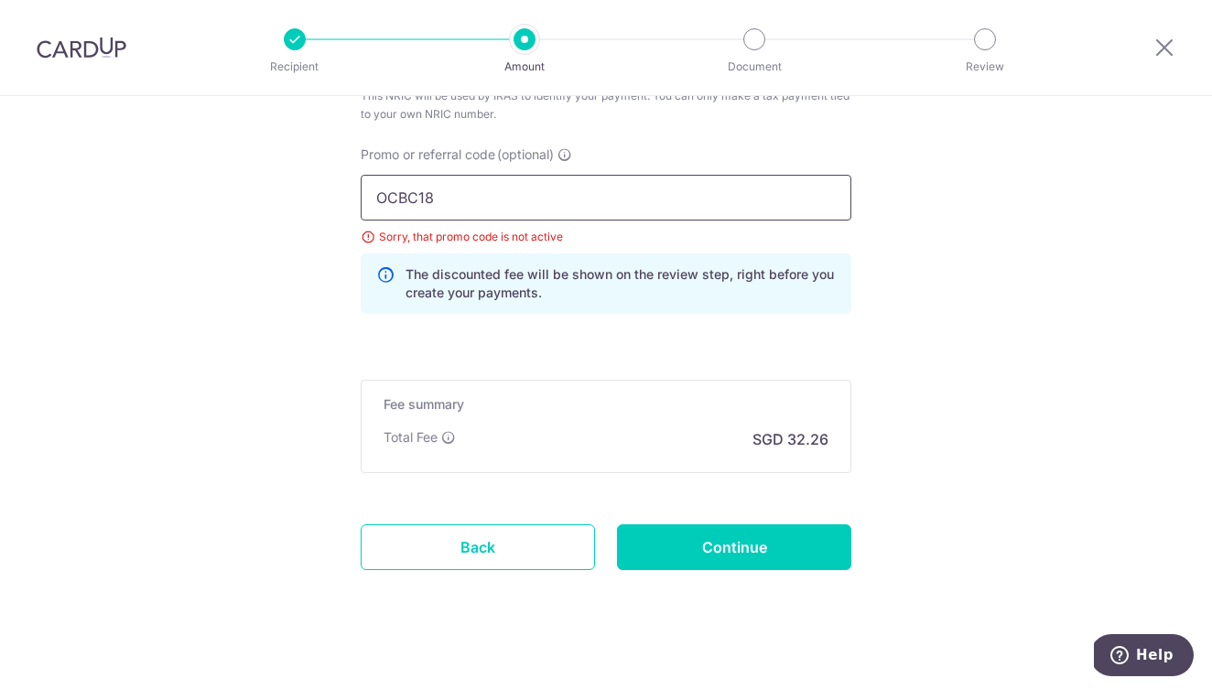
click at [577, 199] on input "OCBC18" at bounding box center [606, 198] width 491 height 46
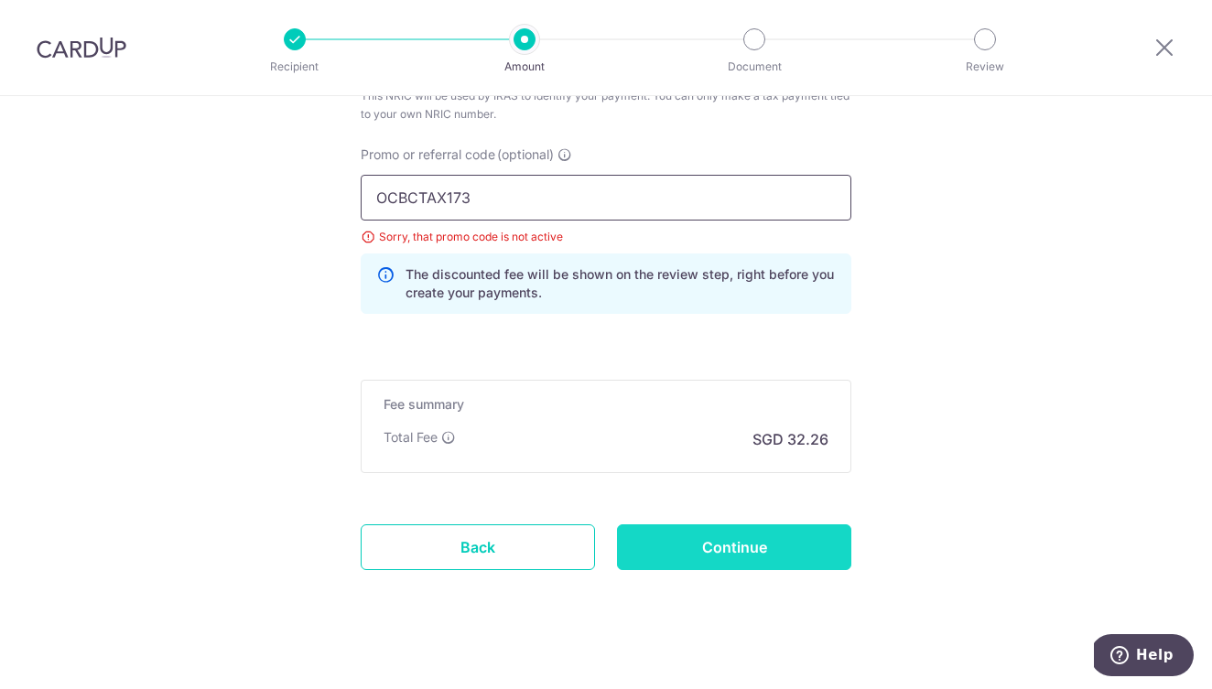
type input "OCBCTAX173"
click at [777, 548] on input "Continue" at bounding box center [734, 547] width 234 height 46
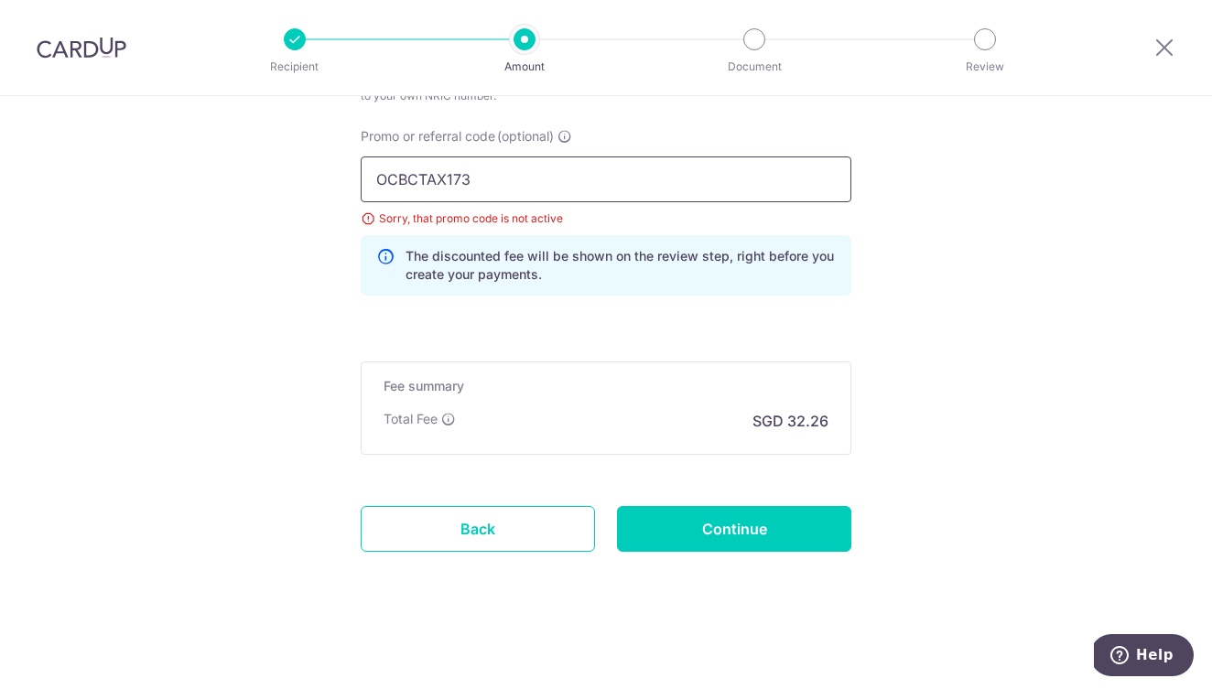
drag, startPoint x: 420, startPoint y: 183, endPoint x: 611, endPoint y: 181, distance: 191.3
click at [611, 181] on input "OCBCTAX173" at bounding box center [606, 180] width 491 height 46
type input "OCBC155"
click at [657, 362] on div "Fee summary Base fee $ 32.26 Extend fee Next-day fee Total Fee SGD 32.26" at bounding box center [606, 408] width 491 height 93
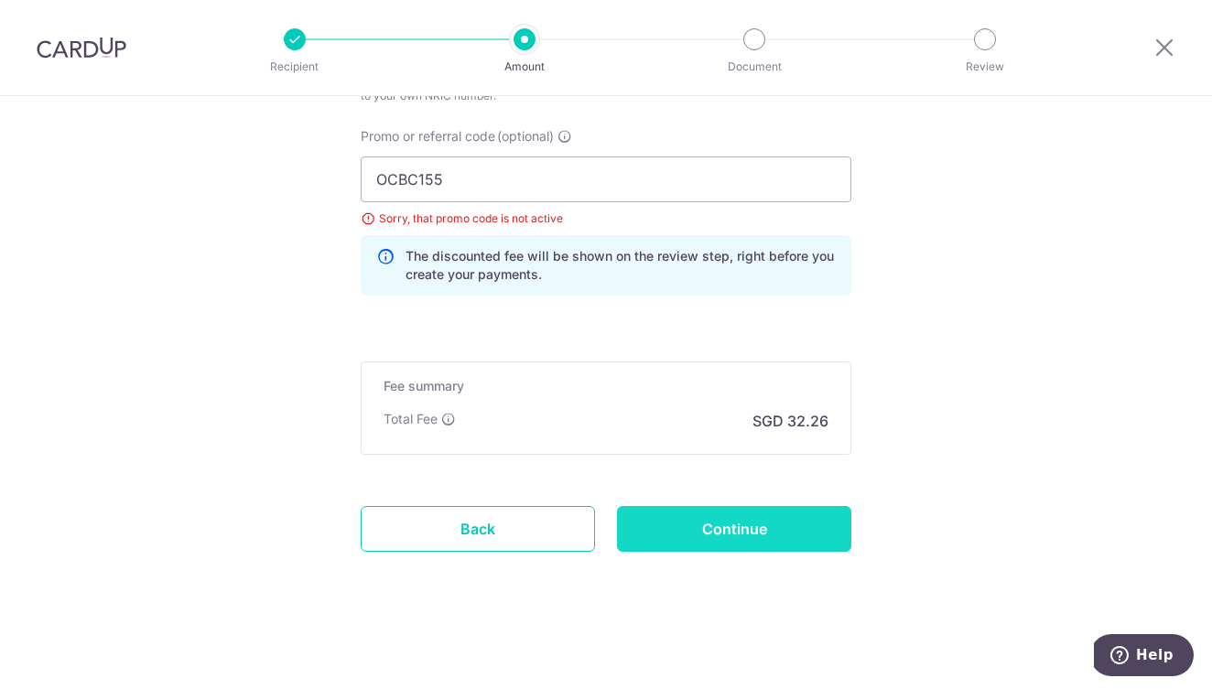
click at [706, 513] on input "Continue" at bounding box center [734, 529] width 234 height 46
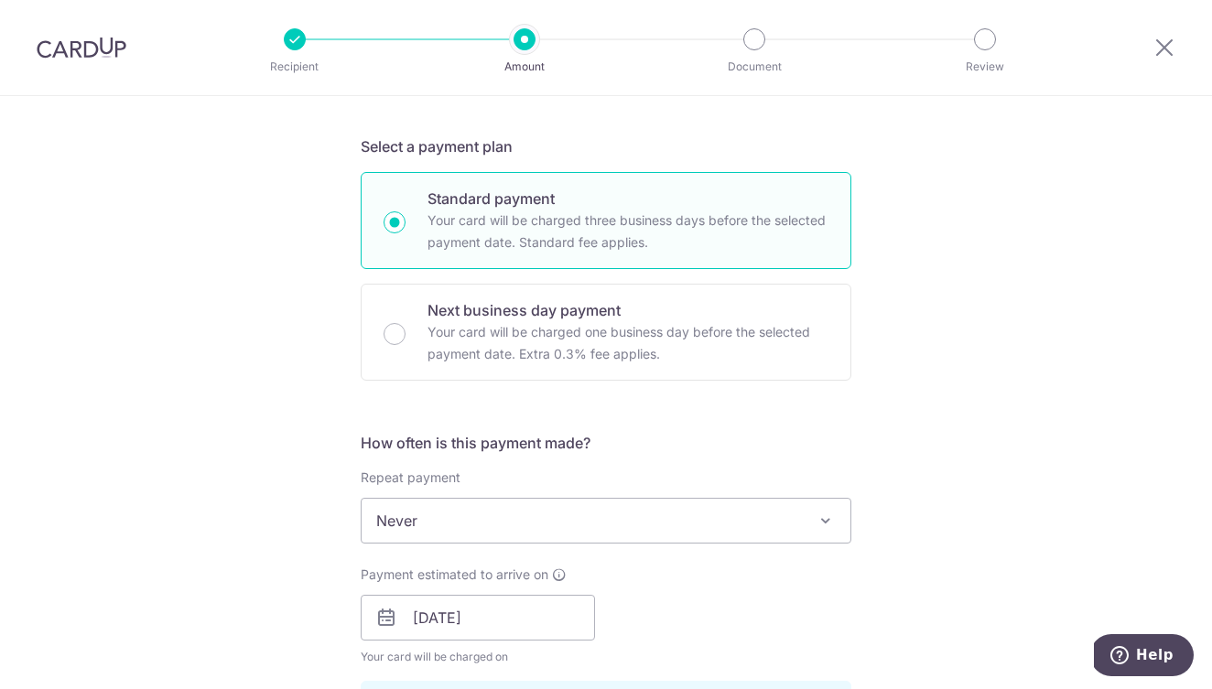
scroll to position [448, 0]
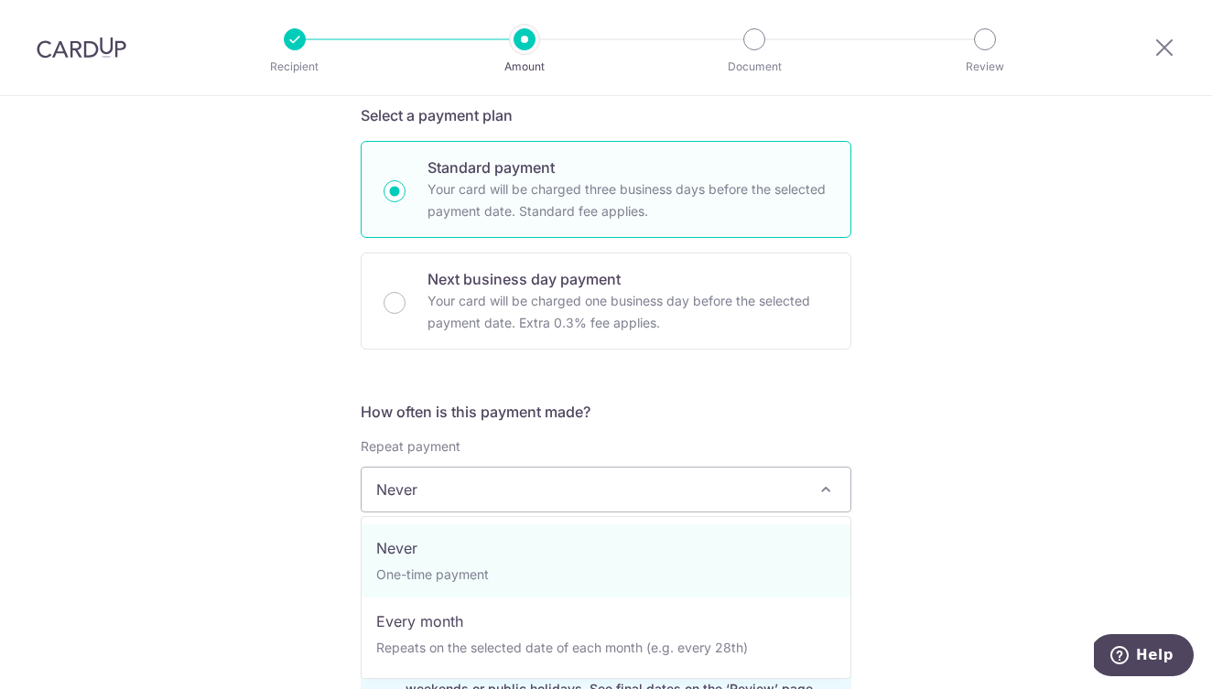
click at [458, 474] on span "Never" at bounding box center [606, 490] width 489 height 44
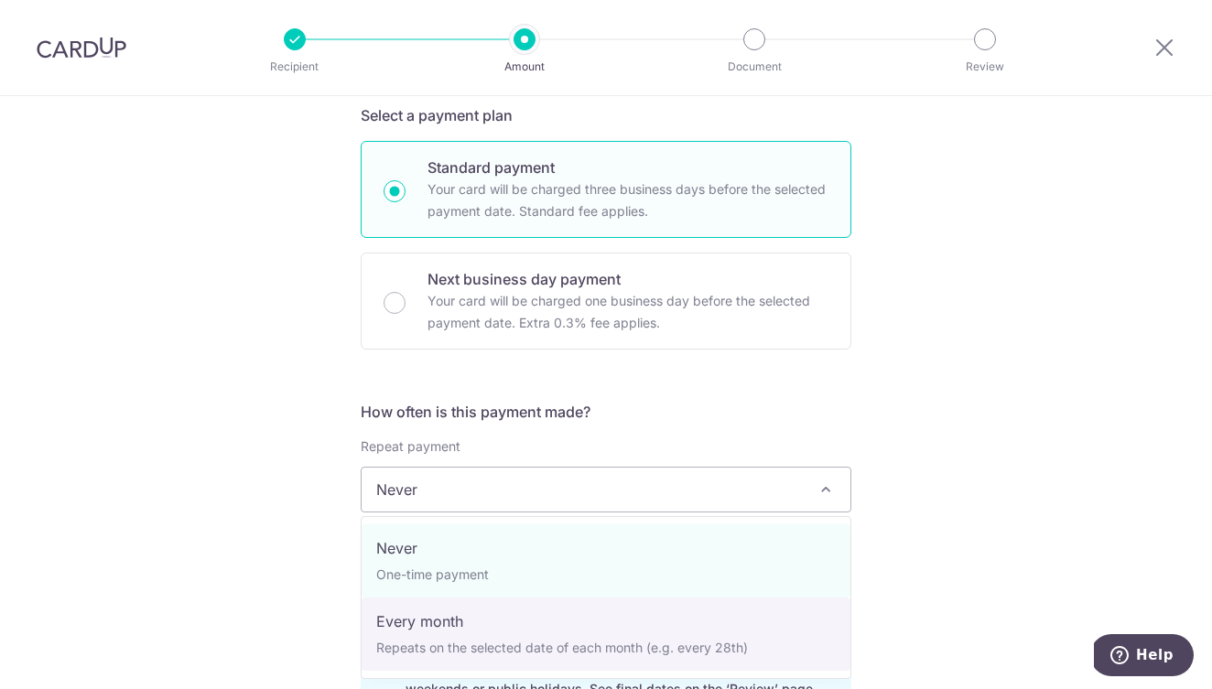
select select "3"
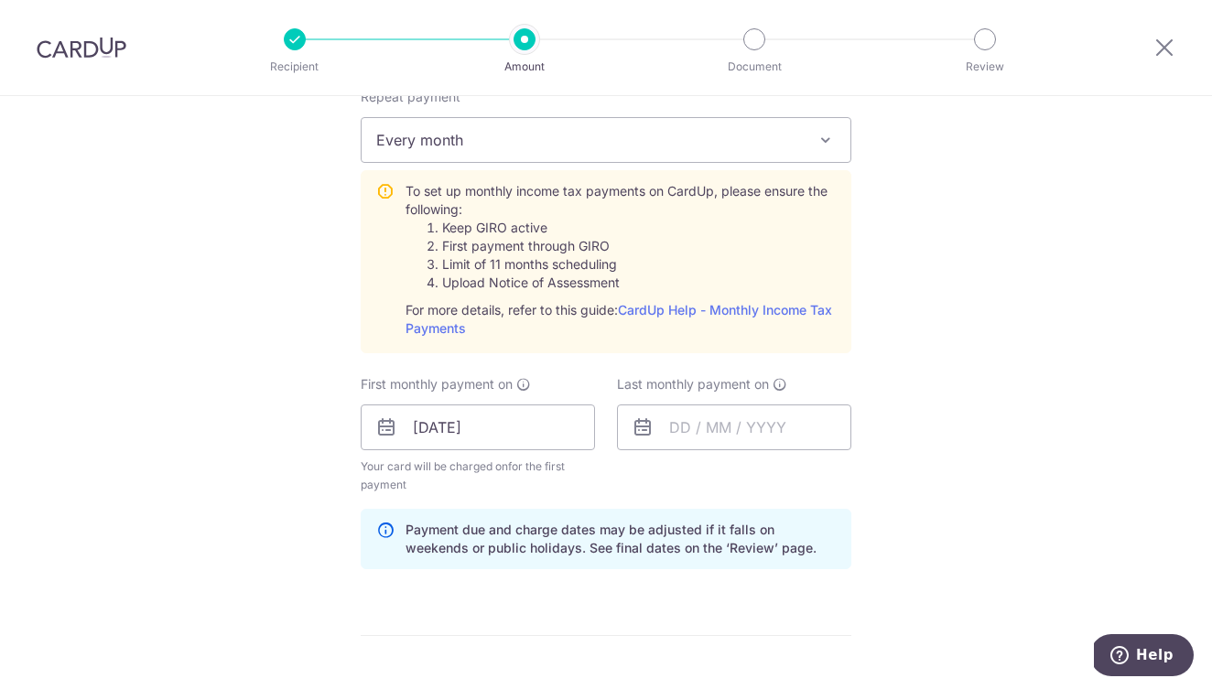
scroll to position [826, 0]
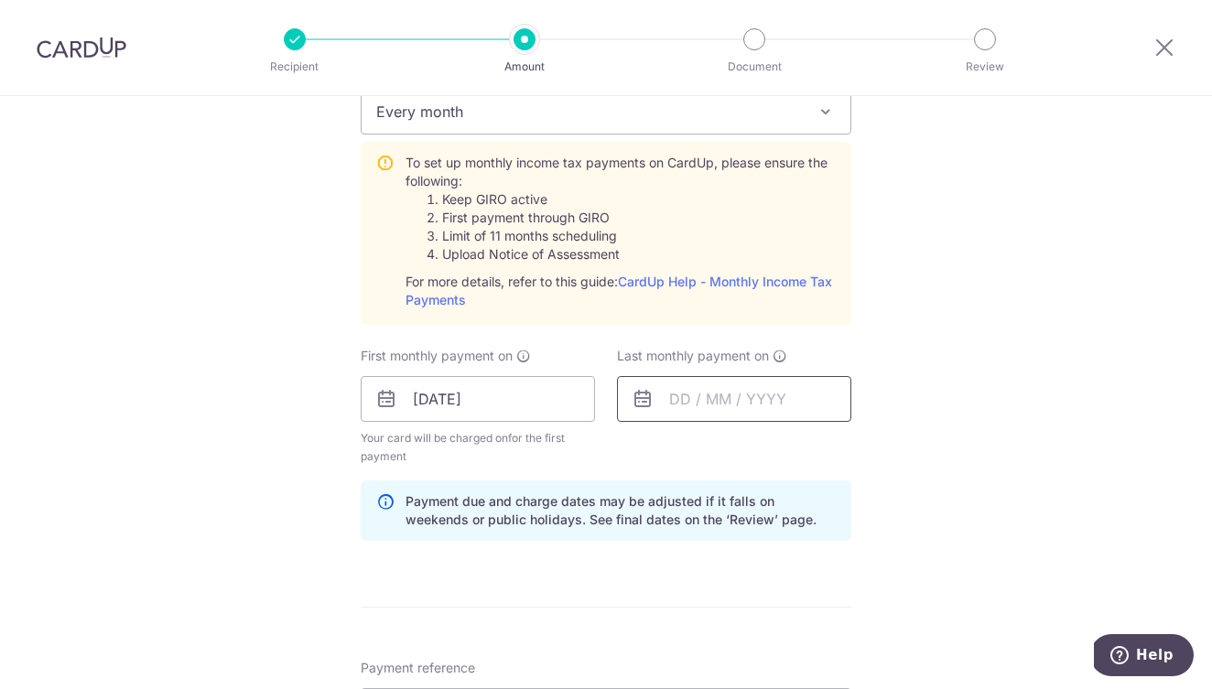
click at [706, 403] on input "text" at bounding box center [734, 399] width 234 height 46
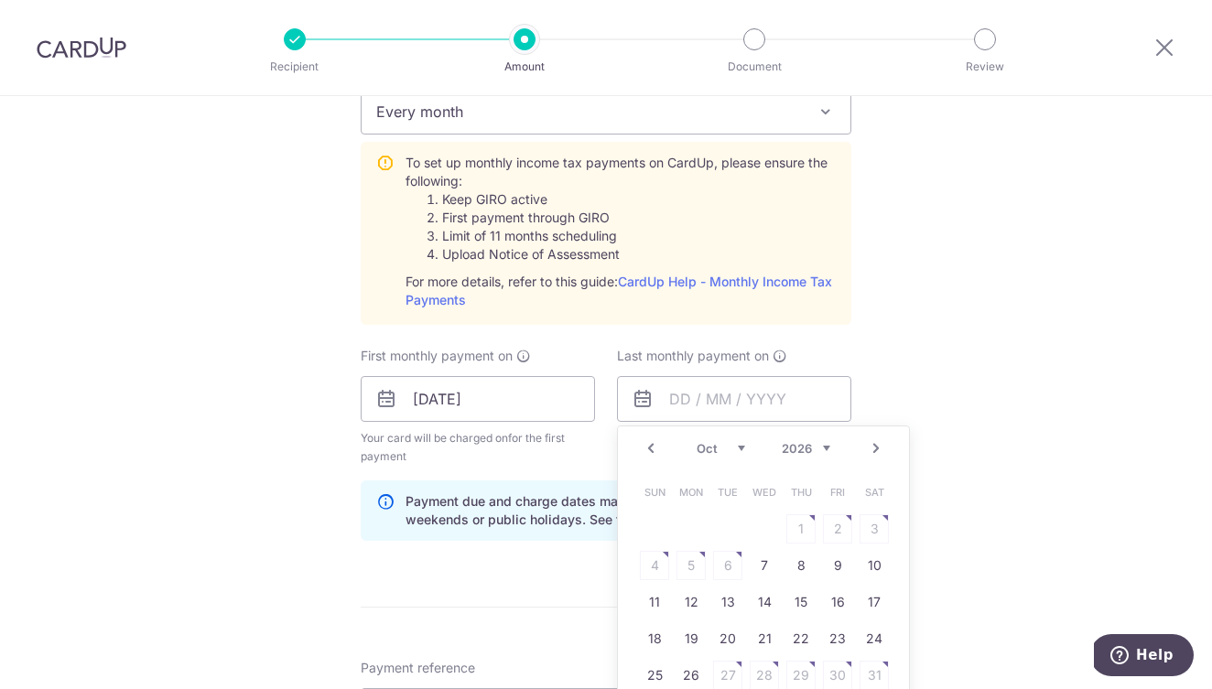
click at [732, 456] on div "Jan Feb Mar Apr May Jun Jul Aug Sep Oct Nov 2025 2026" at bounding box center [763, 449] width 134 height 16
click at [695, 599] on link "16" at bounding box center [690, 602] width 29 height 29
type input "16/03/2026"
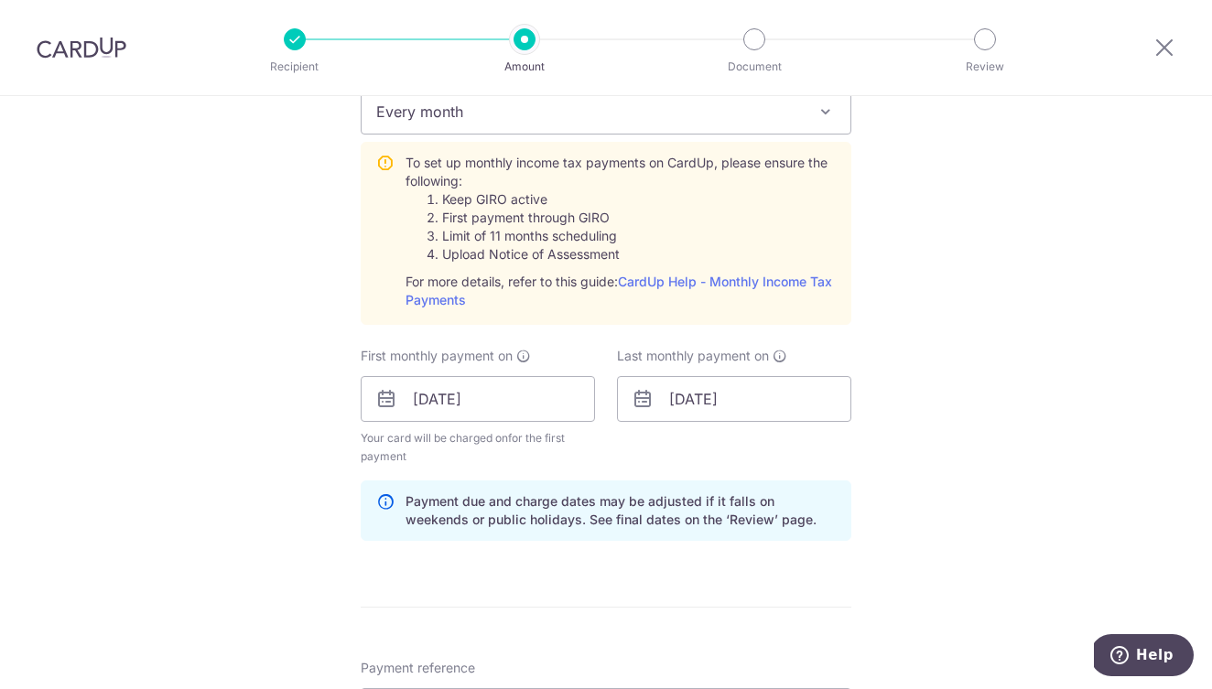
click at [225, 480] on div "Tell us more about your payment Enter one-time or monthly payment amount SGD 1,…" at bounding box center [606, 316] width 1212 height 2091
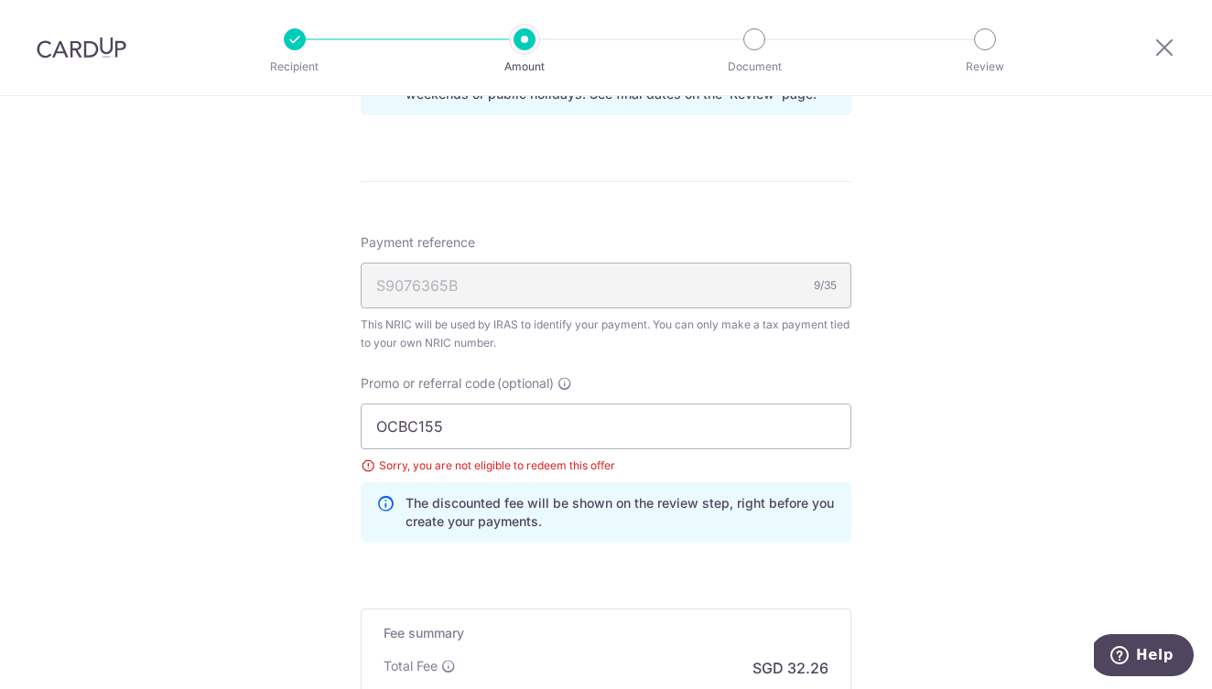
scroll to position [1252, 0]
click at [434, 431] on input "OCBC155" at bounding box center [606, 426] width 491 height 46
drag, startPoint x: 426, startPoint y: 430, endPoint x: 539, endPoint y: 417, distance: 114.2
click at [539, 417] on input "OCBC155" at bounding box center [606, 426] width 491 height 46
type input "OCBC18"
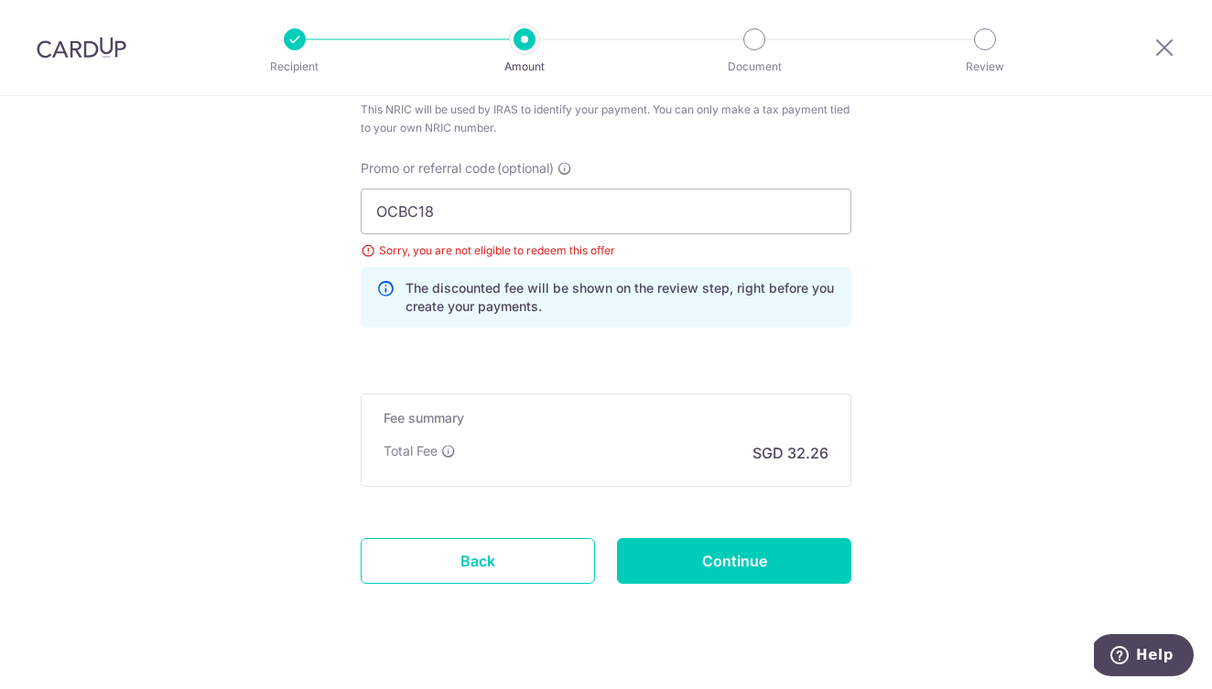
scroll to position [1498, 0]
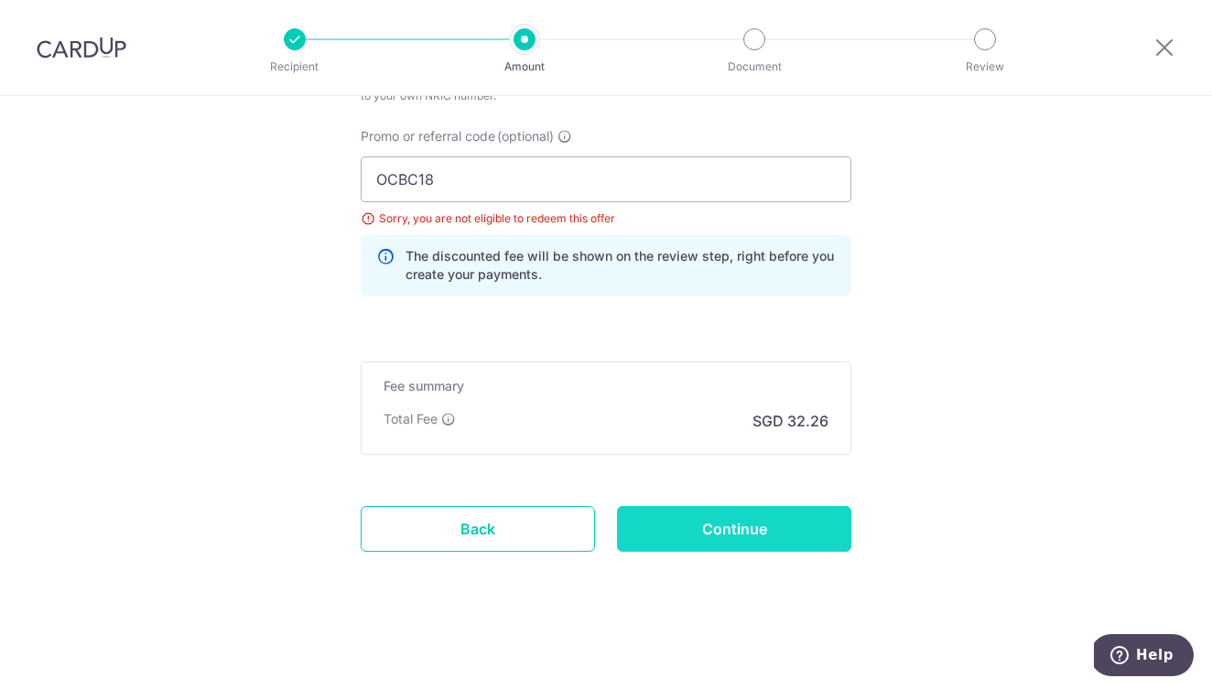
click at [697, 526] on input "Continue" at bounding box center [734, 529] width 234 height 46
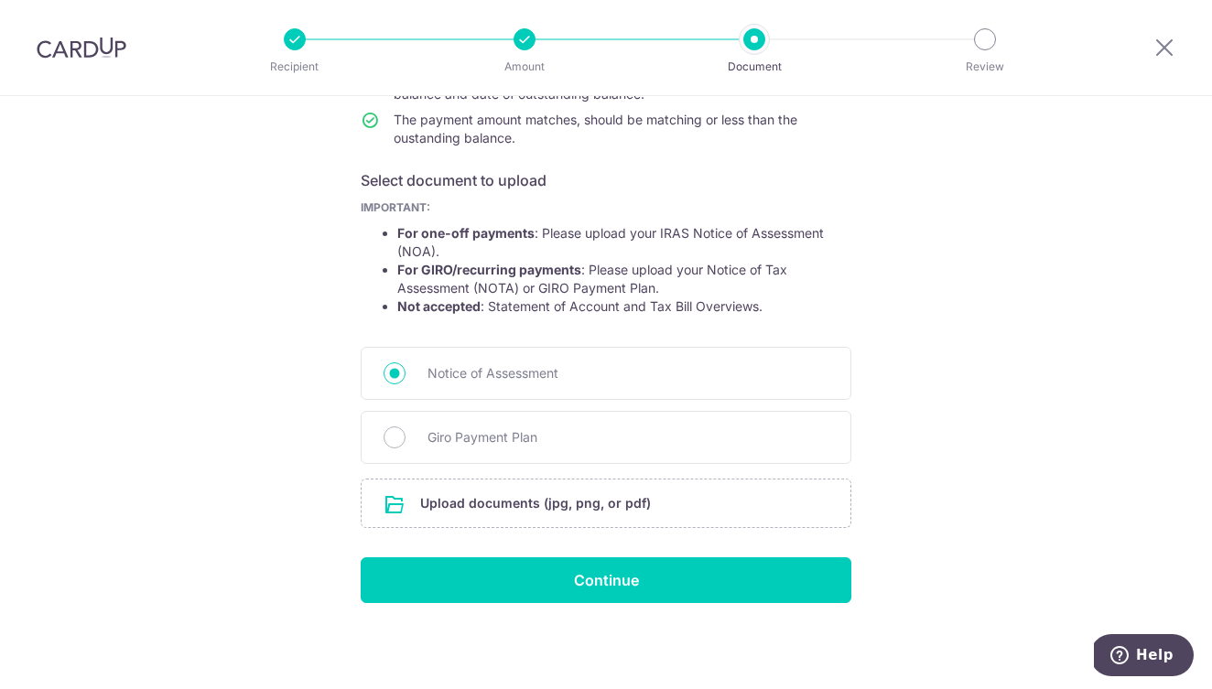
scroll to position [245, 0]
click at [545, 428] on span "Giro Payment Plan" at bounding box center [627, 437] width 401 height 22
click at [405, 428] on input "Giro Payment Plan" at bounding box center [394, 437] width 22 height 22
radio input "true"
click at [527, 501] on input "file" at bounding box center [606, 504] width 489 height 48
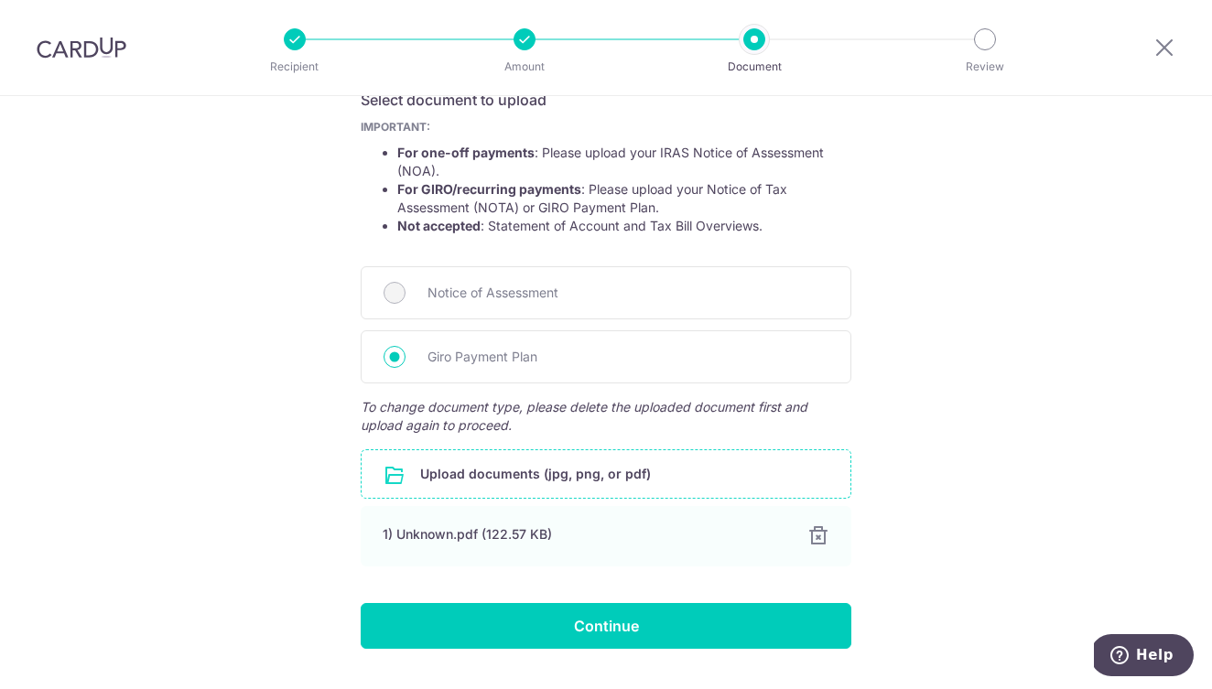
scroll to position [361, 0]
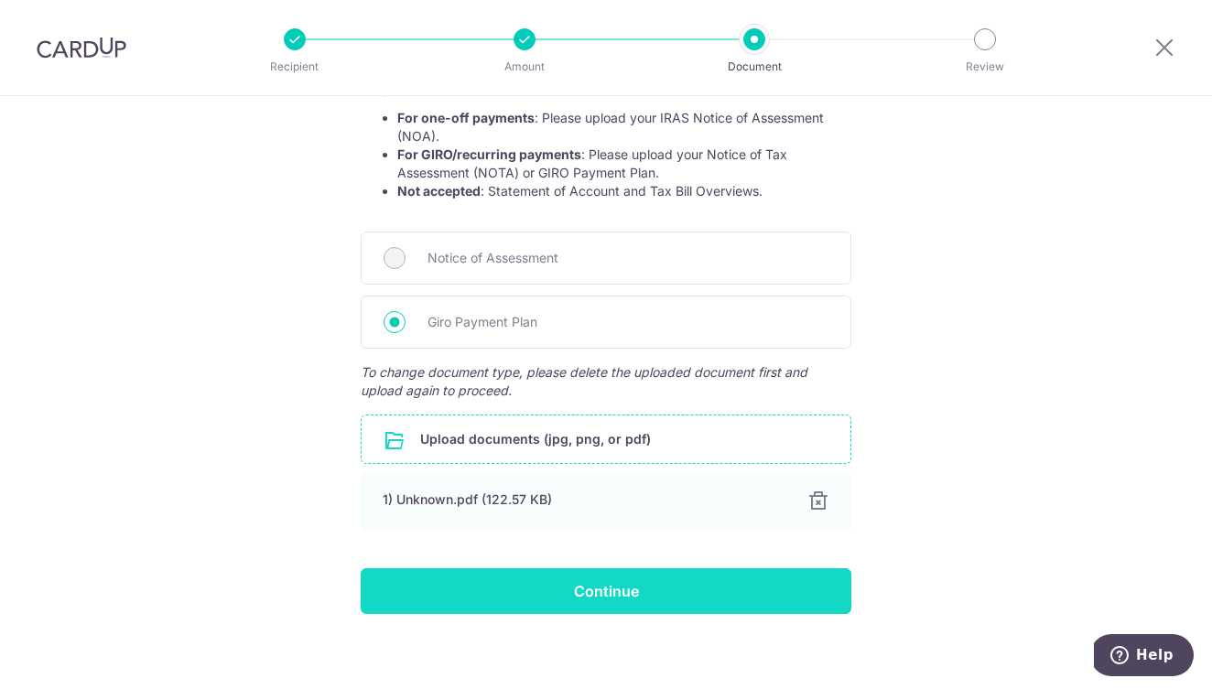
click at [621, 590] on input "Continue" at bounding box center [606, 591] width 491 height 46
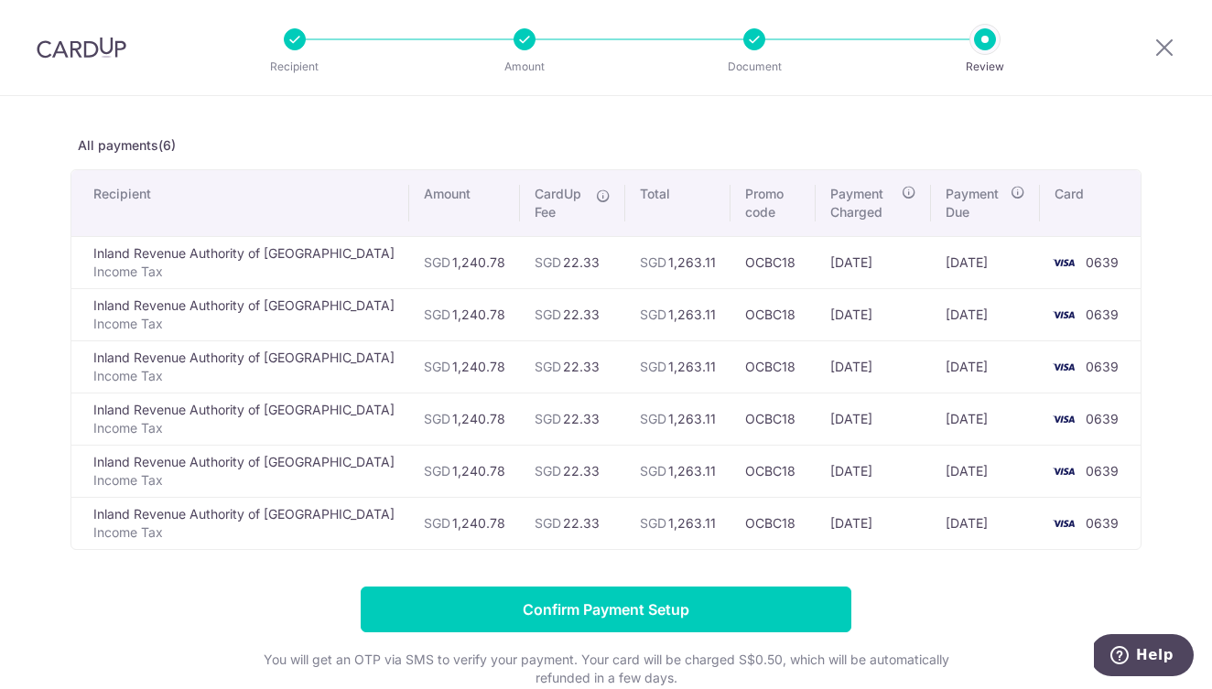
scroll to position [70, 0]
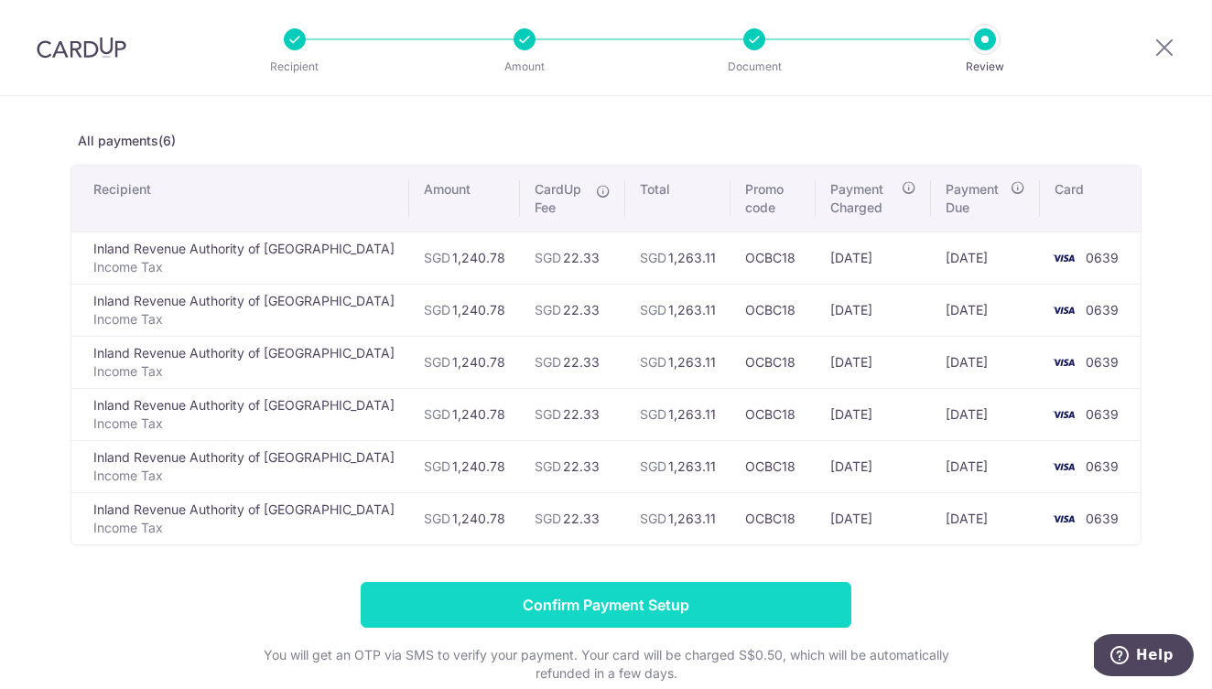
click at [661, 607] on input "Confirm Payment Setup" at bounding box center [606, 605] width 491 height 46
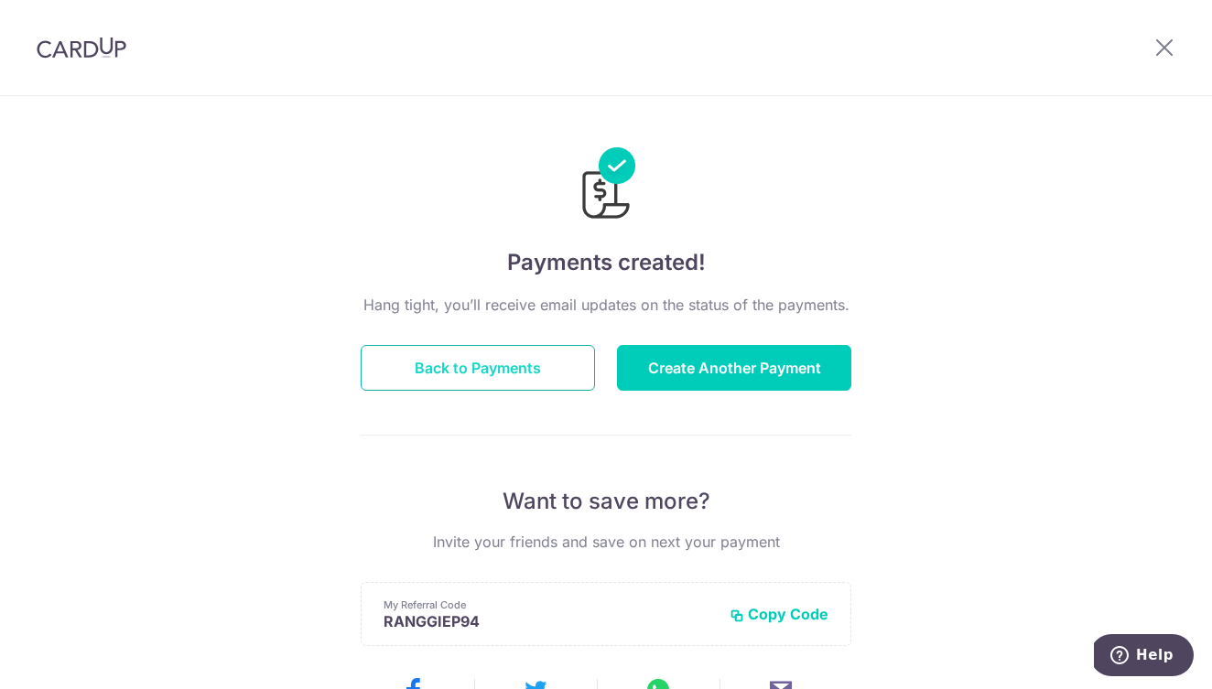
click at [465, 364] on button "Back to Payments" at bounding box center [478, 368] width 234 height 46
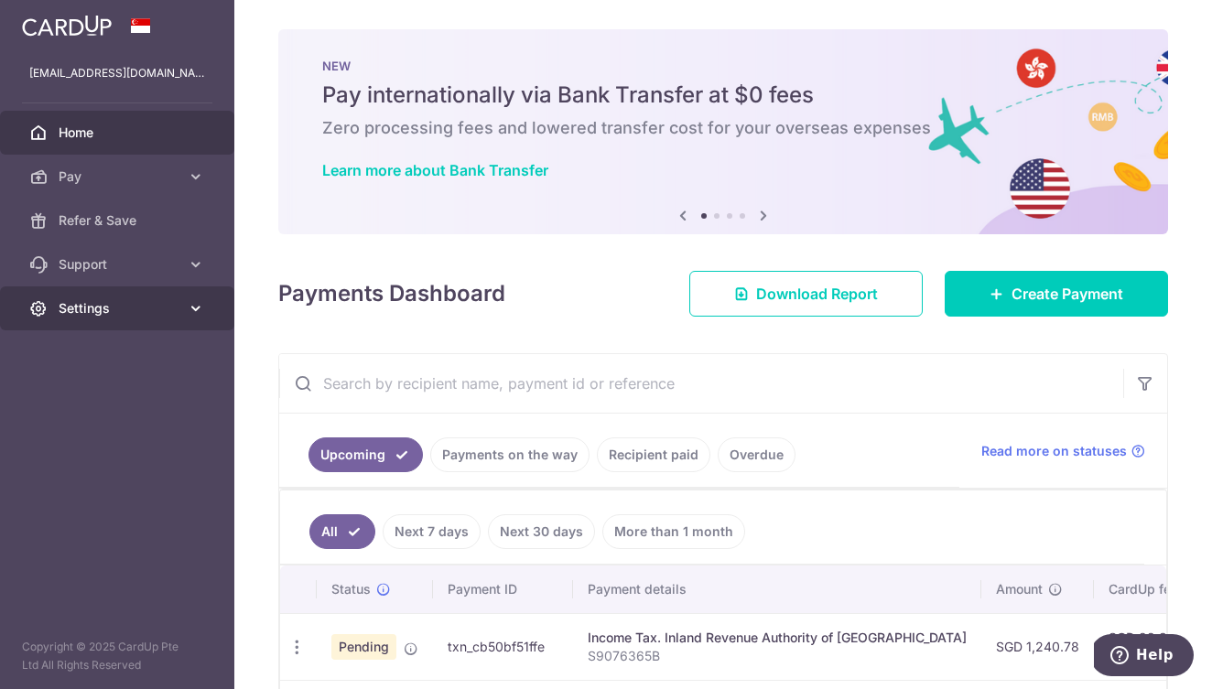
click at [86, 306] on span "Settings" at bounding box center [119, 308] width 121 height 18
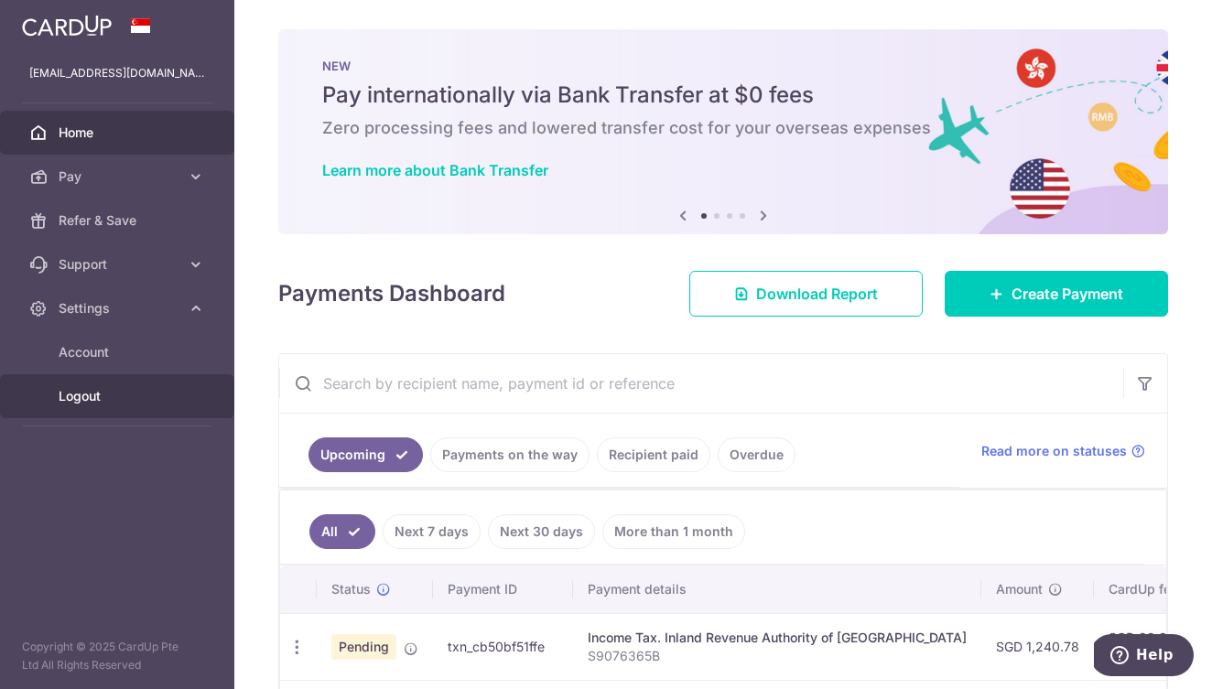
click at [80, 399] on span "Logout" at bounding box center [119, 396] width 121 height 18
